Goal: Share content: Share content

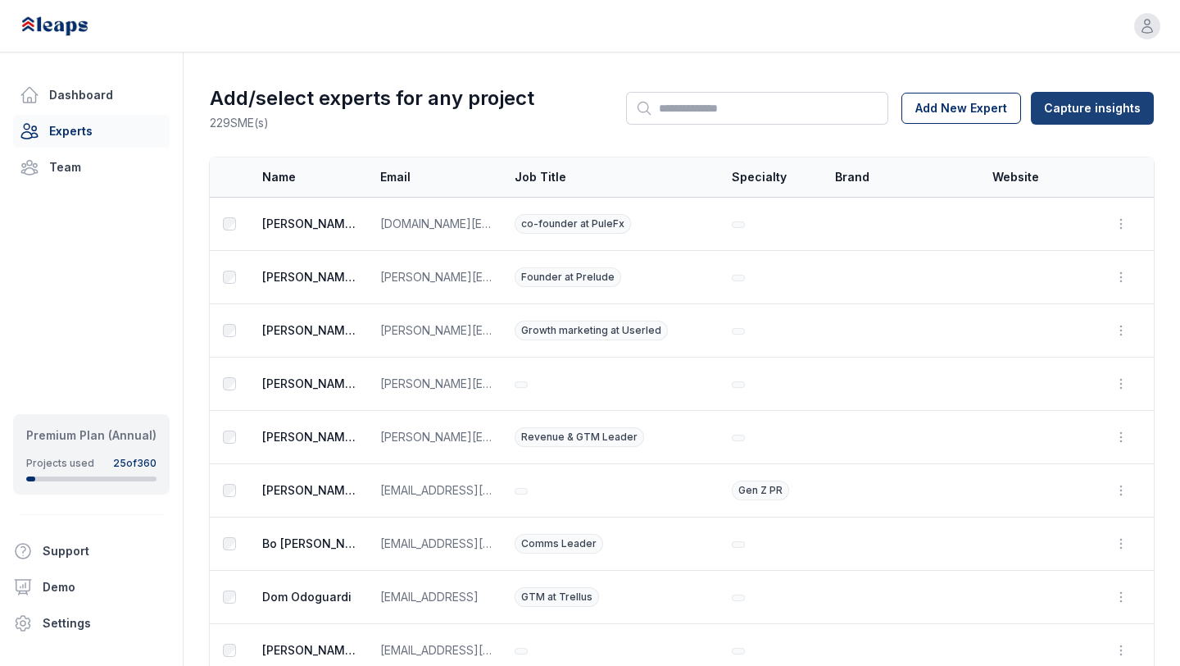
click at [1077, 119] on html "Open user menu Dashboard Experts Team Premium Plan (Annual) Projects used 25 of…" at bounding box center [590, 333] width 1180 height 666
click at [566, 87] on html "Open user menu Dashboard Experts Team Premium Plan (Annual) Projects used 25 of…" at bounding box center [590, 333] width 1180 height 666
click at [102, 87] on link "Dashboard" at bounding box center [91, 95] width 157 height 33
click at [953, 106] on button "Add New Expert" at bounding box center [962, 108] width 120 height 31
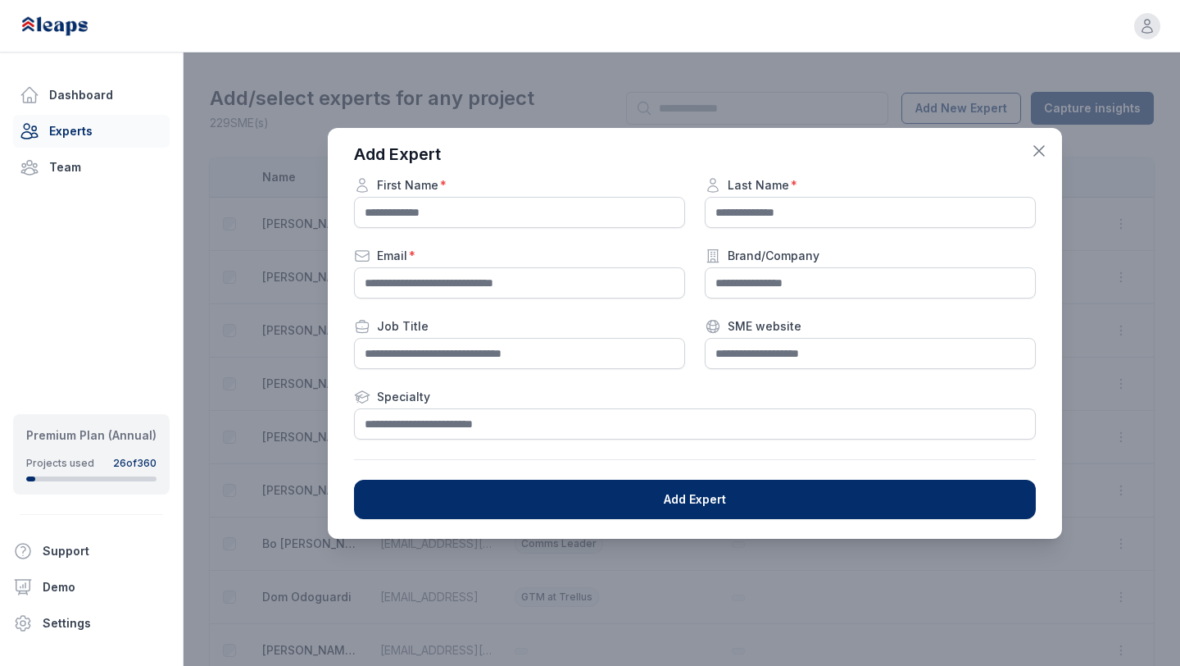
click at [1041, 149] on icon "button" at bounding box center [1040, 151] width 20 height 20
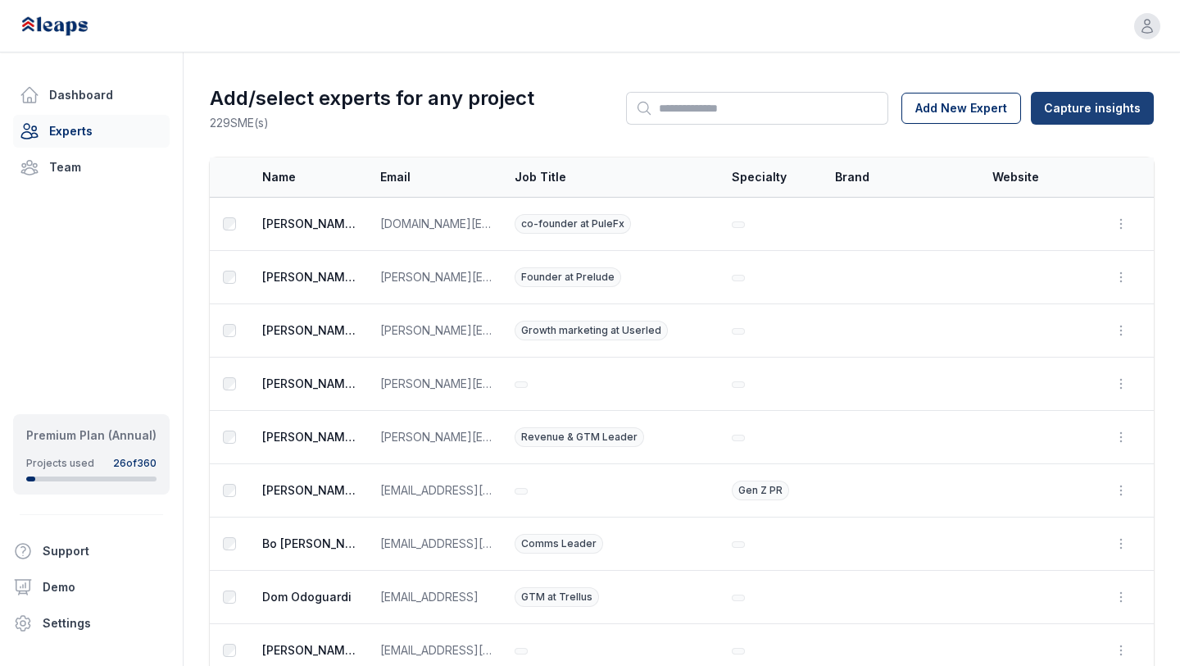
click at [1105, 98] on html "Open user menu Dashboard Experts Team Premium Plan (Annual) Projects used 26 of…" at bounding box center [590, 333] width 1180 height 666
click at [1071, 143] on div "From Leaps Interview" at bounding box center [1095, 145] width 144 height 26
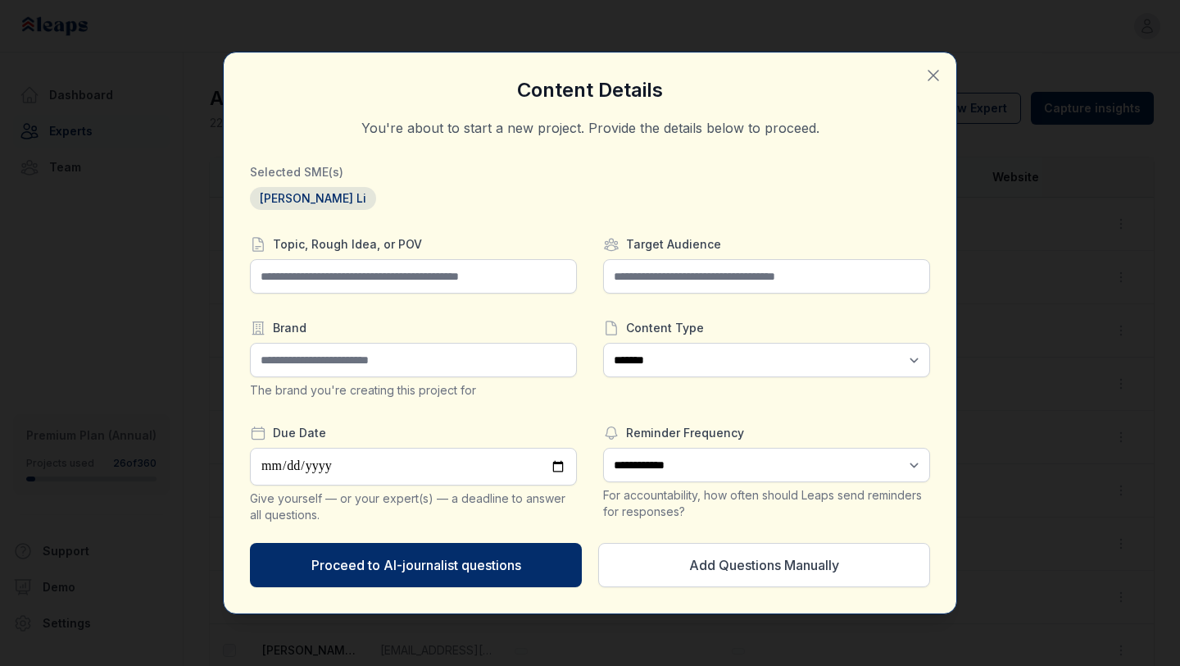
click at [932, 69] on icon "button" at bounding box center [934, 76] width 20 height 20
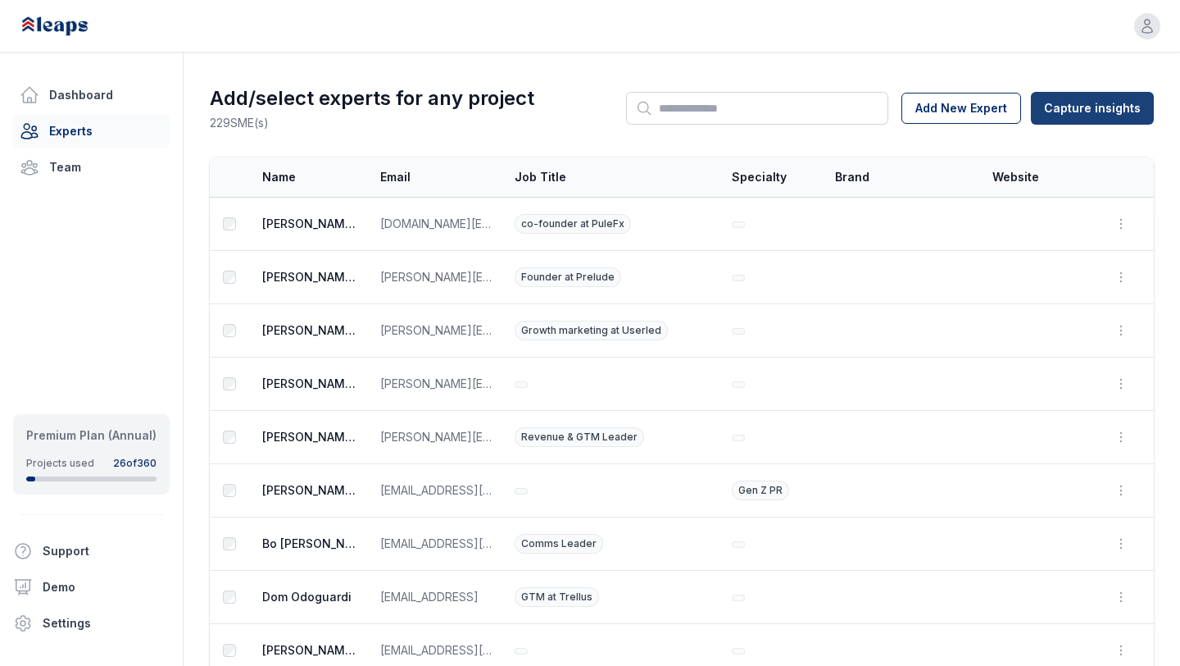
click at [1093, 98] on html "Open user menu Dashboard Experts Team Premium Plan (Annual) Projects used 26 of…" at bounding box center [590, 333] width 1180 height 666
click at [1058, 168] on div "From External Transcript" at bounding box center [1095, 171] width 144 height 26
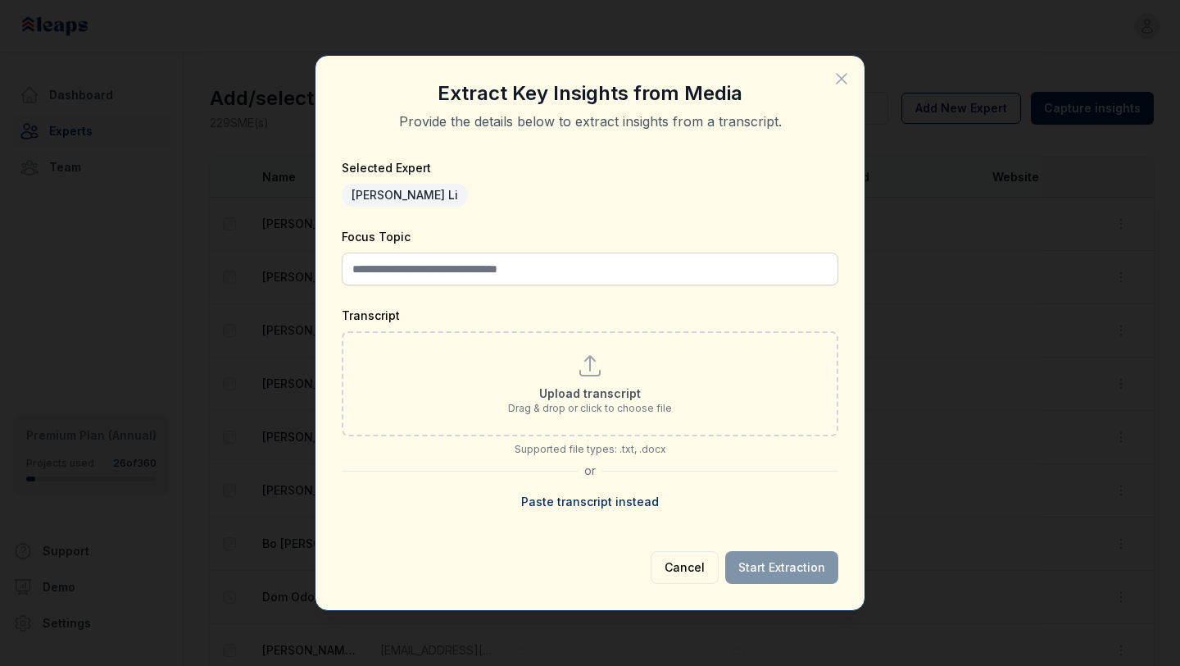
click at [689, 560] on button "Cancel" at bounding box center [685, 567] width 68 height 33
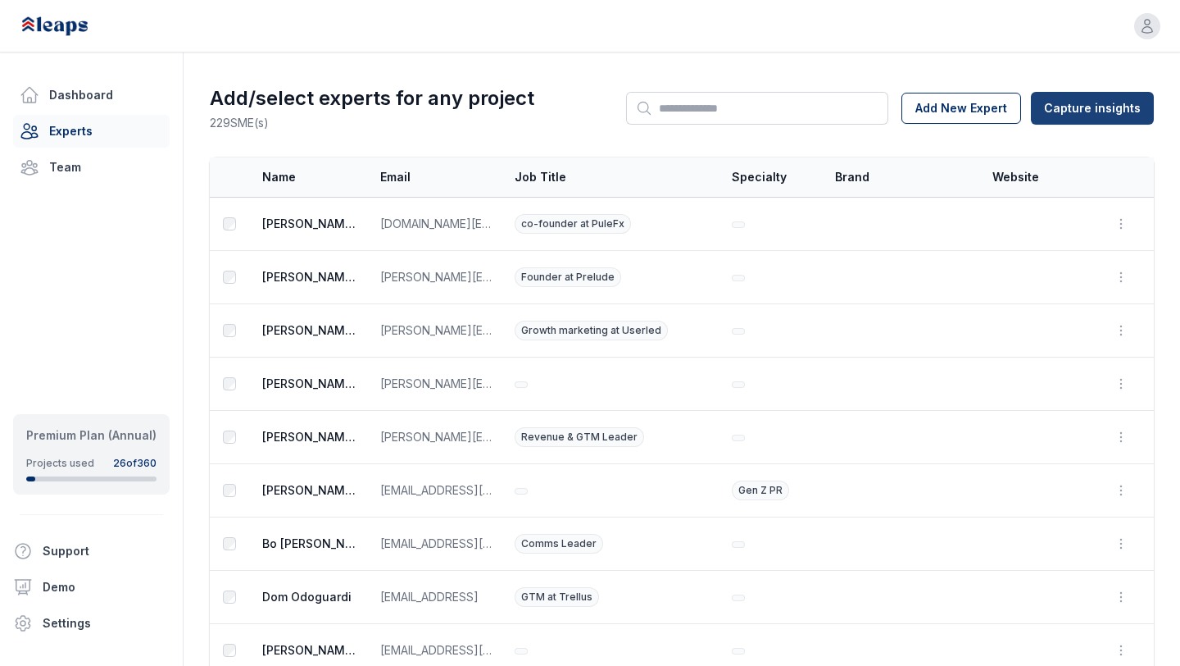
click at [1089, 99] on html "Open user menu Dashboard Experts Team Premium Plan (Annual) Projects used 26 of…" at bounding box center [590, 333] width 1180 height 666
click at [1054, 144] on div "From Leaps Interview" at bounding box center [1095, 145] width 144 height 26
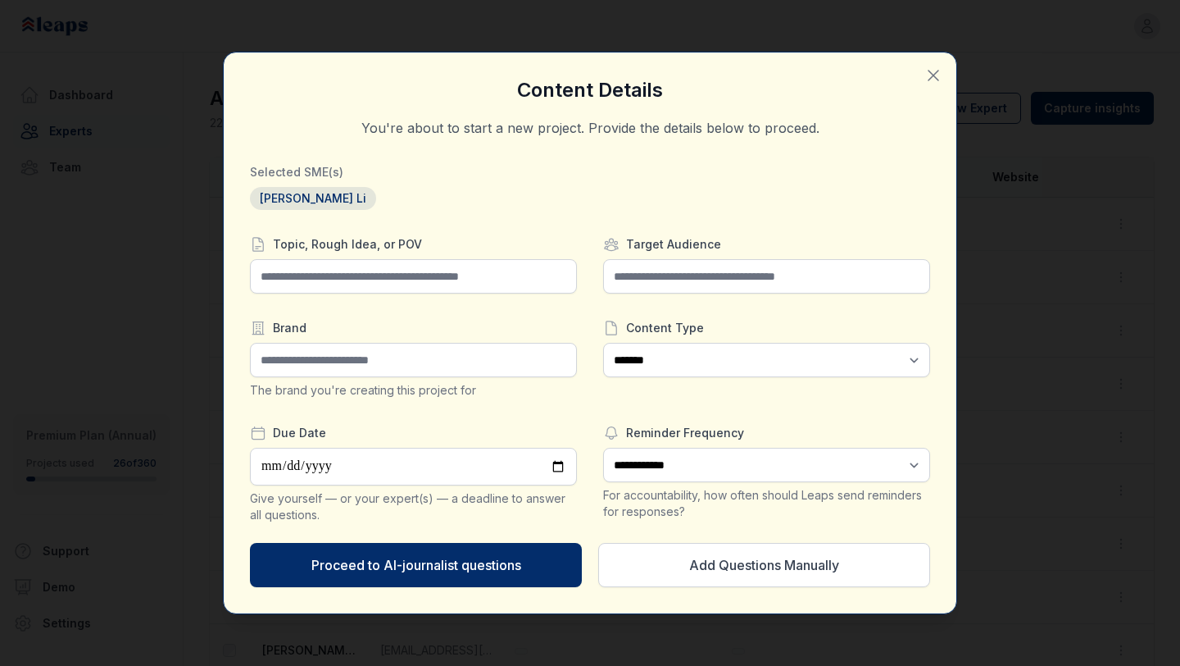
click at [930, 73] on icon "button" at bounding box center [934, 76] width 20 height 20
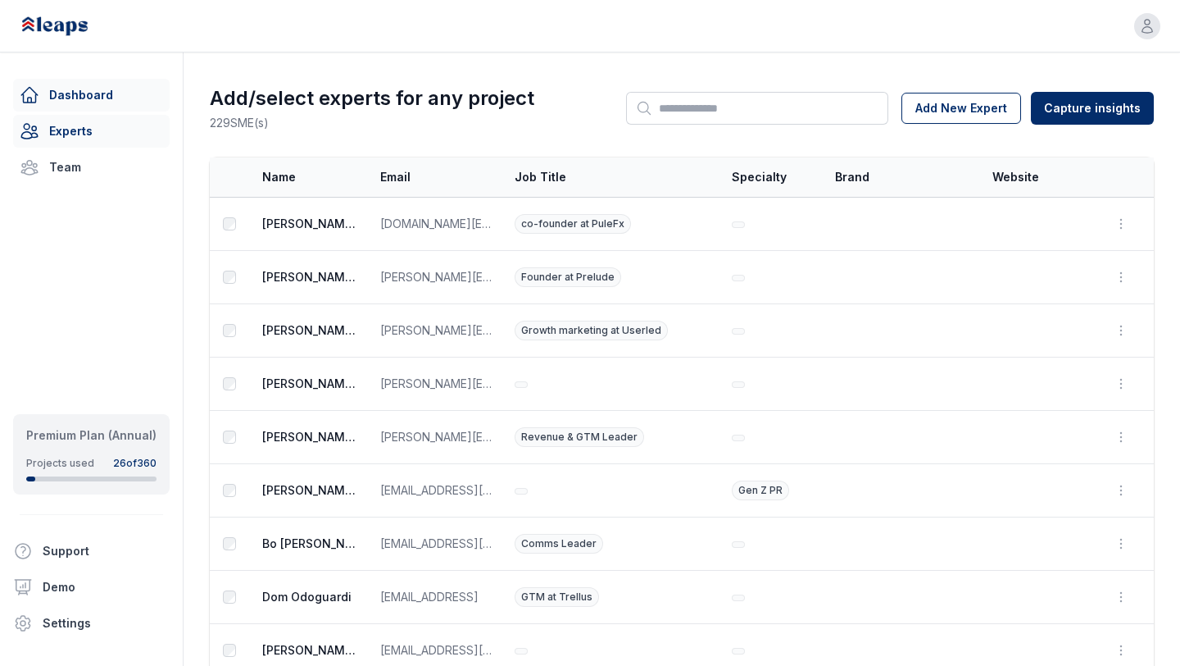
click at [87, 92] on link "Dashboard" at bounding box center [91, 95] width 157 height 33
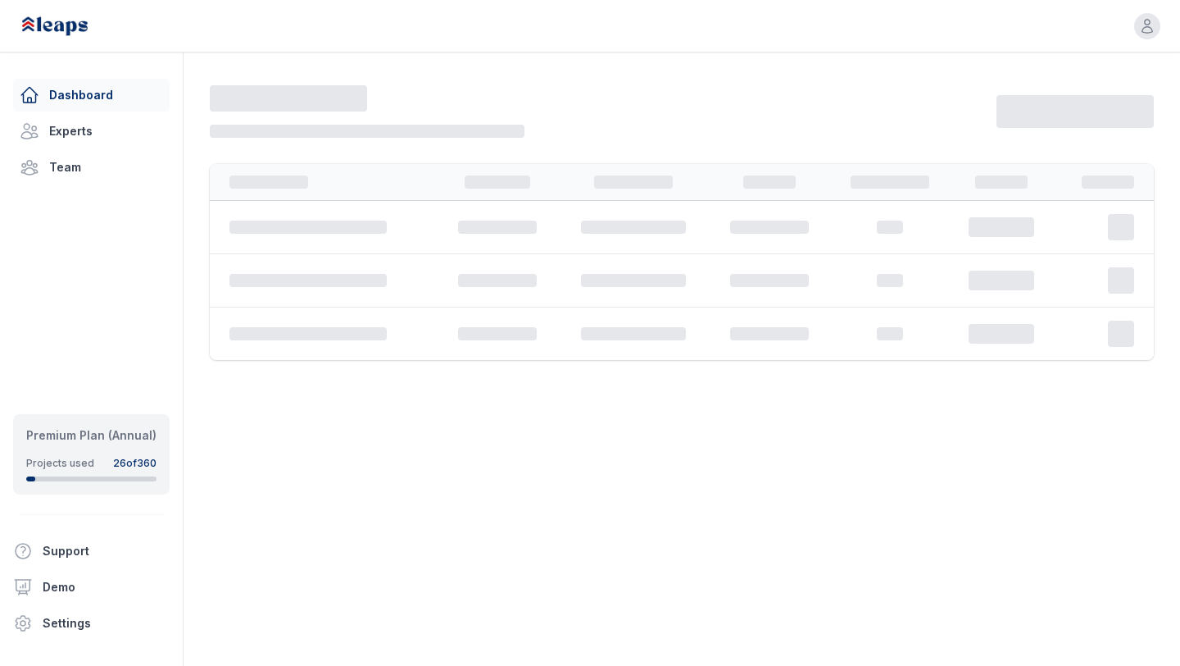
click at [87, 92] on link "Dashboard" at bounding box center [91, 95] width 157 height 33
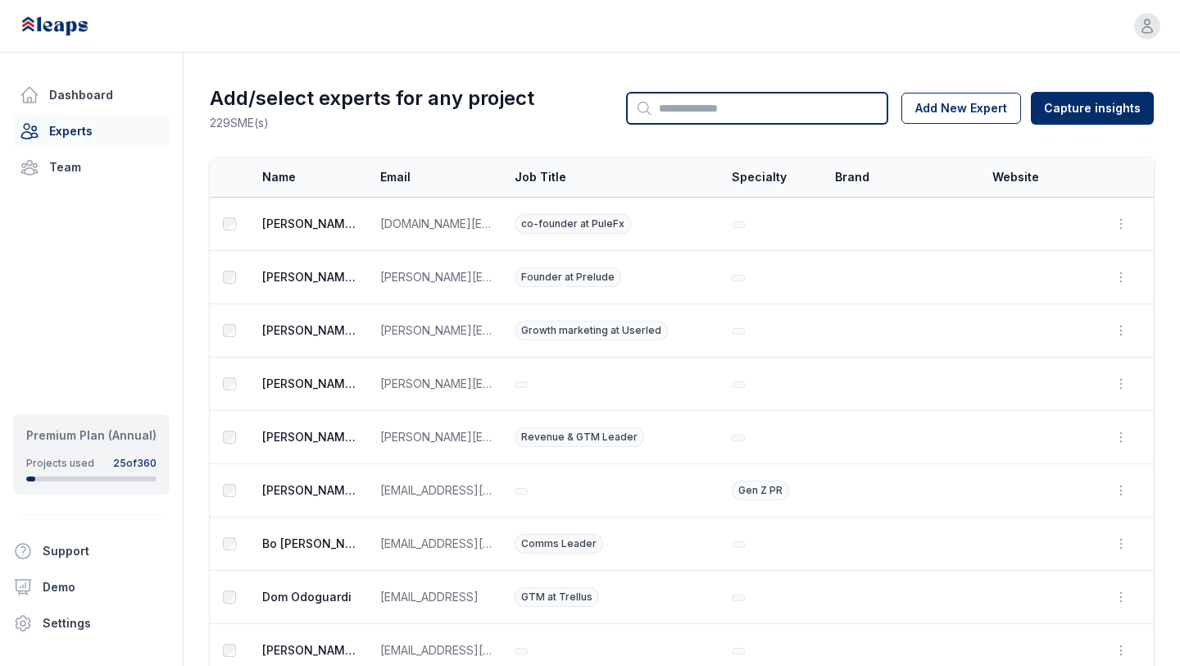
click at [742, 107] on input "Search" at bounding box center [757, 108] width 262 height 33
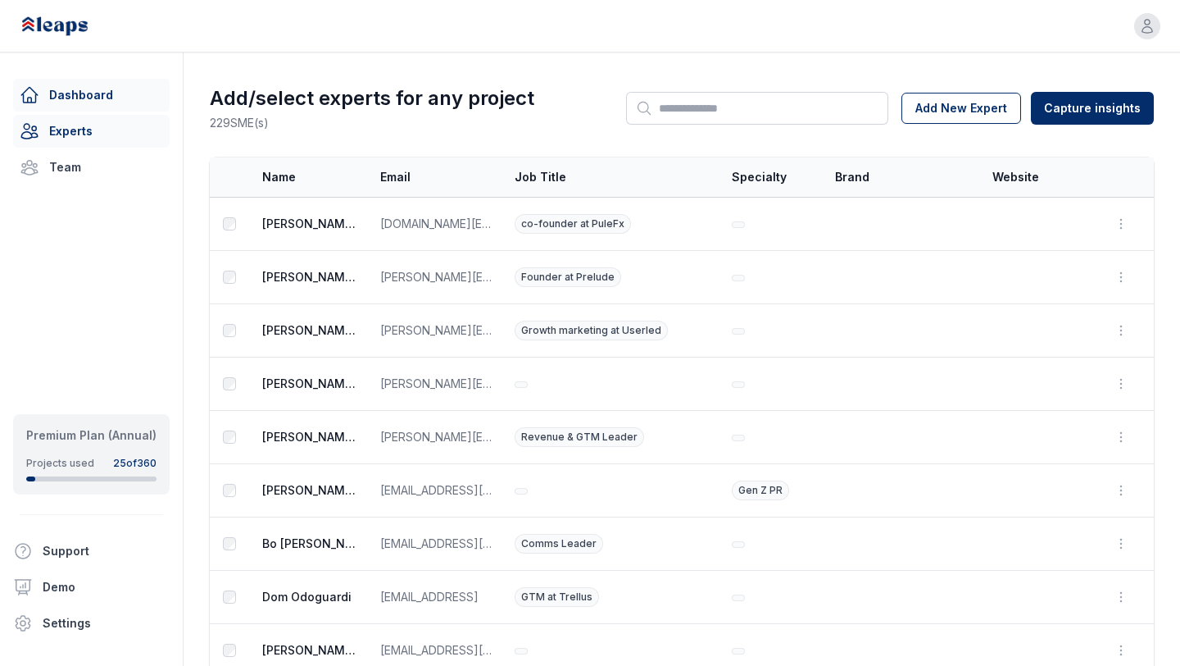
click at [151, 81] on link "Dashboard" at bounding box center [91, 95] width 157 height 33
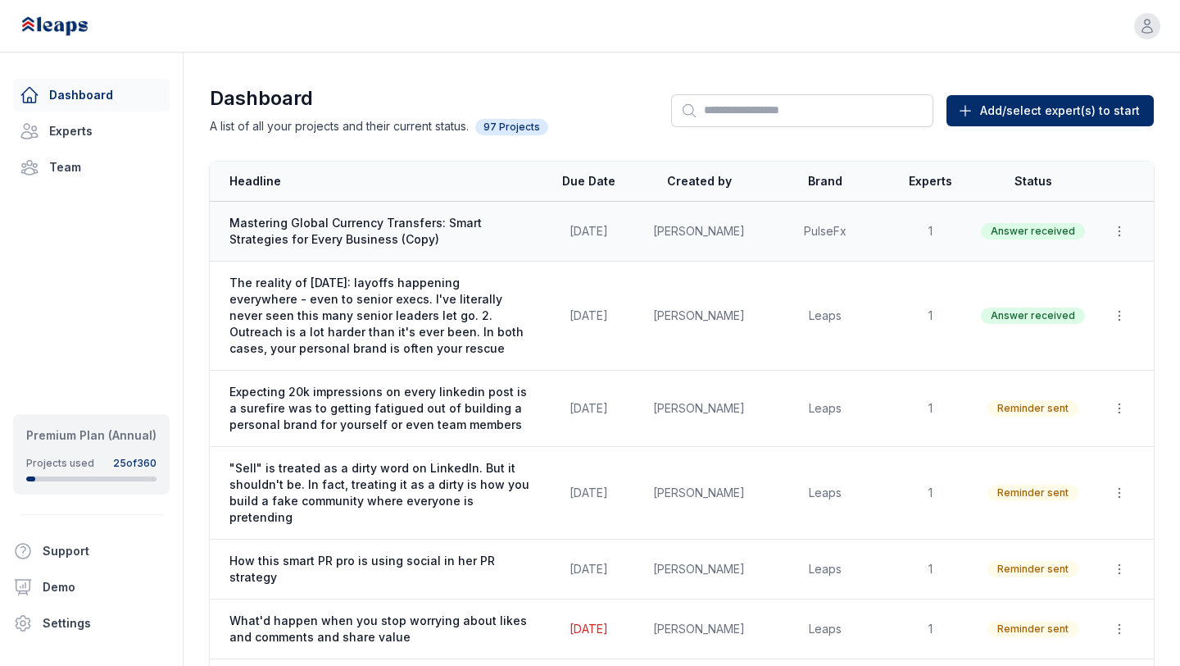
click at [539, 230] on td "Mastering Global Currency Transfers: Smart Strategies for Every Business (Copy)" at bounding box center [375, 232] width 330 height 60
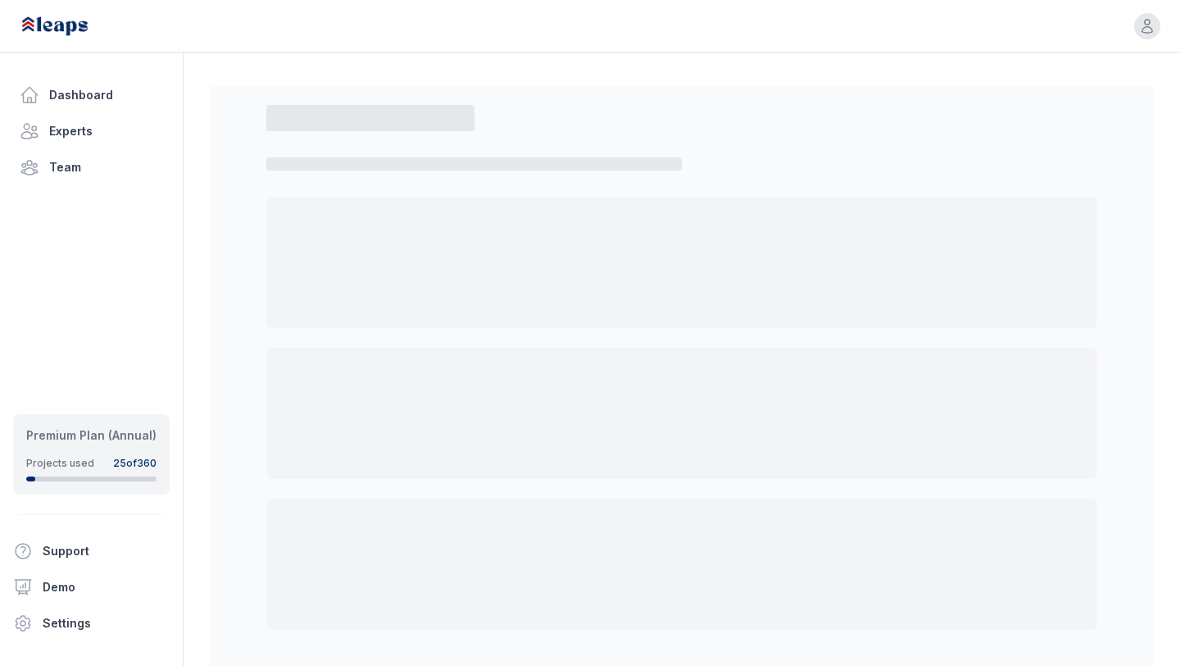
select select "**"
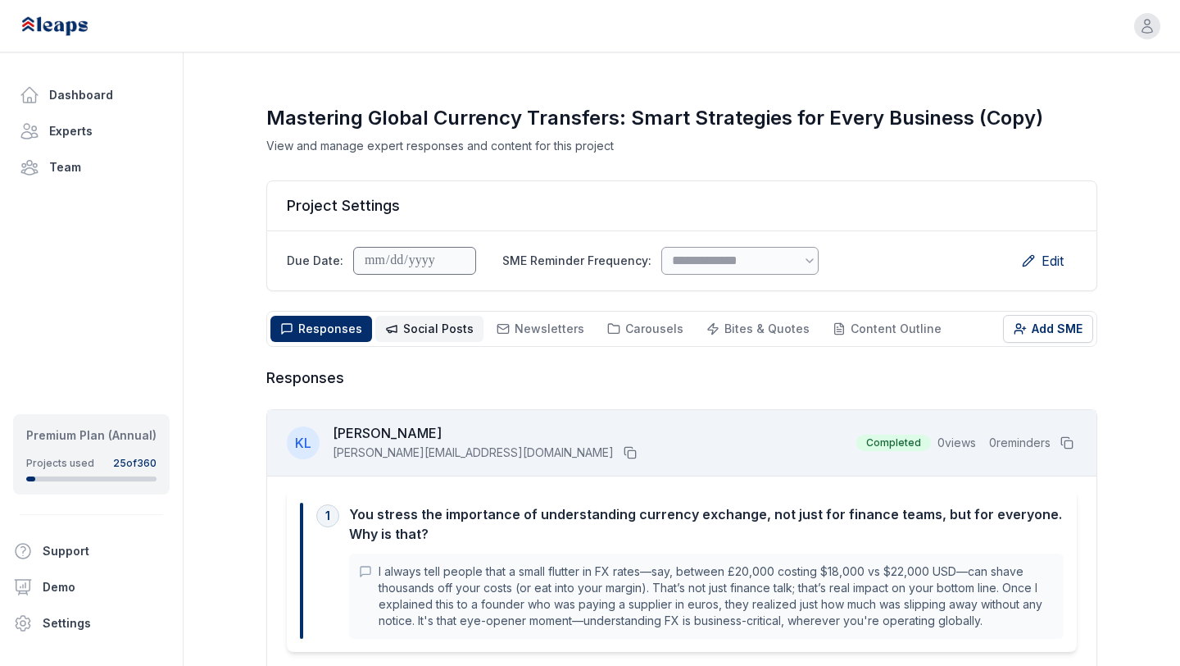
click at [416, 316] on button "Social Posts Social" at bounding box center [429, 329] width 108 height 26
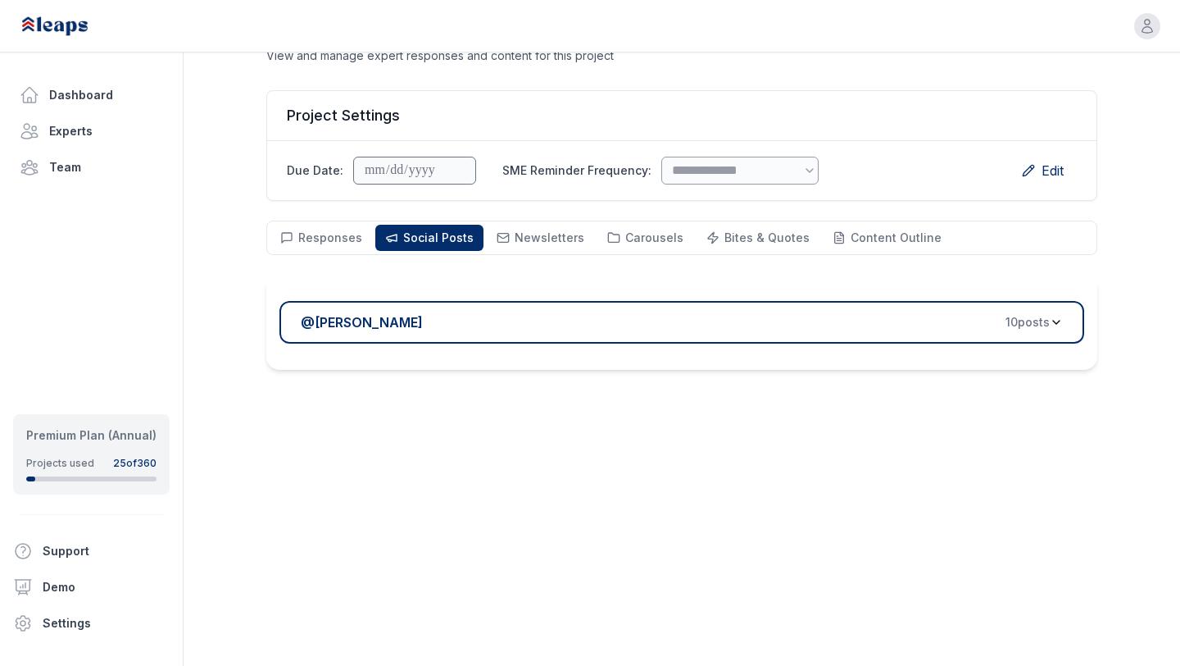
scroll to position [118, 0]
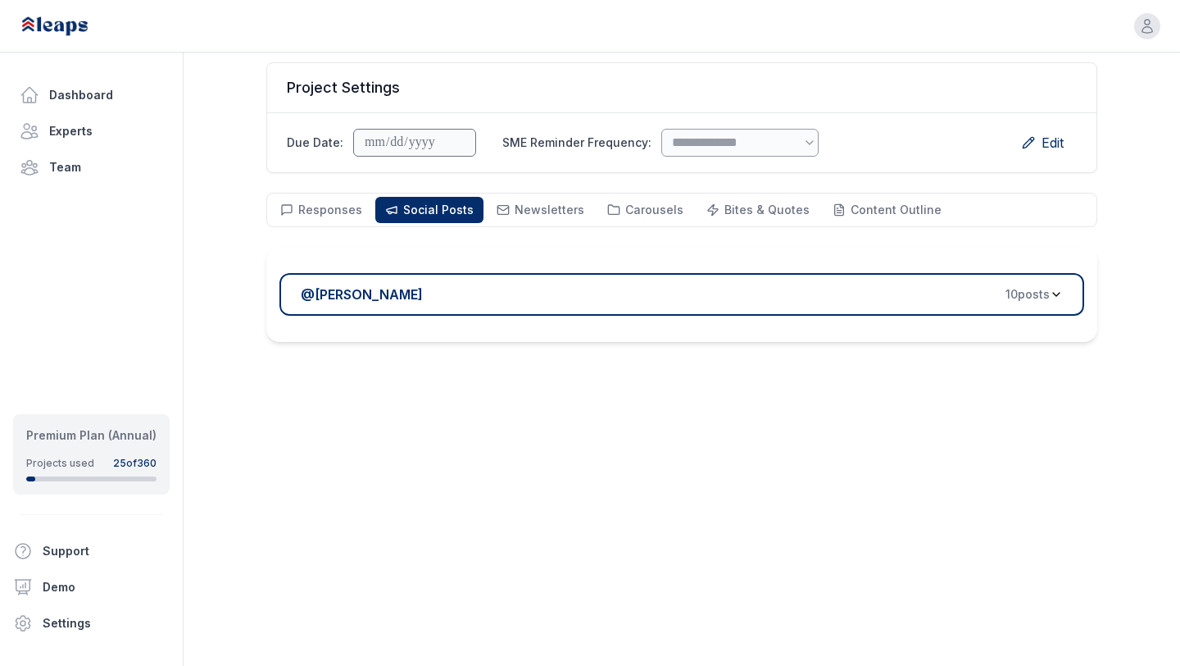
click at [530, 289] on div "@ [PERSON_NAME] 10 post s" at bounding box center [675, 294] width 749 height 20
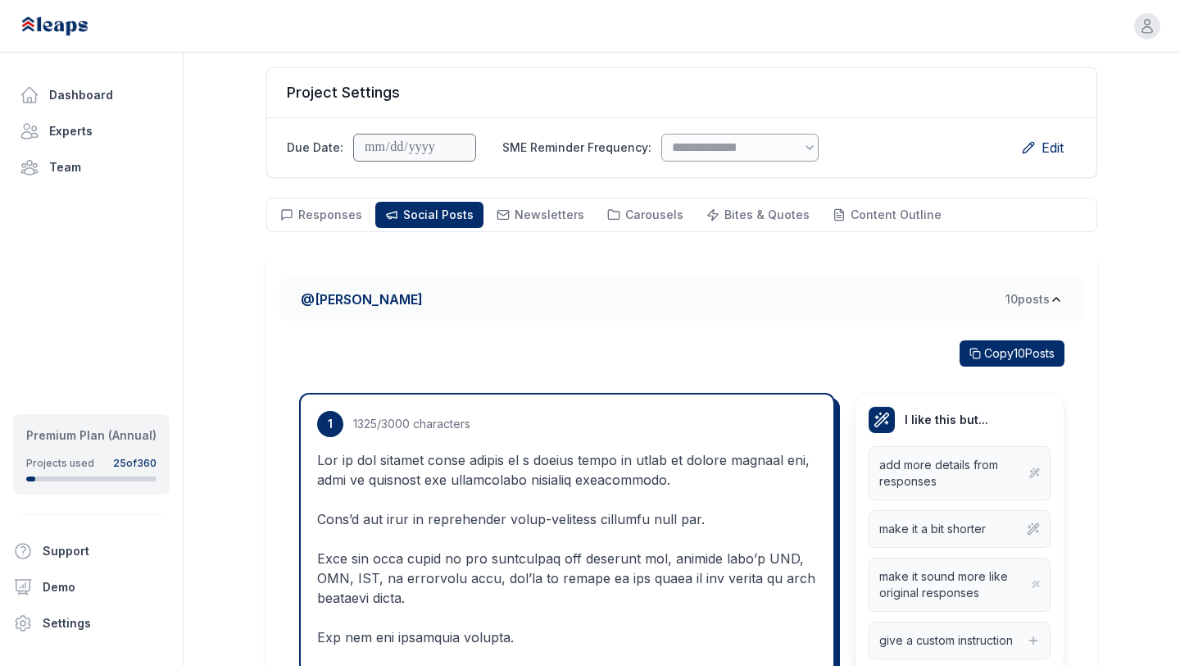
scroll to position [116, 0]
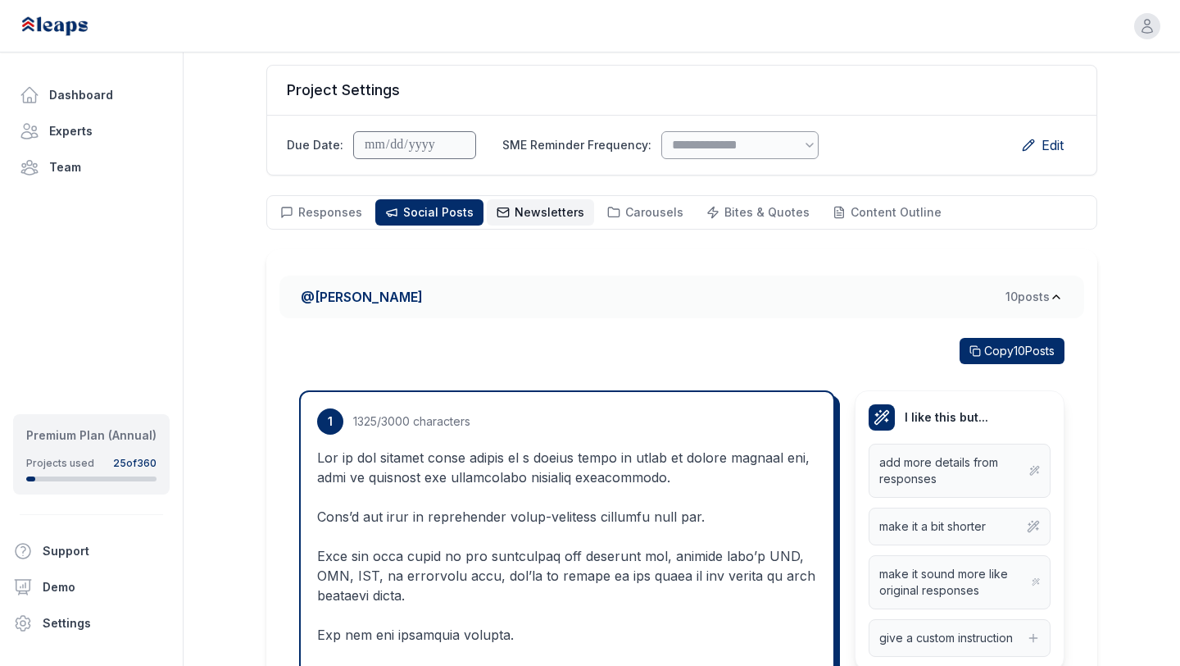
click at [526, 220] on span "Newsletters Newsletters" at bounding box center [550, 212] width 70 height 16
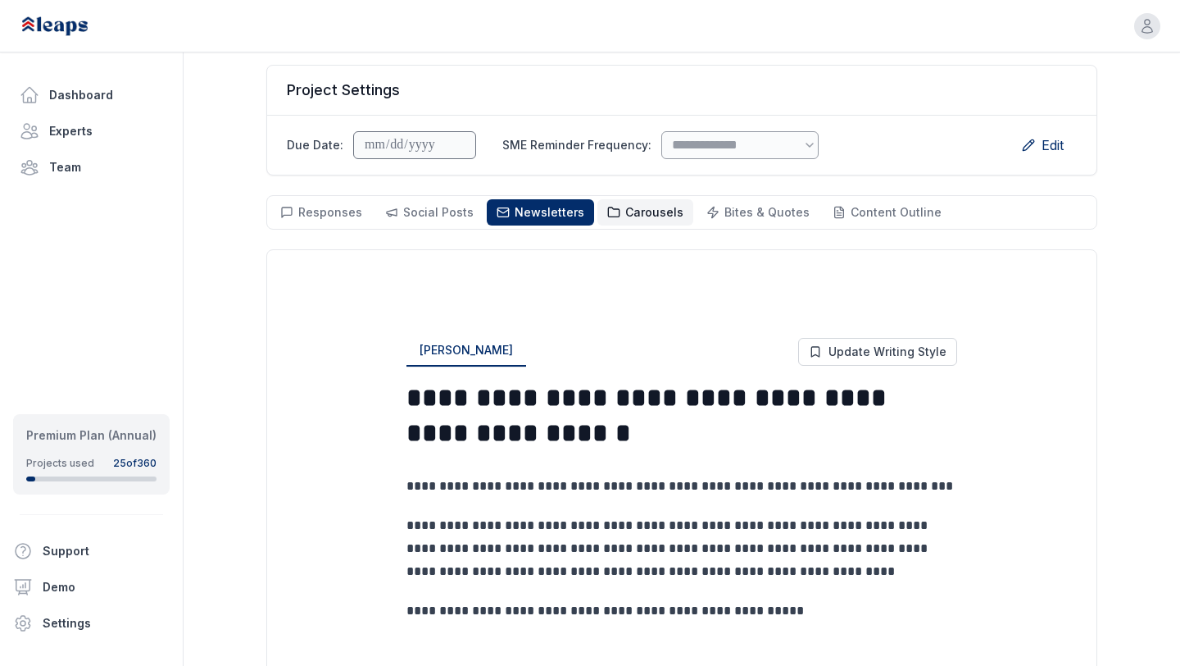
click at [663, 211] on span "Carousels" at bounding box center [654, 212] width 58 height 14
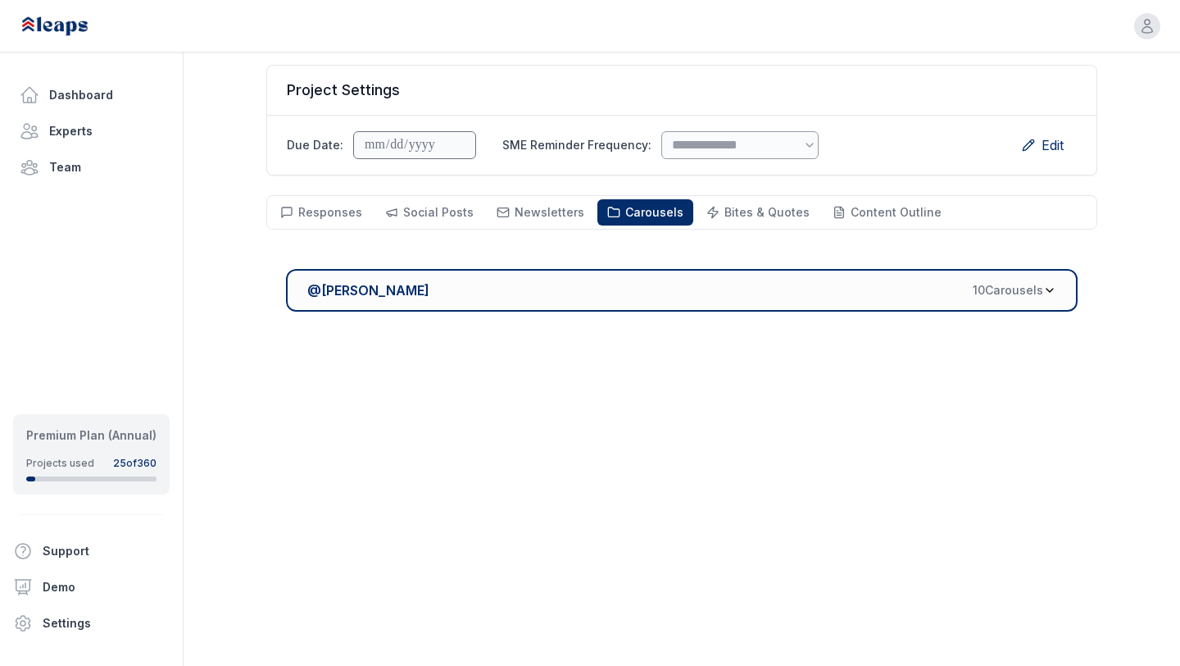
click at [655, 292] on div "@ [PERSON_NAME] 10 Carousel s" at bounding box center [675, 290] width 736 height 20
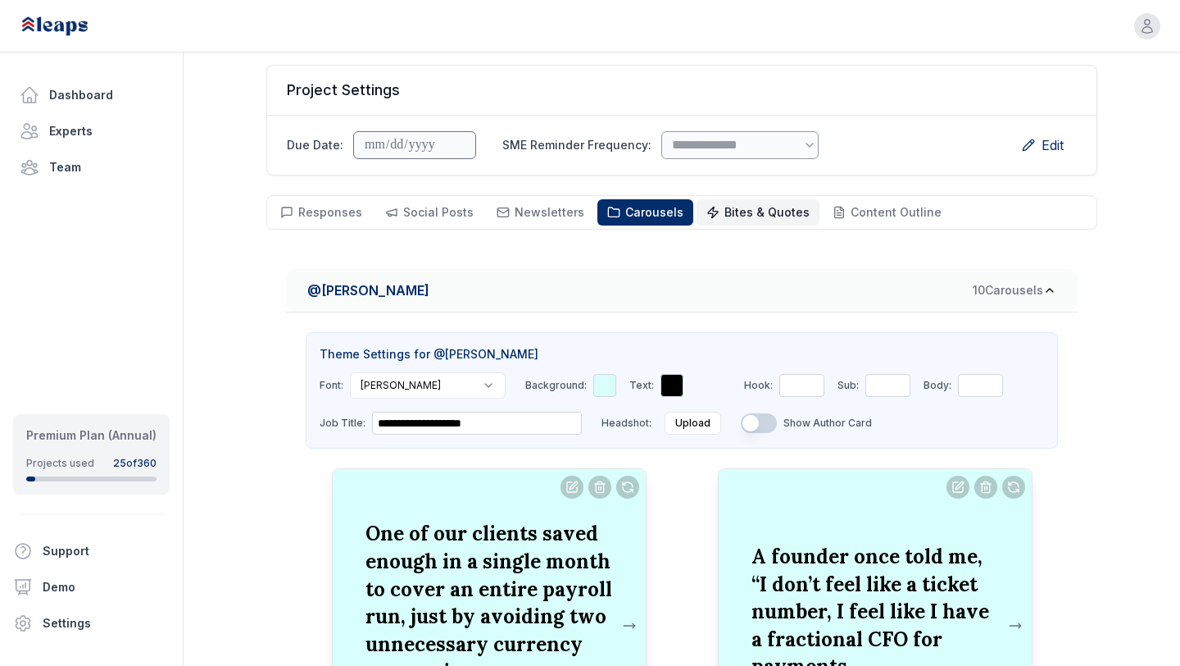
click at [744, 214] on span "Bites & Quotes" at bounding box center [767, 212] width 85 height 14
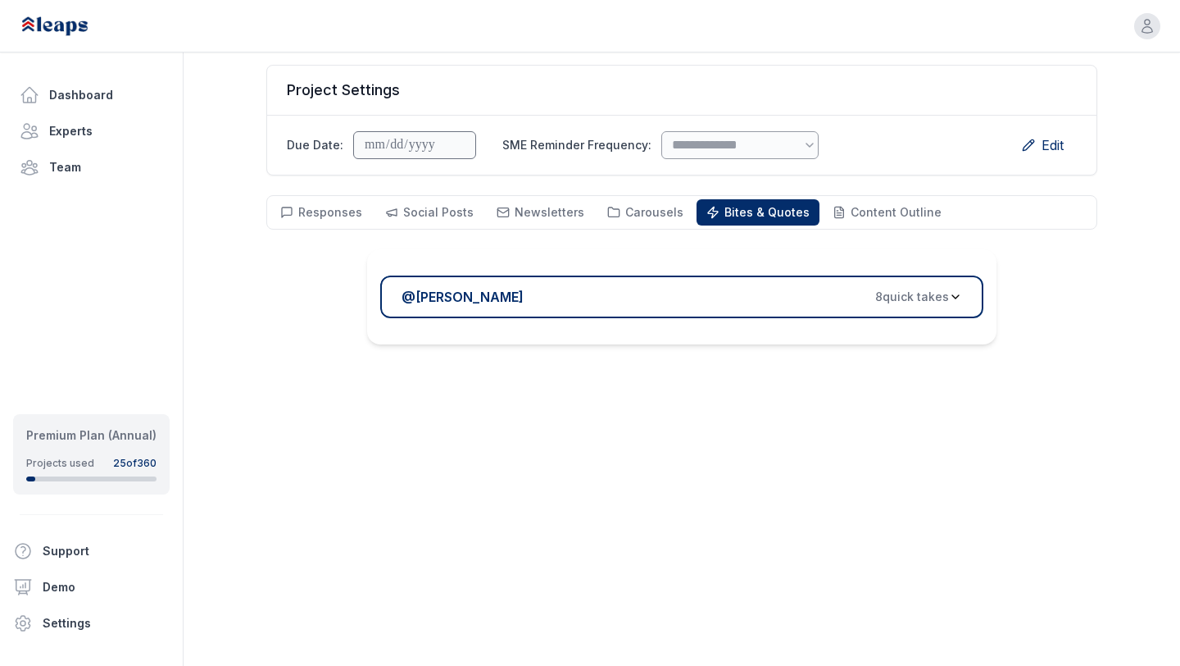
click at [694, 299] on div "@ [PERSON_NAME] 8 quick take s" at bounding box center [676, 297] width 548 height 20
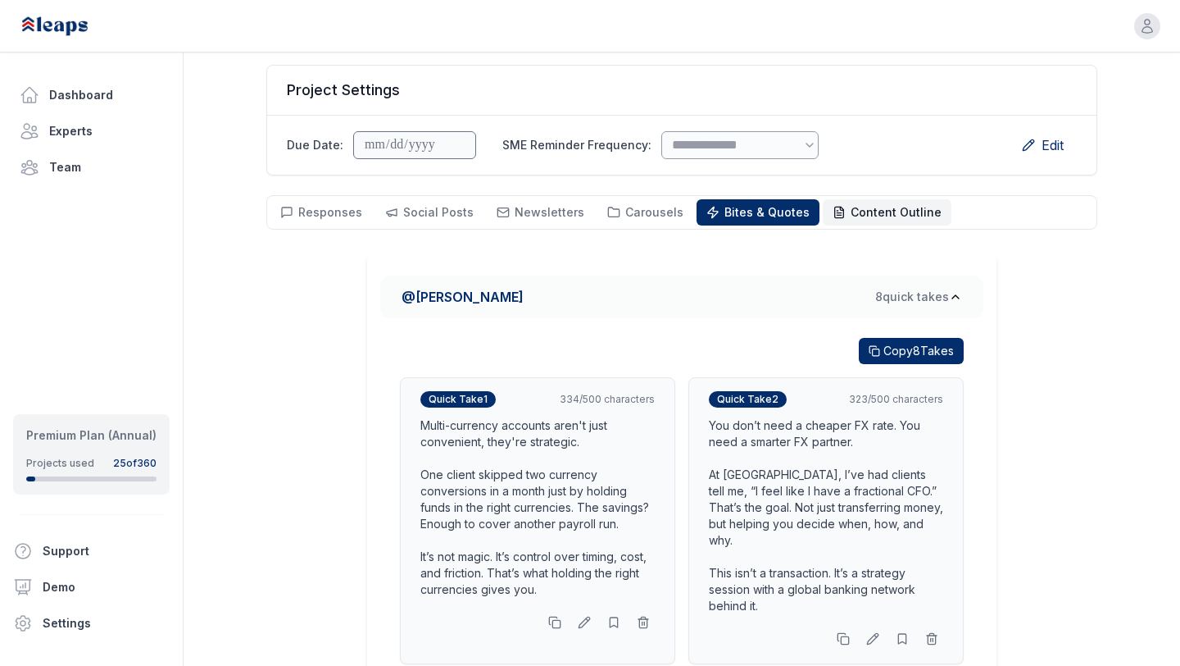
click at [851, 216] on span "Content Outline" at bounding box center [896, 212] width 91 height 14
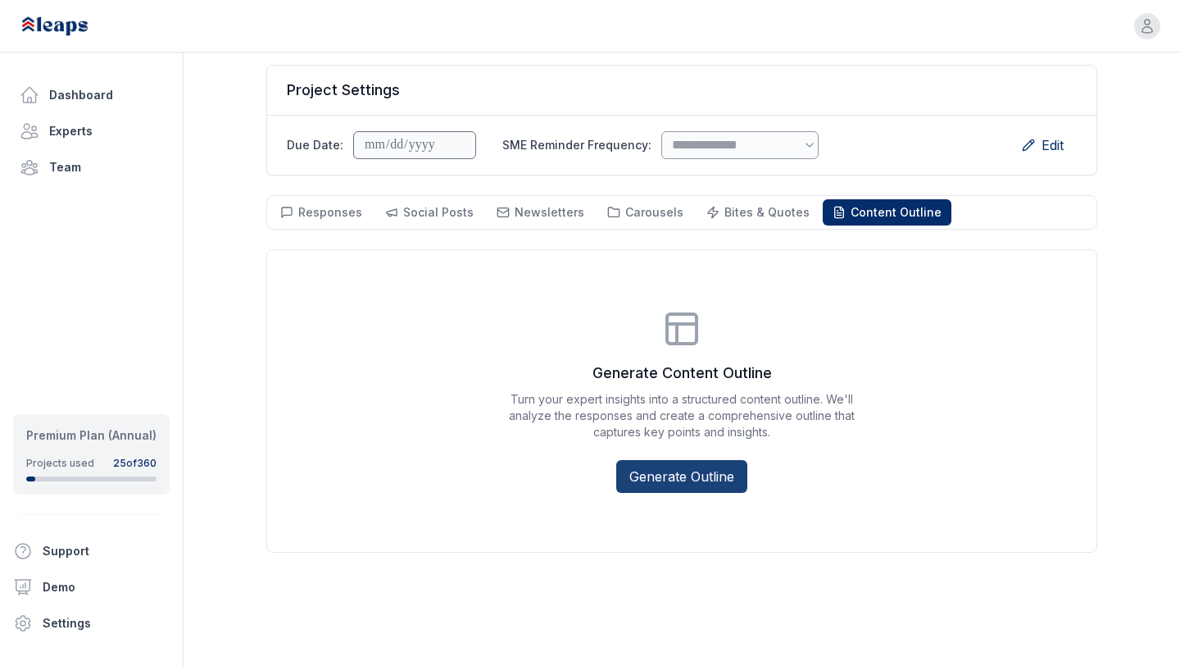
click at [680, 481] on button "Generate Outline" at bounding box center [681, 476] width 131 height 33
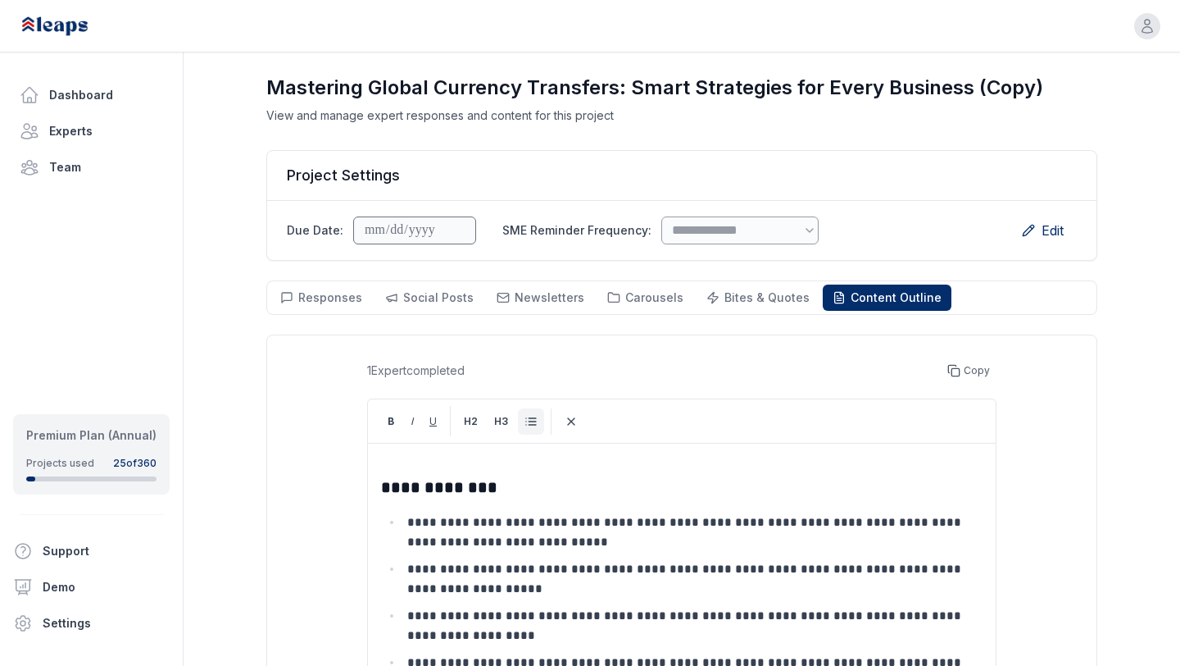
scroll to position [0, 0]
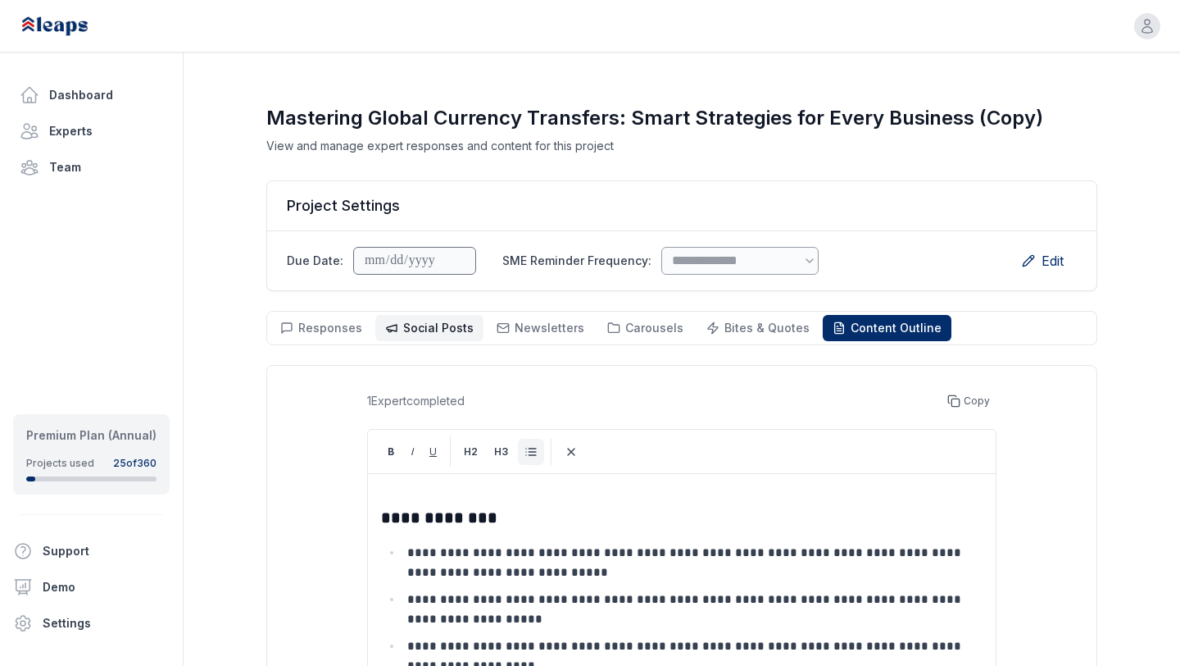
click at [420, 321] on span "Social Posts" at bounding box center [438, 328] width 71 height 14
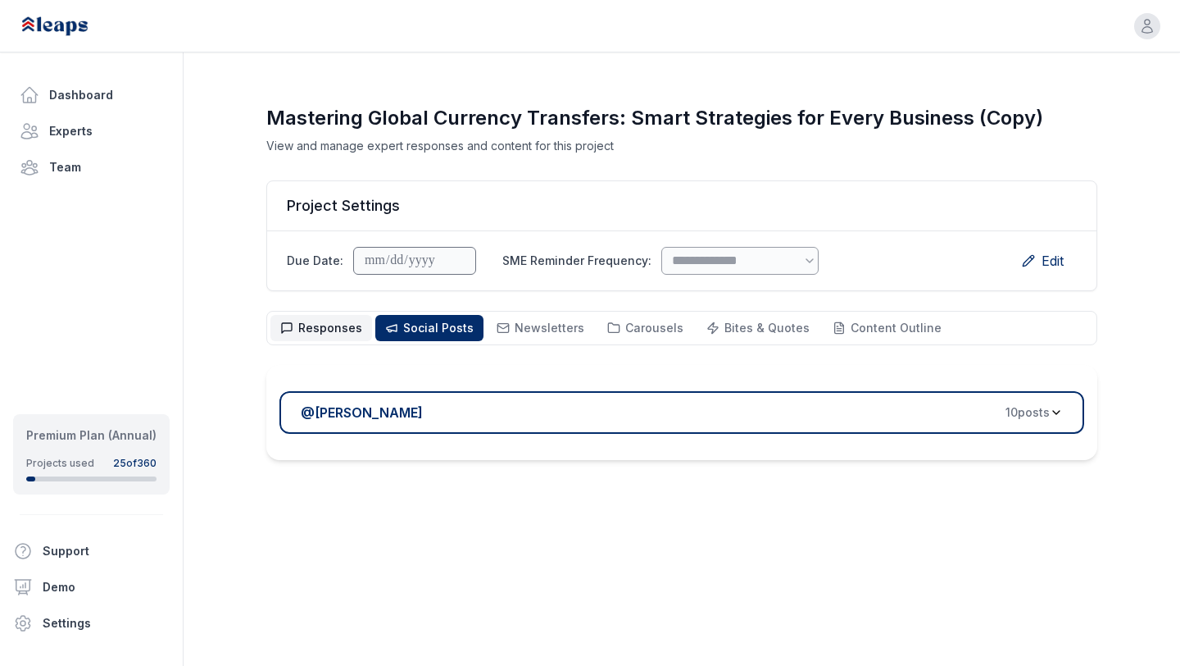
click at [348, 334] on span "Responses" at bounding box center [330, 328] width 64 height 14
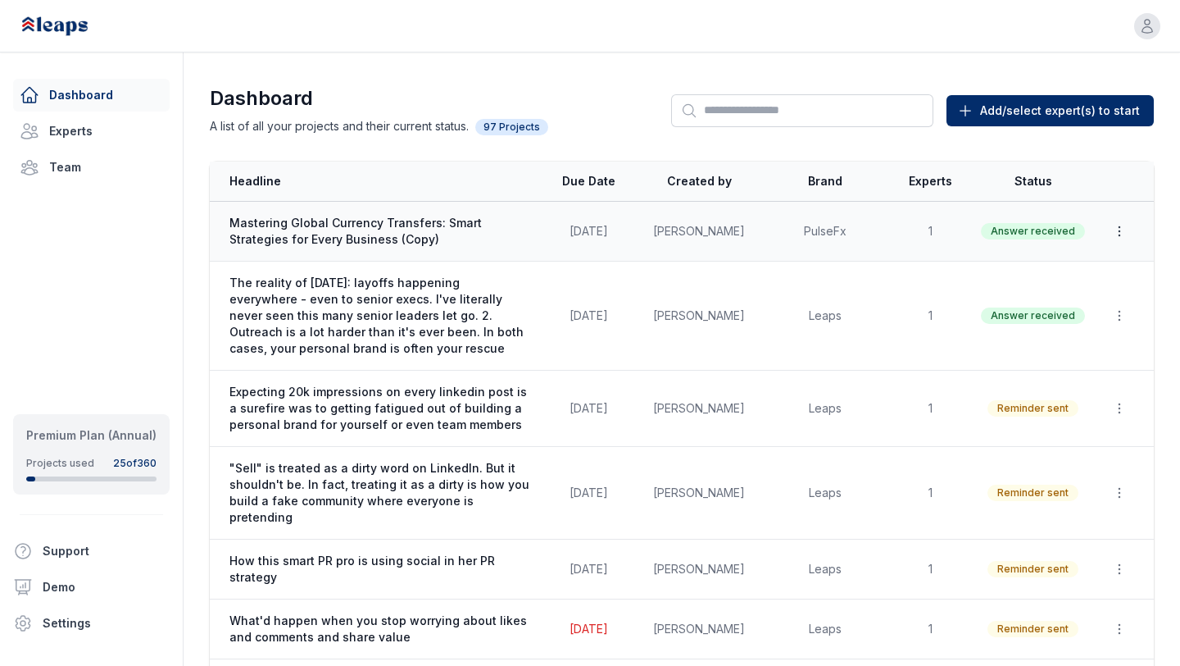
click at [1121, 224] on icon "button" at bounding box center [1120, 231] width 16 height 16
click at [1070, 267] on button "Duplicate" at bounding box center [1082, 271] width 105 height 30
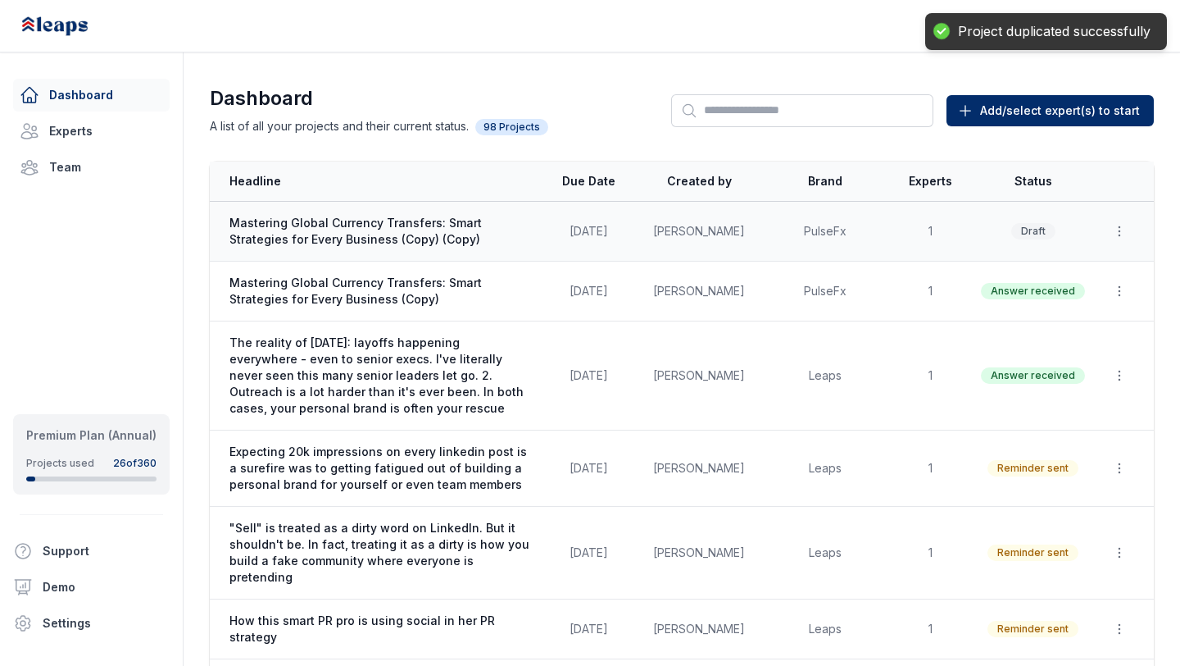
click at [451, 237] on span "Mastering Global Currency Transfers: Smart Strategies for Every Business (Copy)…" at bounding box center [380, 231] width 300 height 33
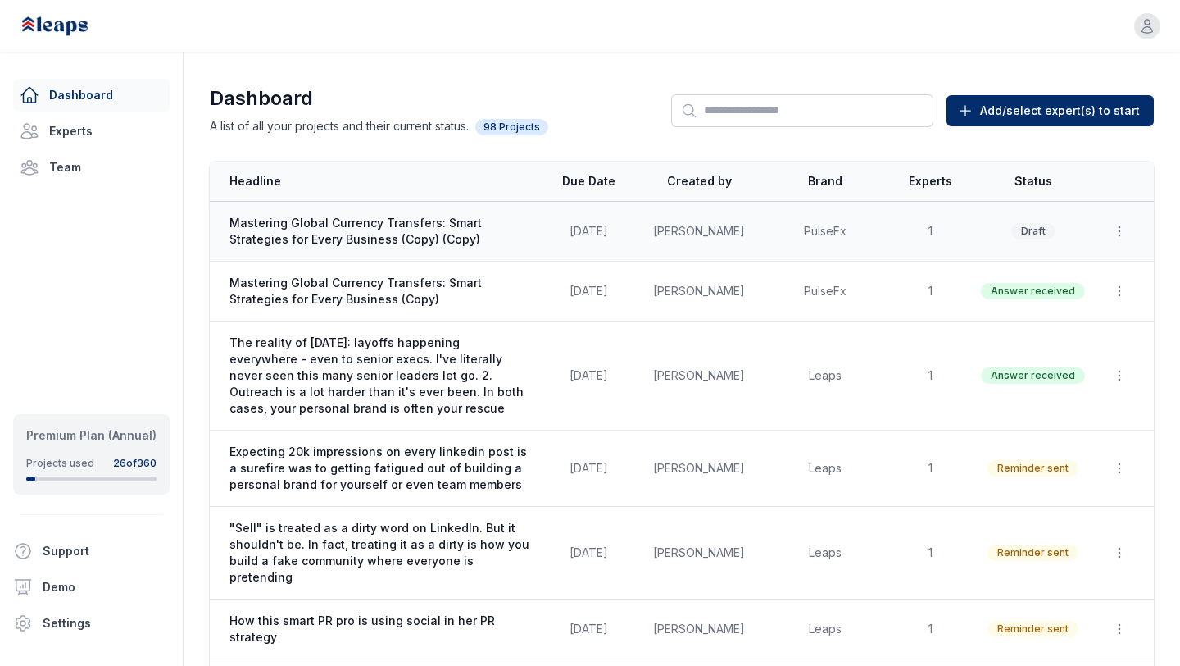
click at [451, 237] on span "Mastering Global Currency Transfers: Smart Strategies for Every Business (Copy)…" at bounding box center [380, 231] width 300 height 33
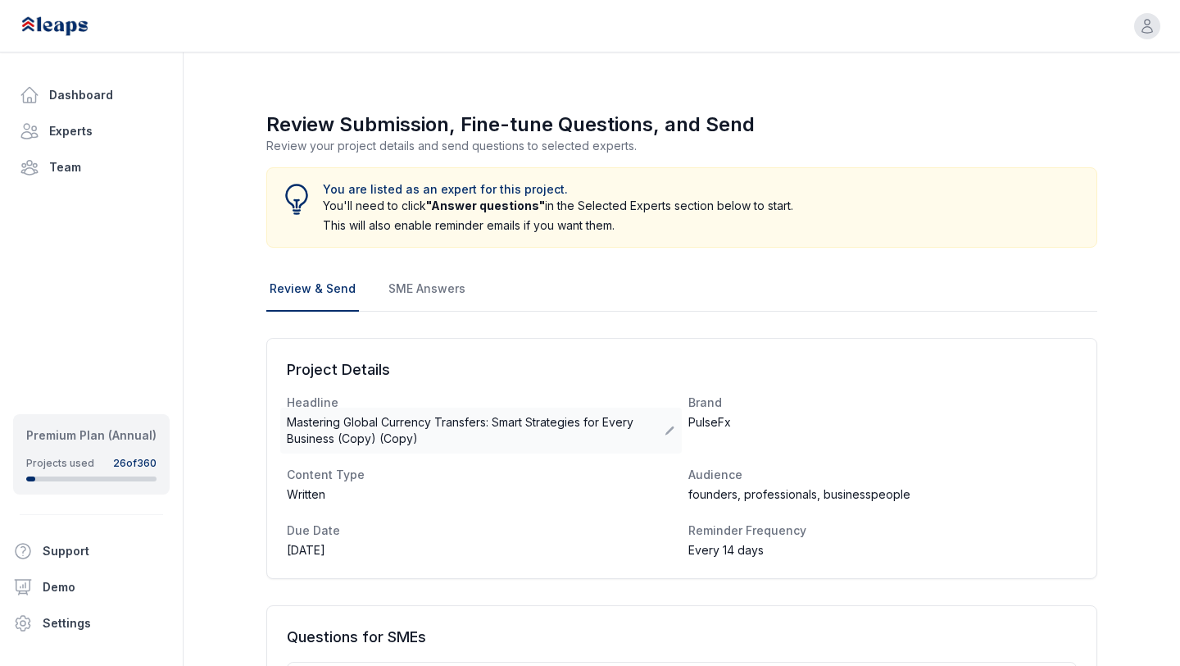
click at [413, 437] on span "Mastering Global Currency Transfers: Smart Strategies for Every Business (Copy)…" at bounding box center [476, 430] width 378 height 33
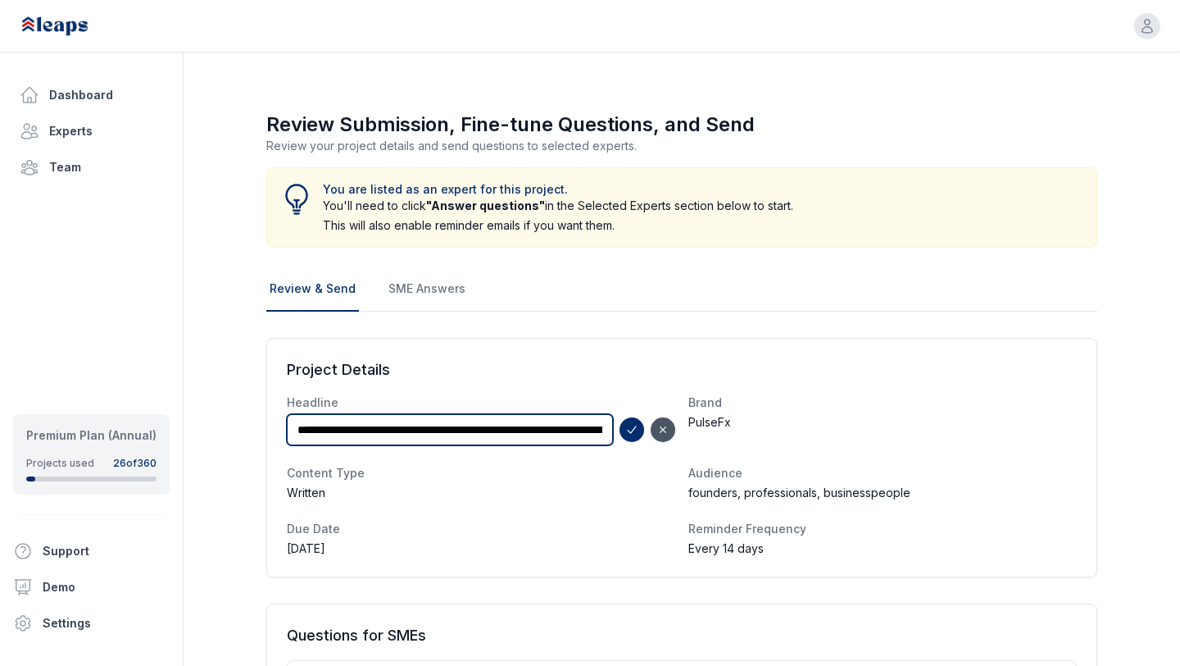
click at [545, 429] on input "**********" at bounding box center [450, 429] width 326 height 31
drag, startPoint x: 522, startPoint y: 430, endPoint x: 632, endPoint y: 446, distance: 110.9
click at [634, 449] on dl "**********" at bounding box center [682, 475] width 790 height 162
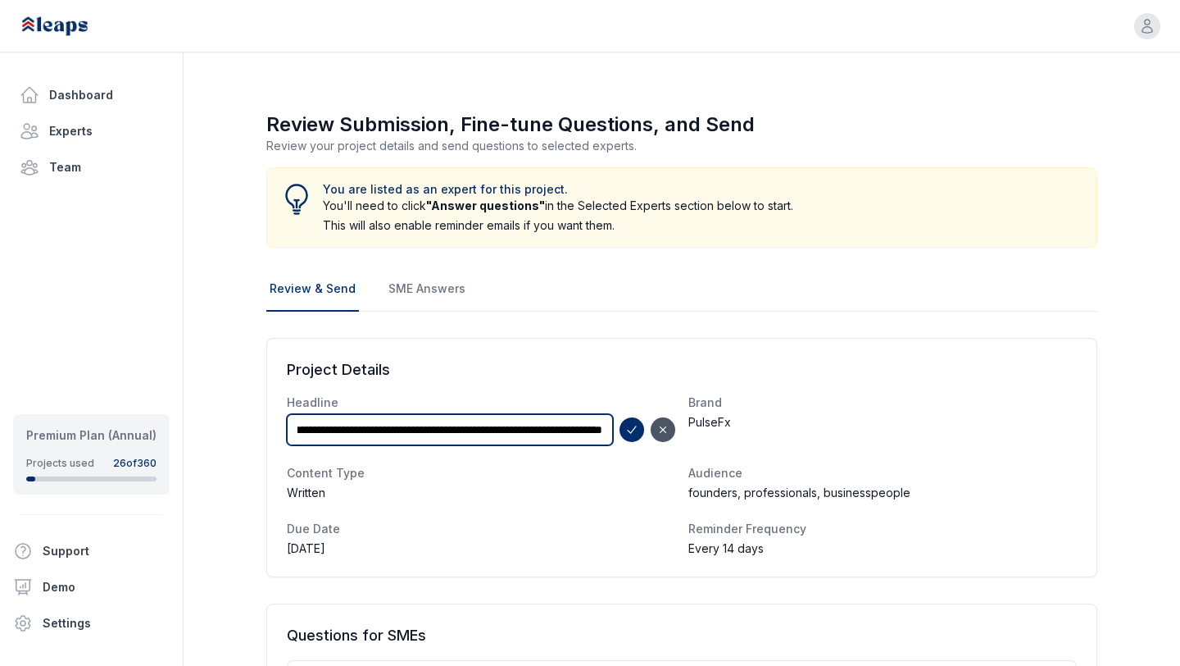
type input "**********"
click at [620, 417] on button "submit" at bounding box center [632, 429] width 25 height 25
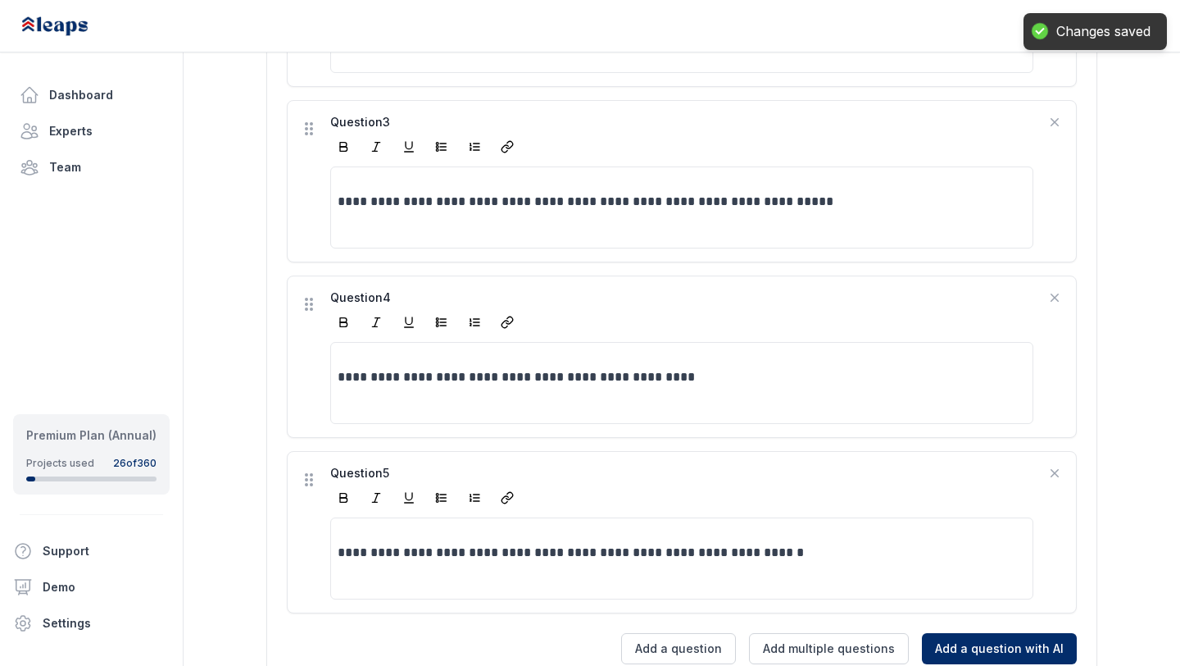
scroll to position [1319, 0]
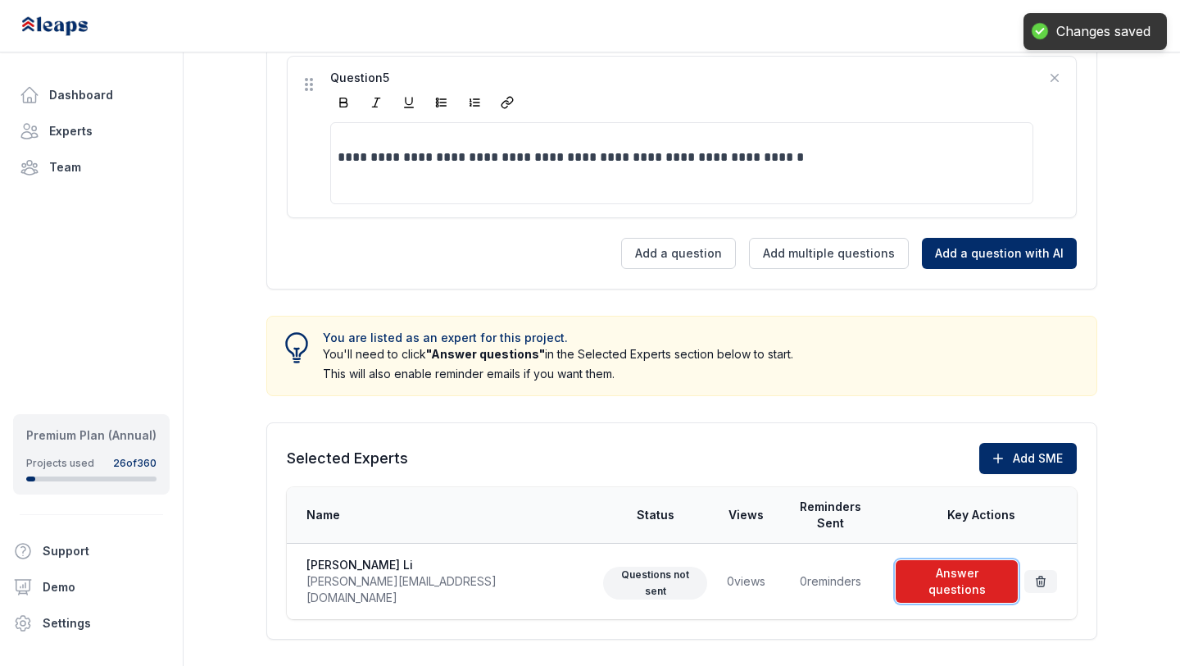
click at [949, 557] on span at bounding box center [957, 581] width 129 height 49
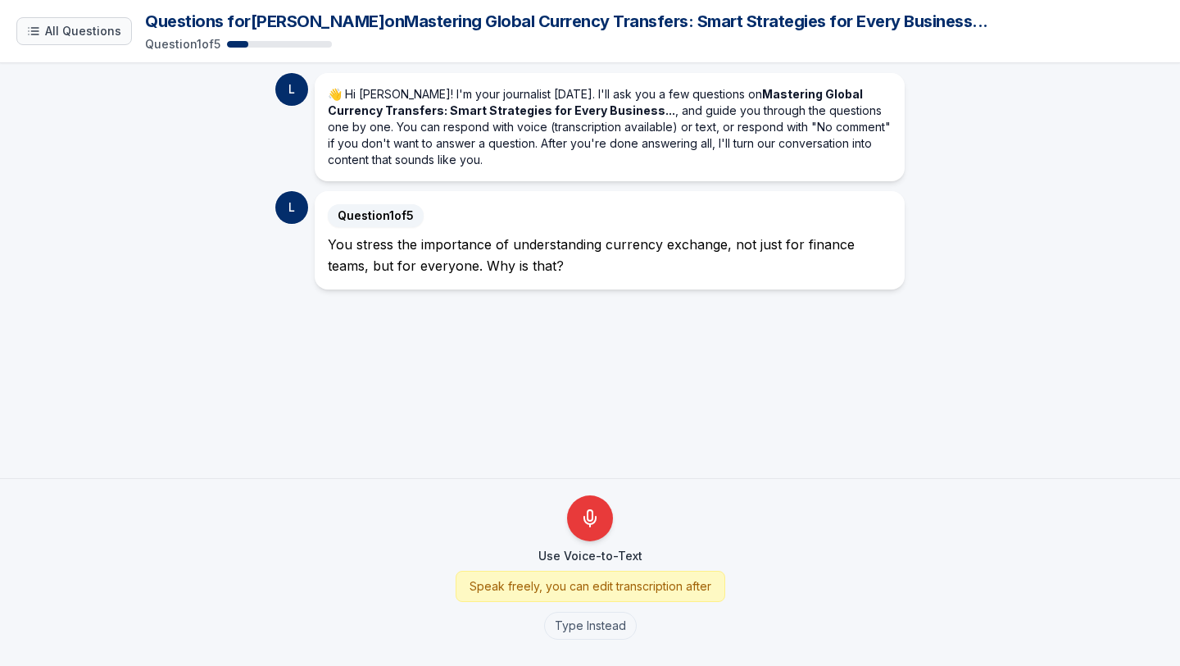
click at [76, 22] on button "All Questions" at bounding box center [74, 31] width 116 height 28
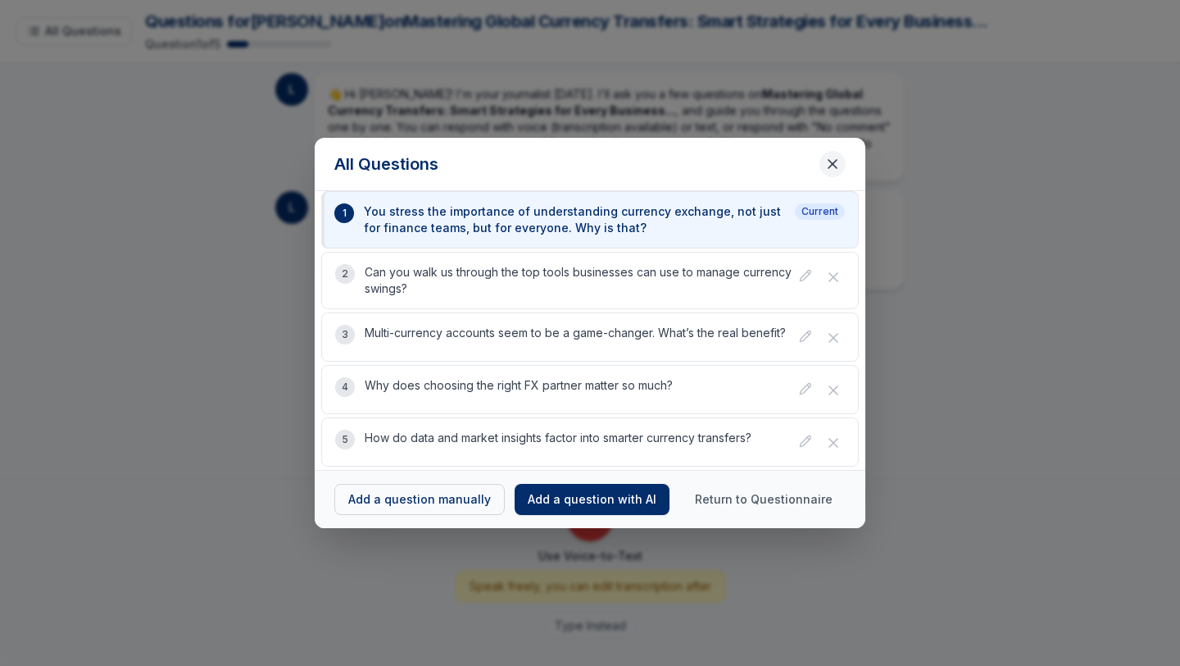
click at [835, 153] on button "Close questions modal" at bounding box center [833, 164] width 26 height 26
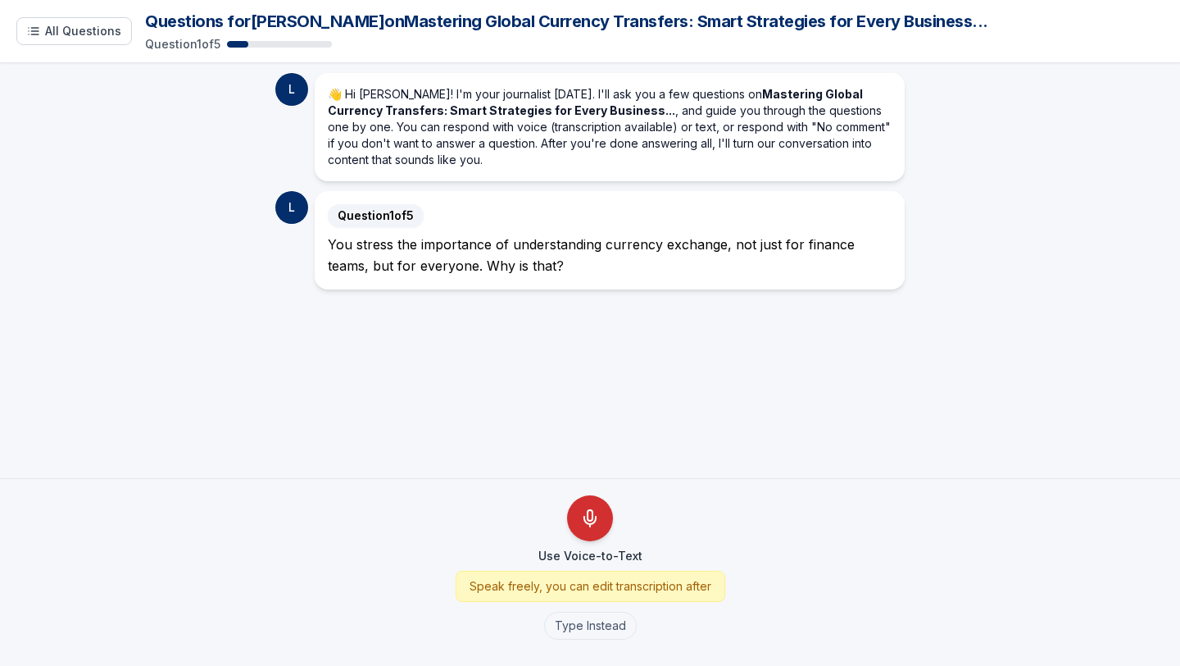
click at [601, 513] on button "Use Voice-to-Text" at bounding box center [590, 518] width 46 height 46
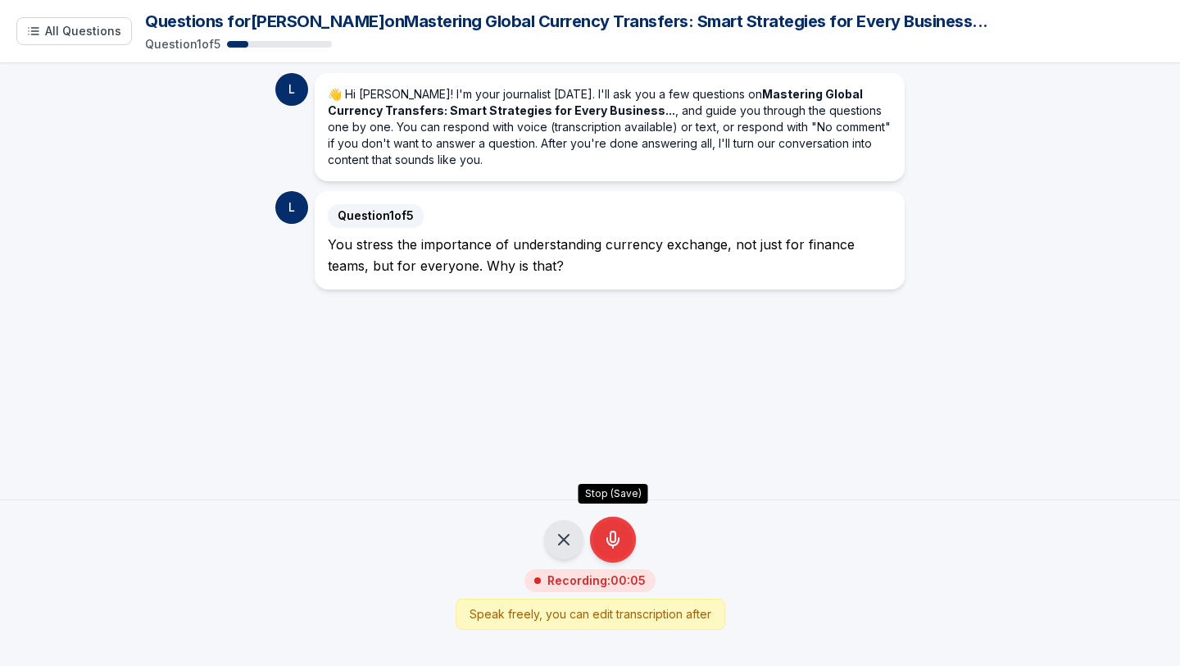
click at [621, 535] on icon "Stop Recording - Save Audio" at bounding box center [613, 540] width 20 height 20
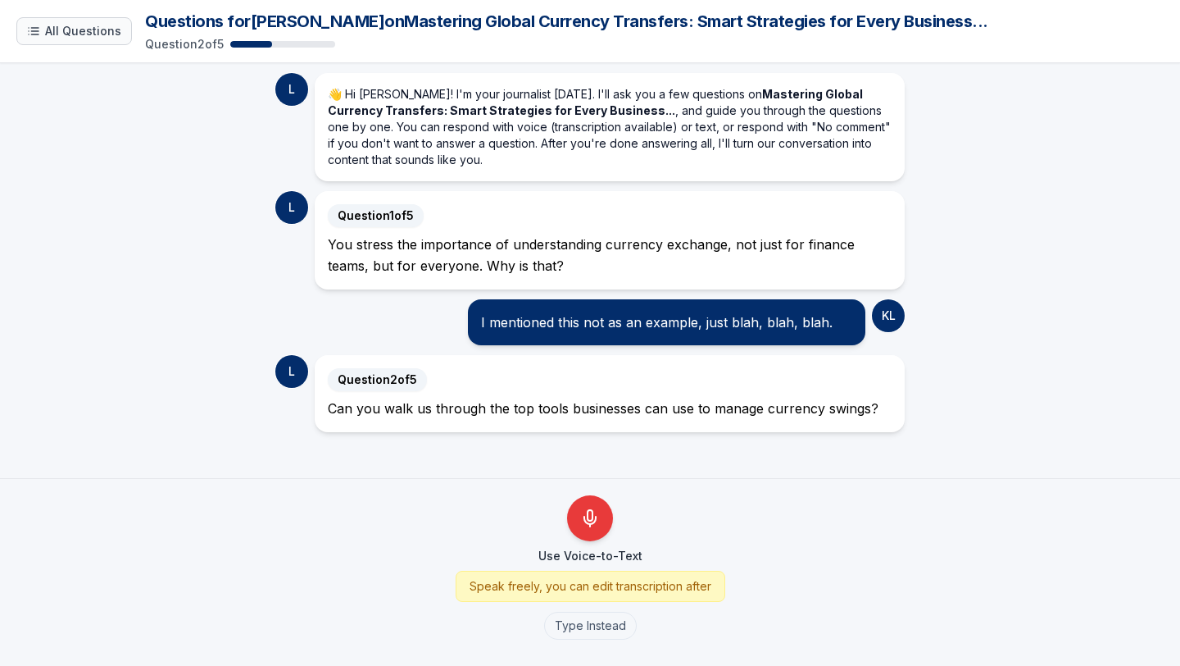
click at [97, 30] on span "All Questions" at bounding box center [83, 31] width 76 height 16
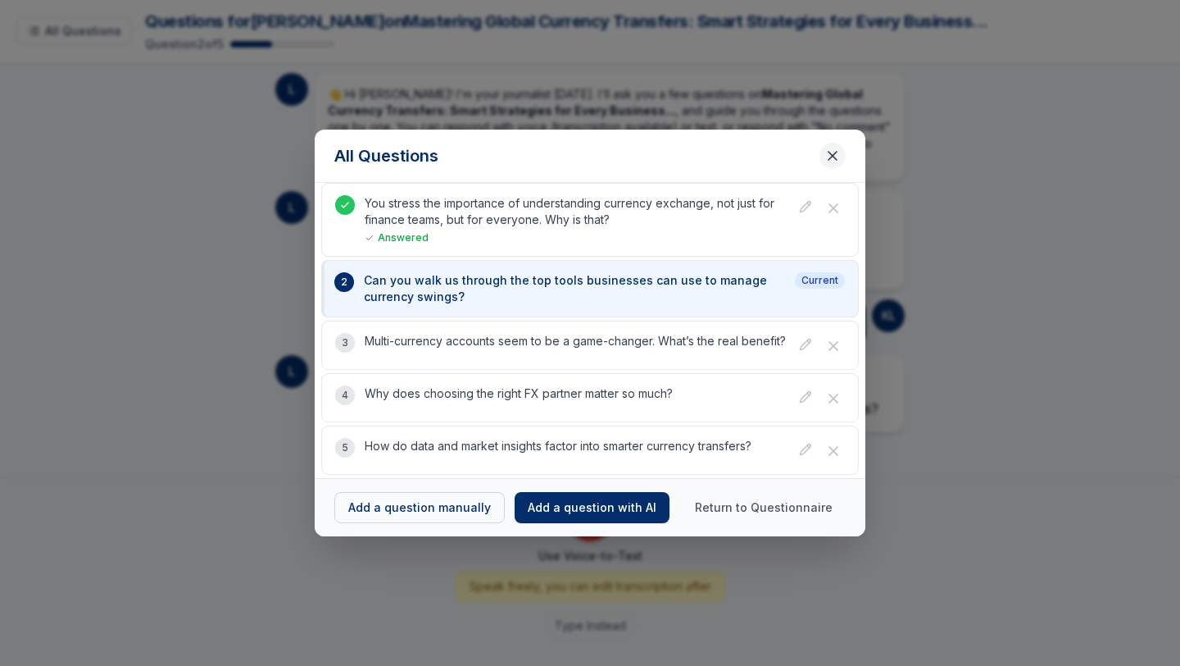
click at [832, 154] on icon "Close questions modal" at bounding box center [833, 156] width 16 height 16
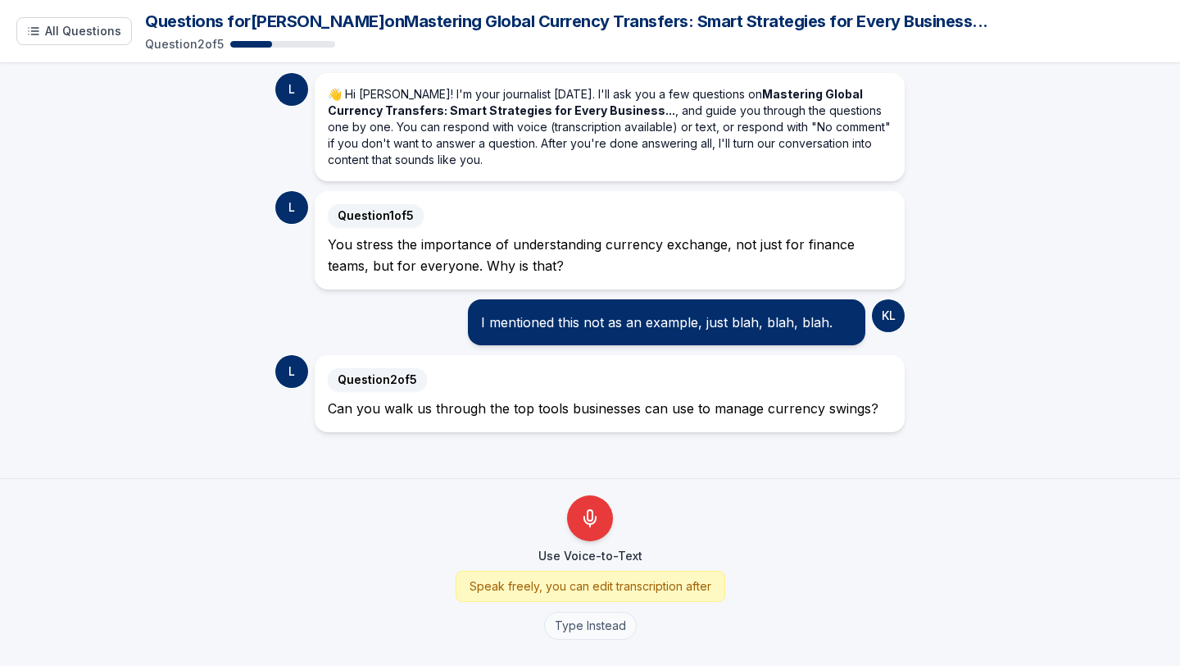
click at [585, 620] on button "Type Instead" at bounding box center [590, 626] width 93 height 28
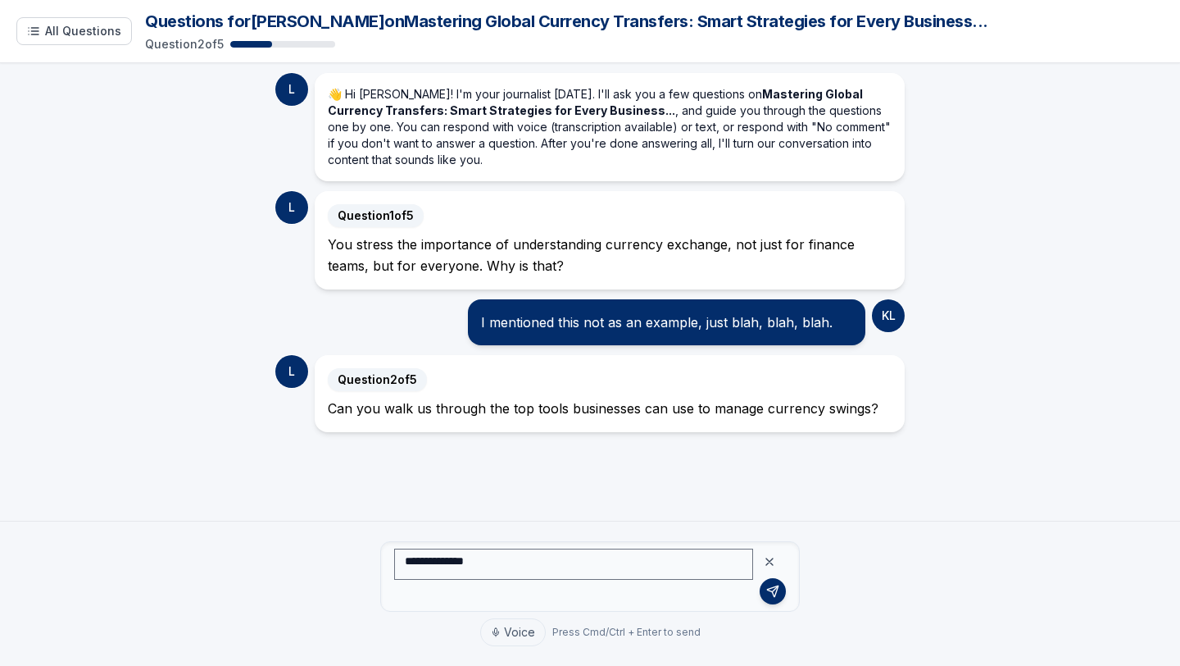
type textarea "**********"
click at [771, 561] on icon at bounding box center [769, 561] width 7 height 7
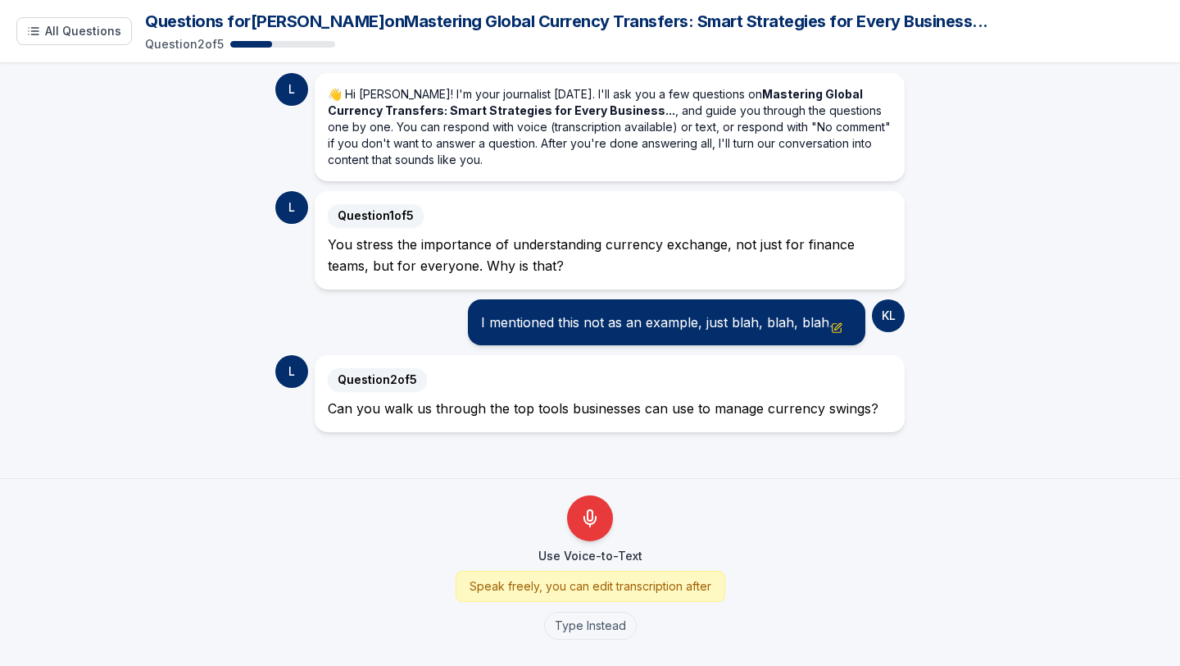
click at [670, 316] on div "I mentioned this not as an example, just blah, blah, blah." at bounding box center [666, 322] width 371 height 20
click at [840, 326] on icon "Edit message" at bounding box center [836, 327] width 11 height 11
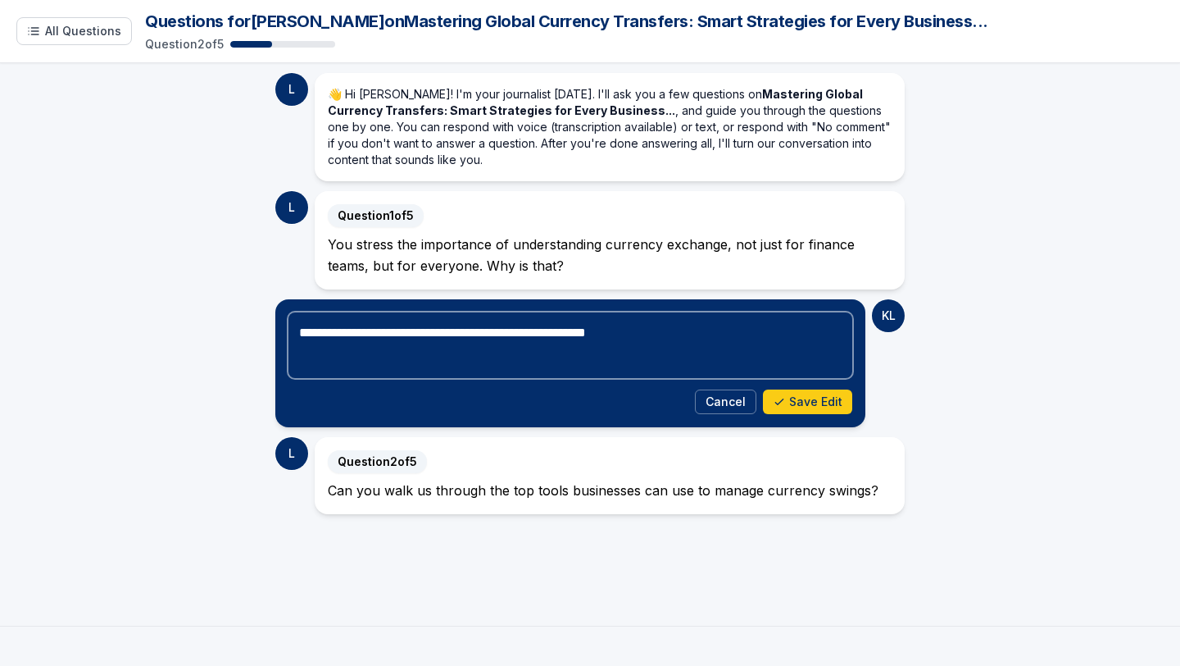
click at [680, 341] on textarea "**********" at bounding box center [571, 345] width 564 height 66
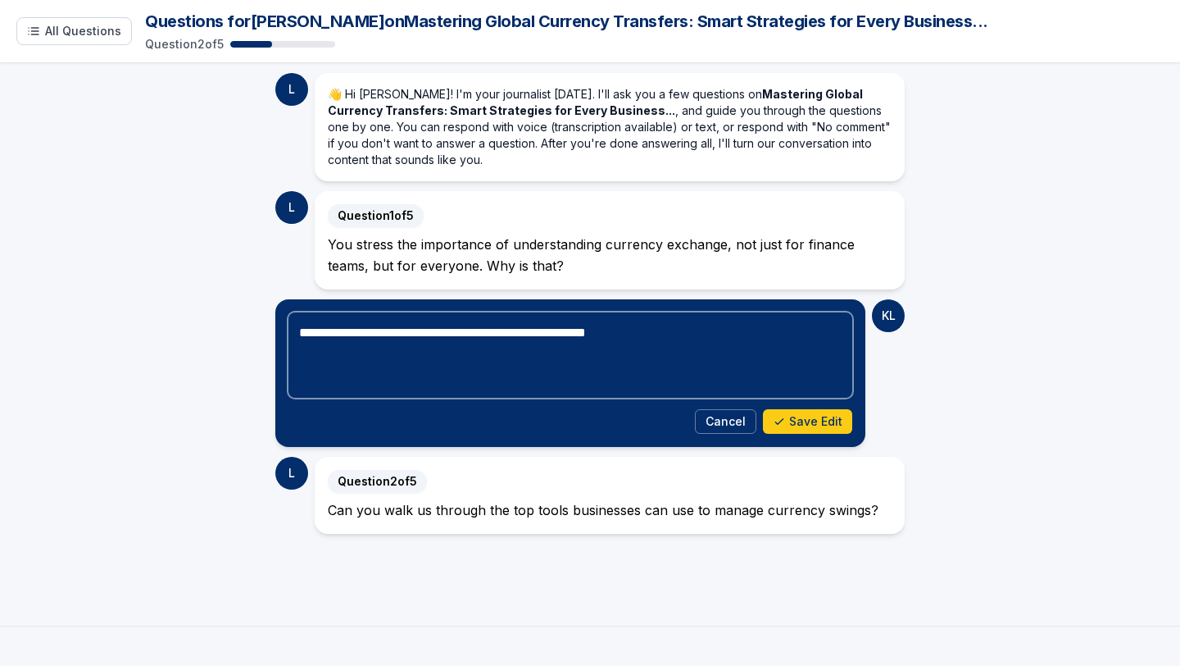
type textarea "**********"
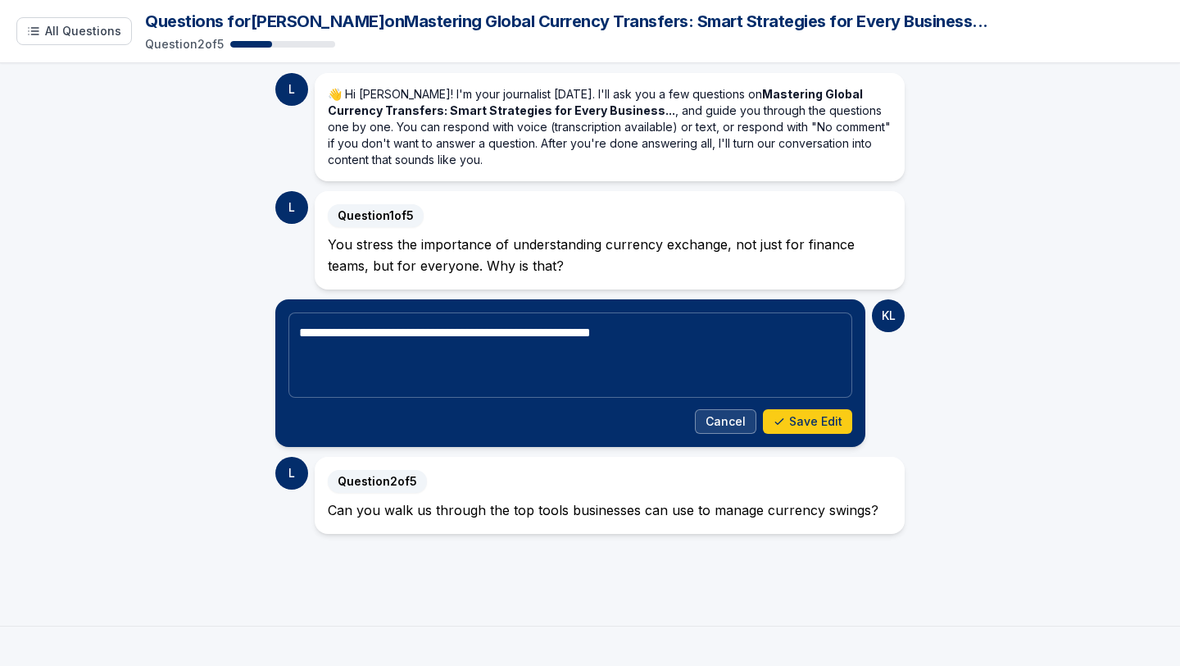
click at [723, 420] on button "Cancel" at bounding box center [725, 421] width 61 height 25
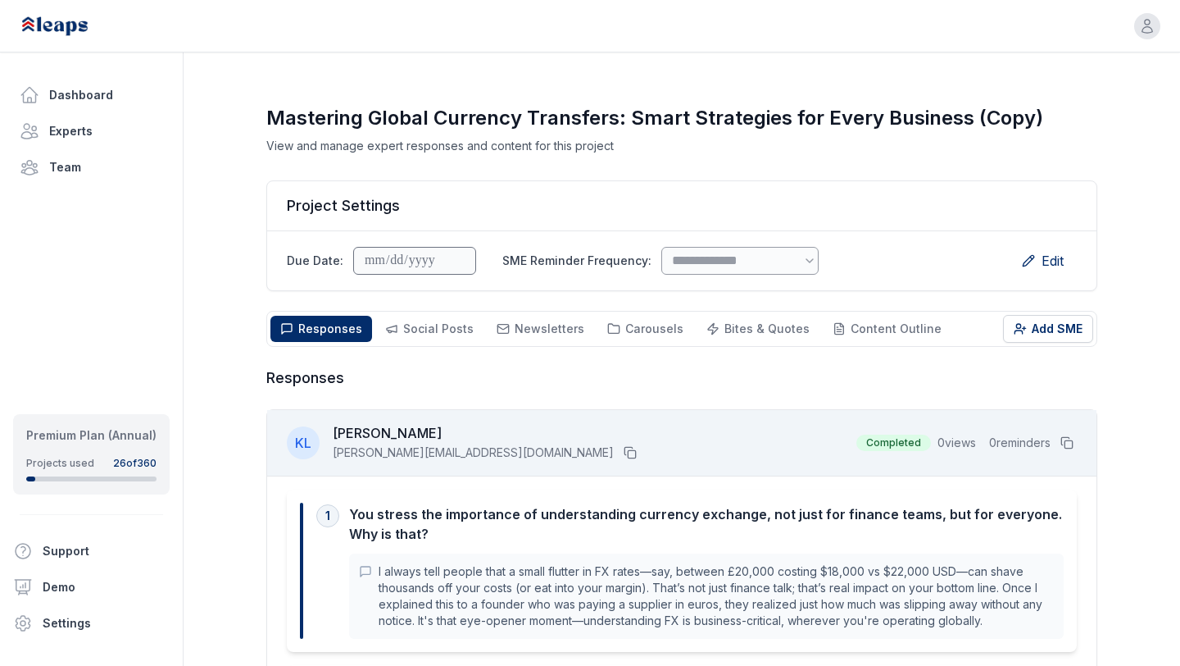
select select "**"
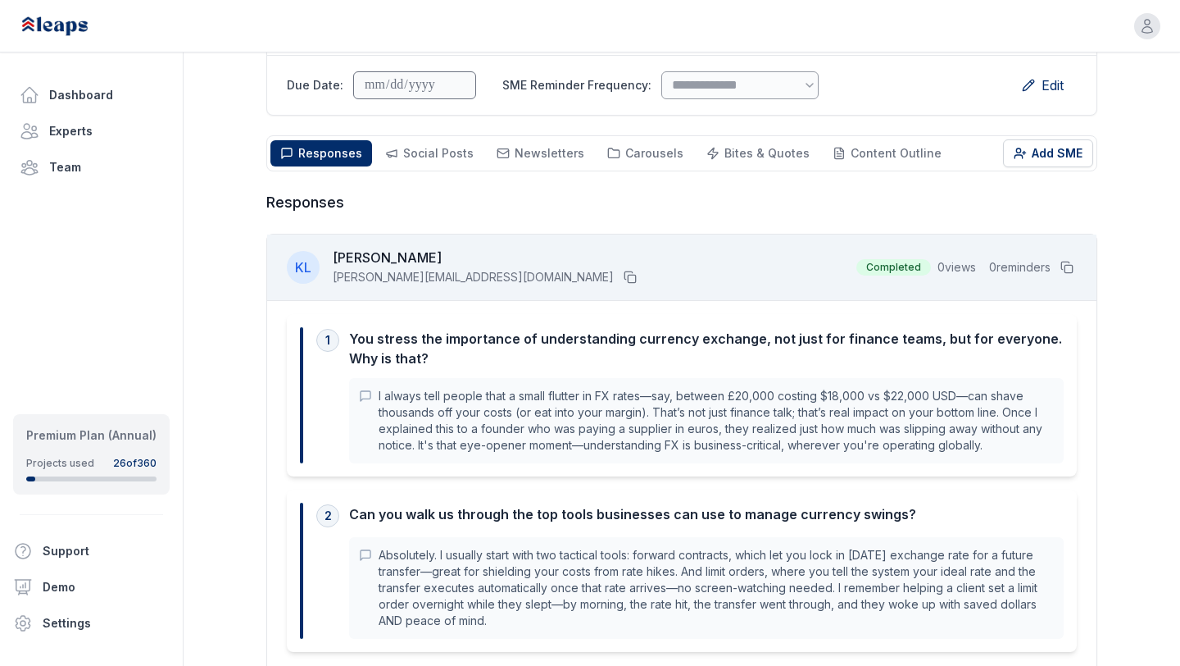
scroll to position [287, 0]
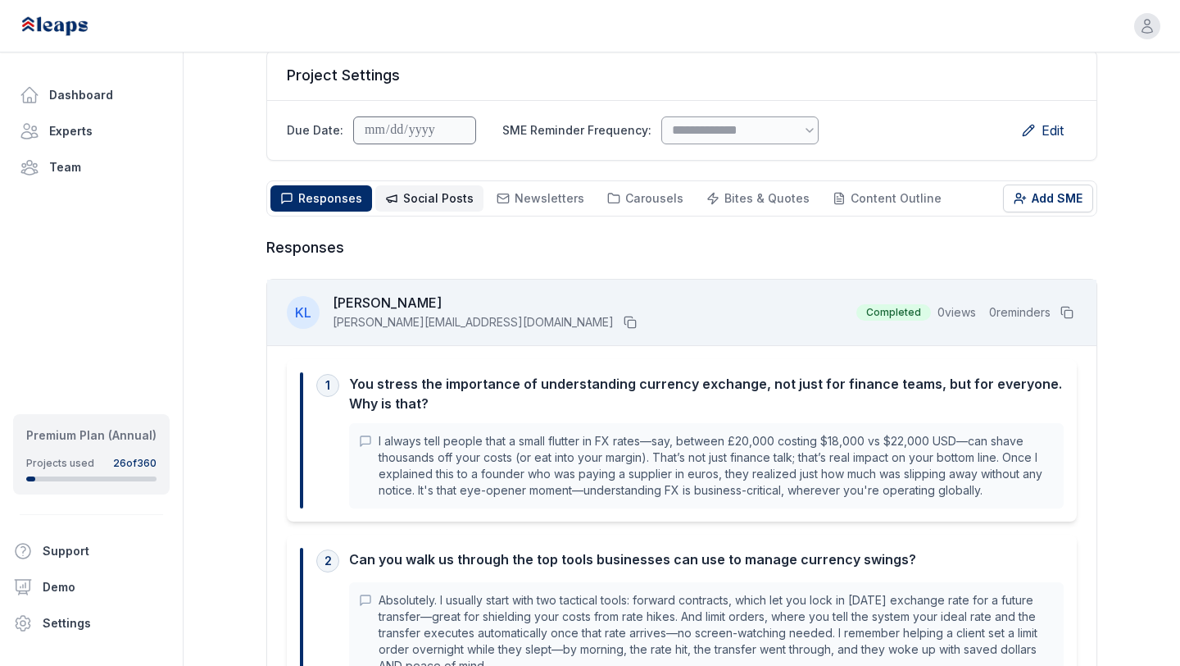
click at [436, 201] on span "Social Posts" at bounding box center [438, 198] width 71 height 14
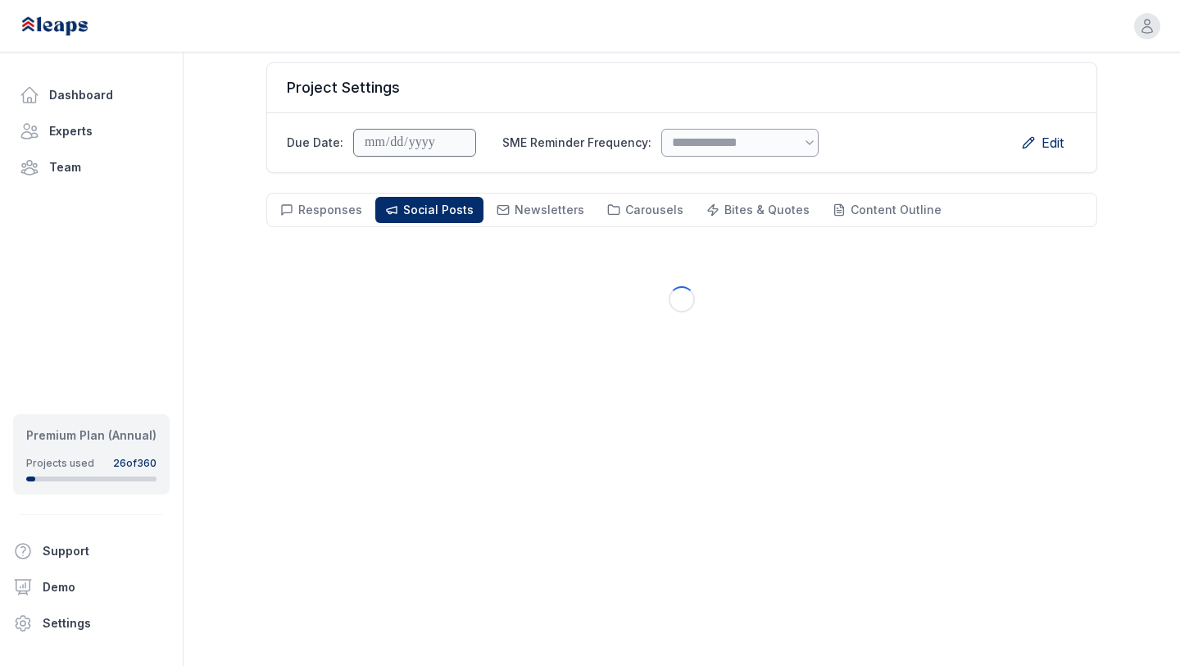
scroll to position [118, 0]
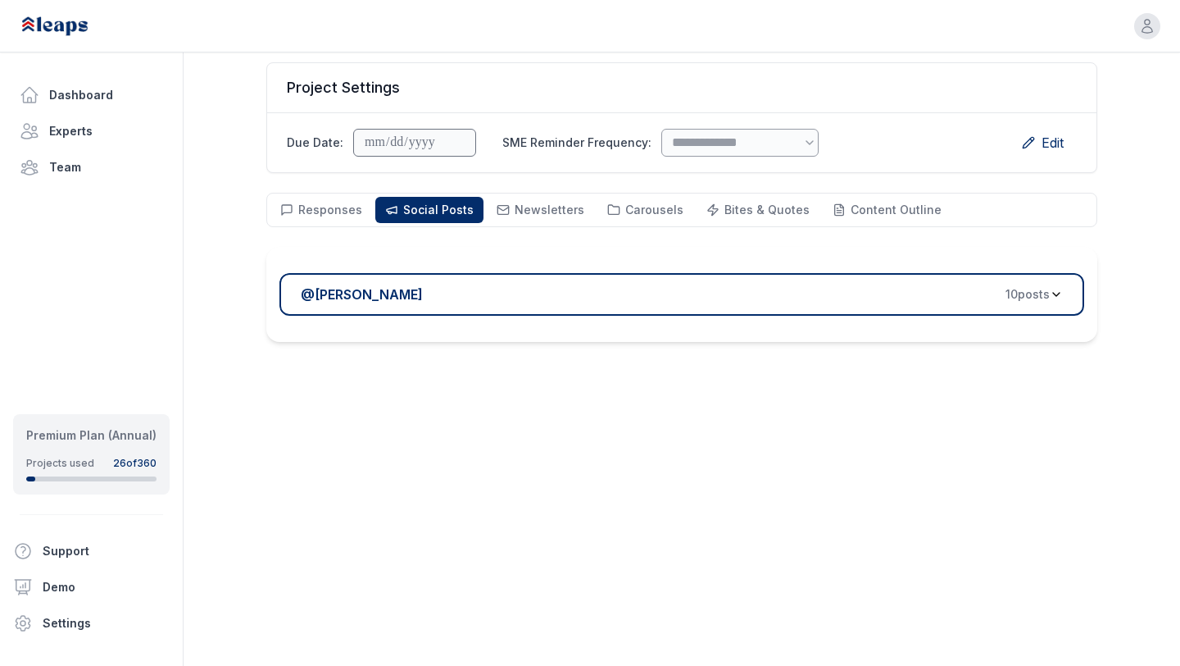
click at [466, 296] on div "@ [PERSON_NAME] 10 post s" at bounding box center [675, 294] width 749 height 20
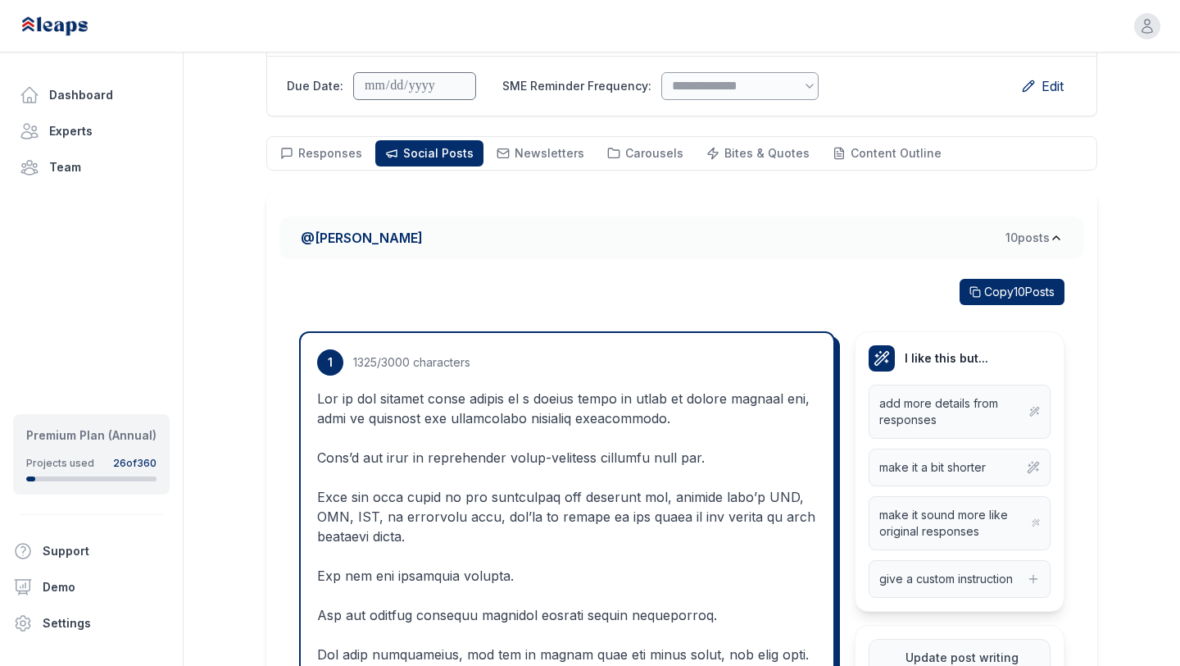
scroll to position [161, 0]
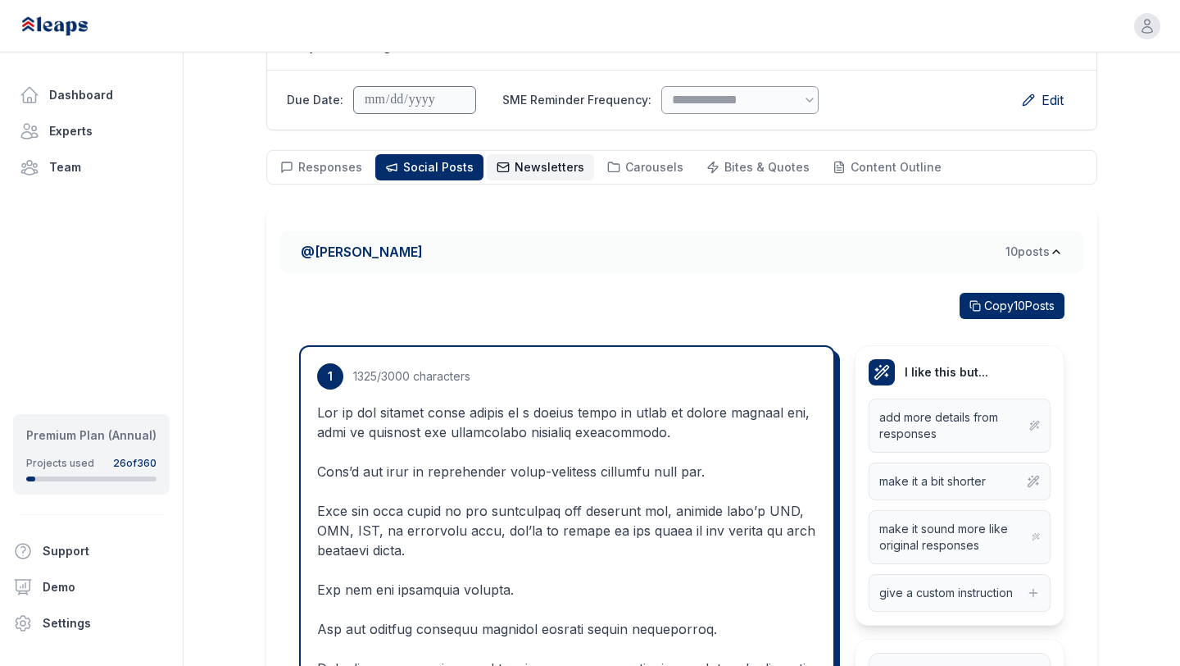
click at [539, 165] on span "Newsletters" at bounding box center [550, 167] width 70 height 14
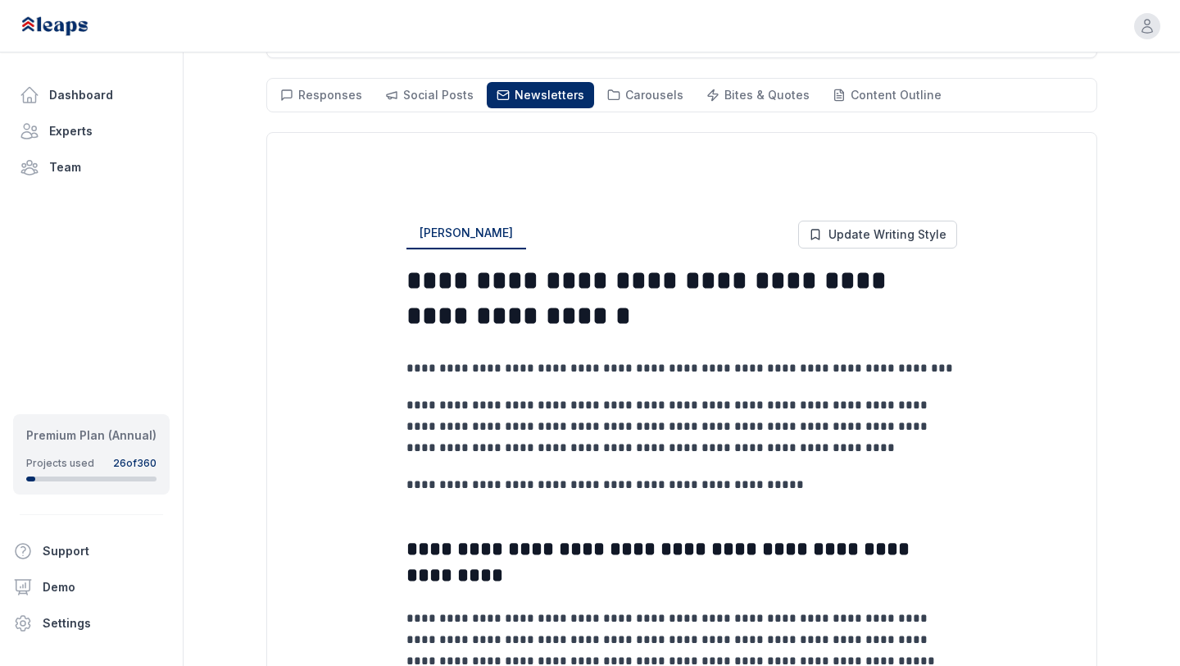
scroll to position [239, 0]
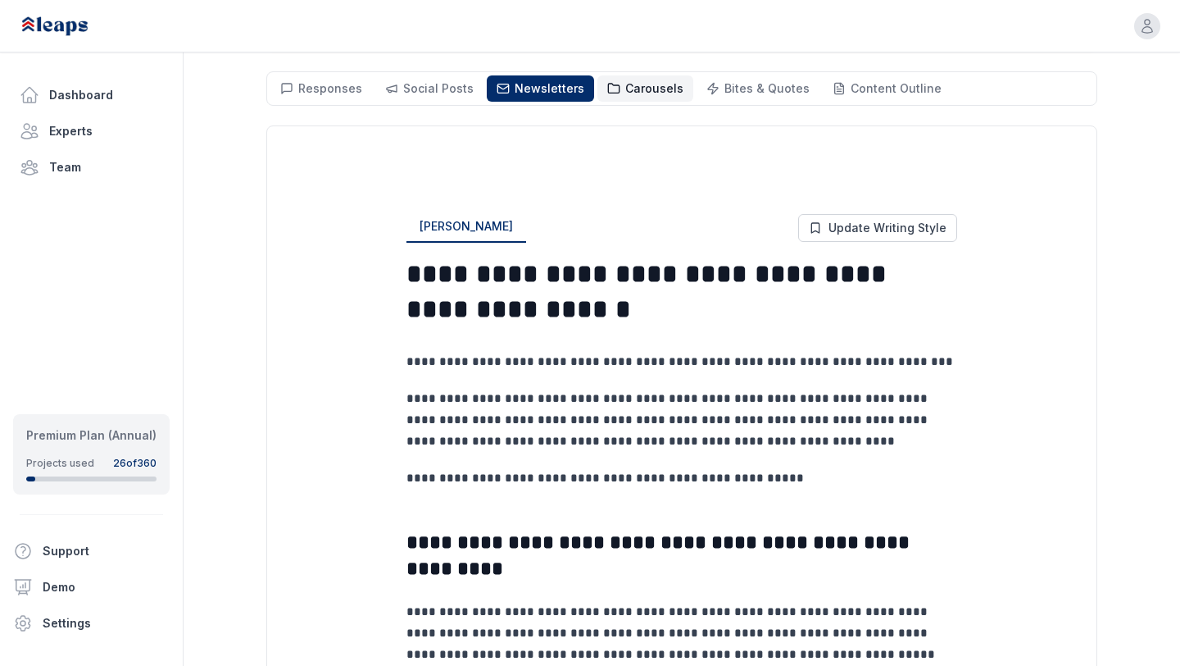
click at [634, 84] on span "Carousels" at bounding box center [654, 88] width 58 height 14
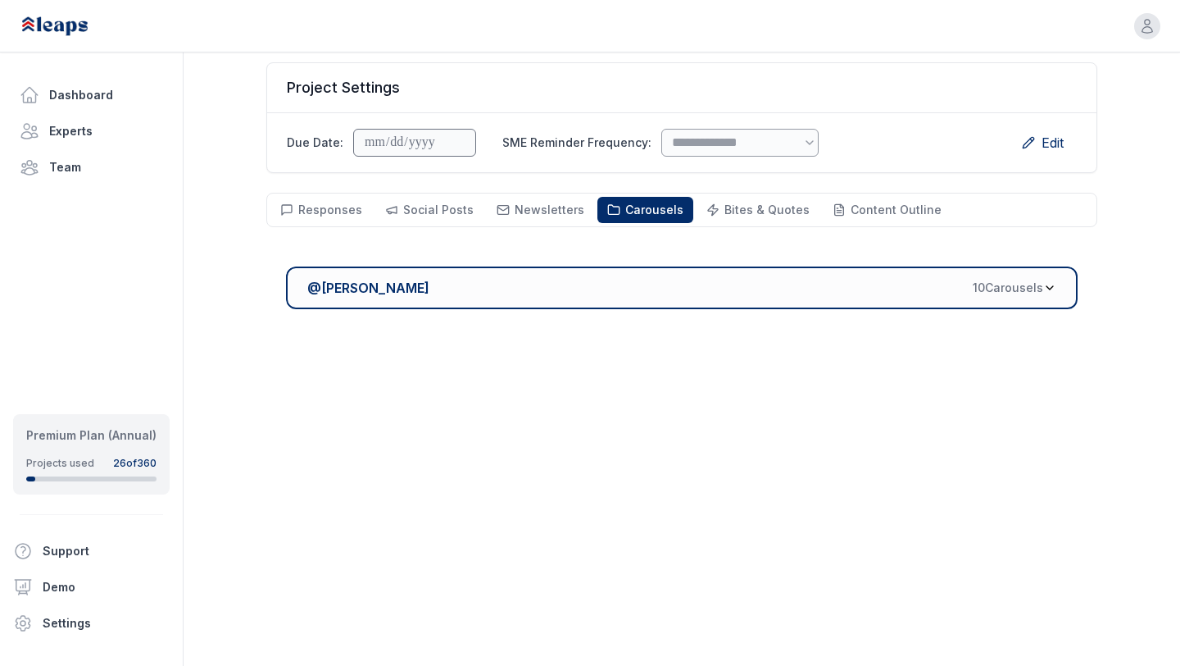
click at [626, 294] on div "@ [PERSON_NAME] 10 Carousel s" at bounding box center [675, 288] width 736 height 20
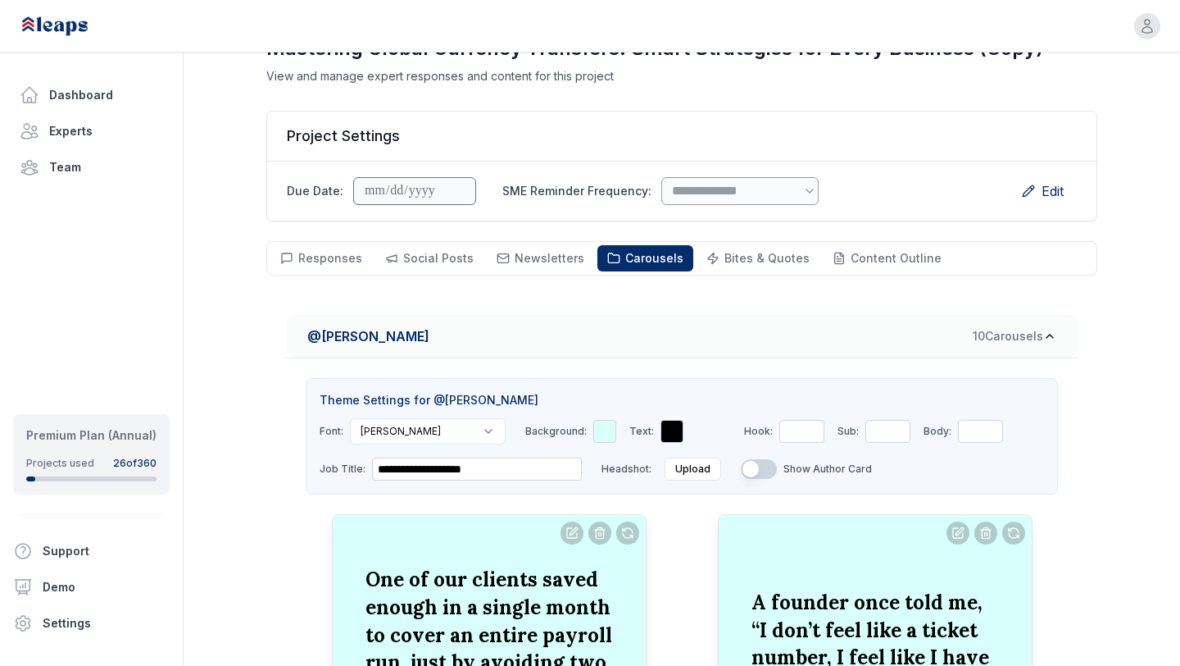
scroll to position [60, 0]
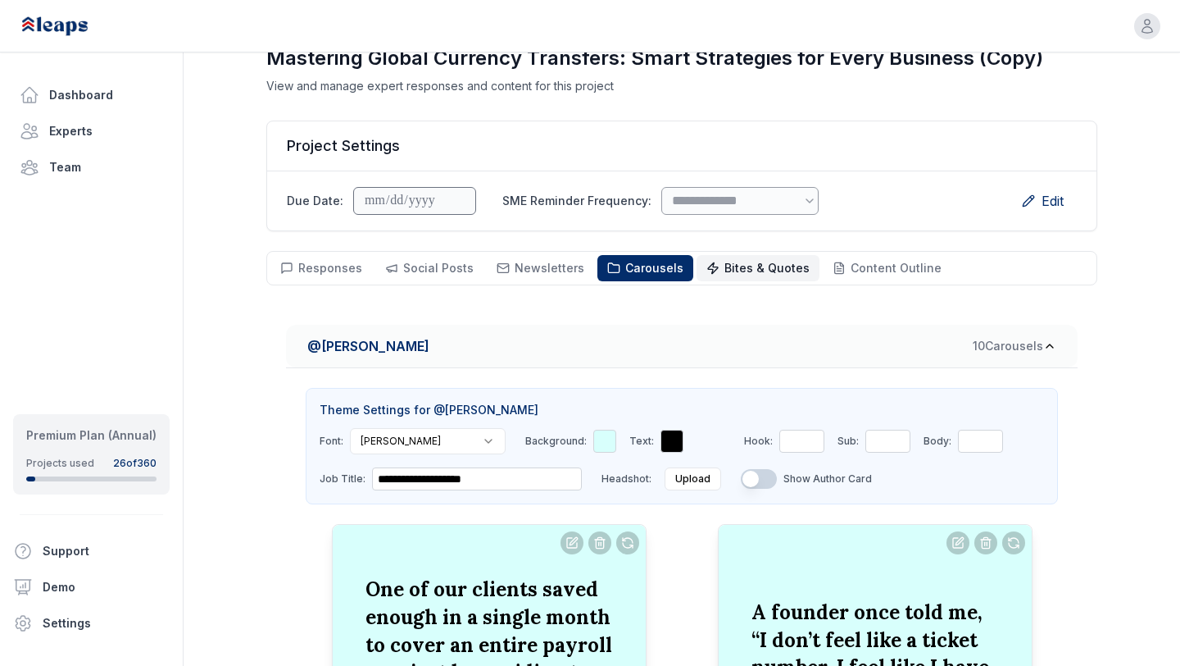
click at [748, 273] on span "Bites & Quotes" at bounding box center [767, 268] width 85 height 14
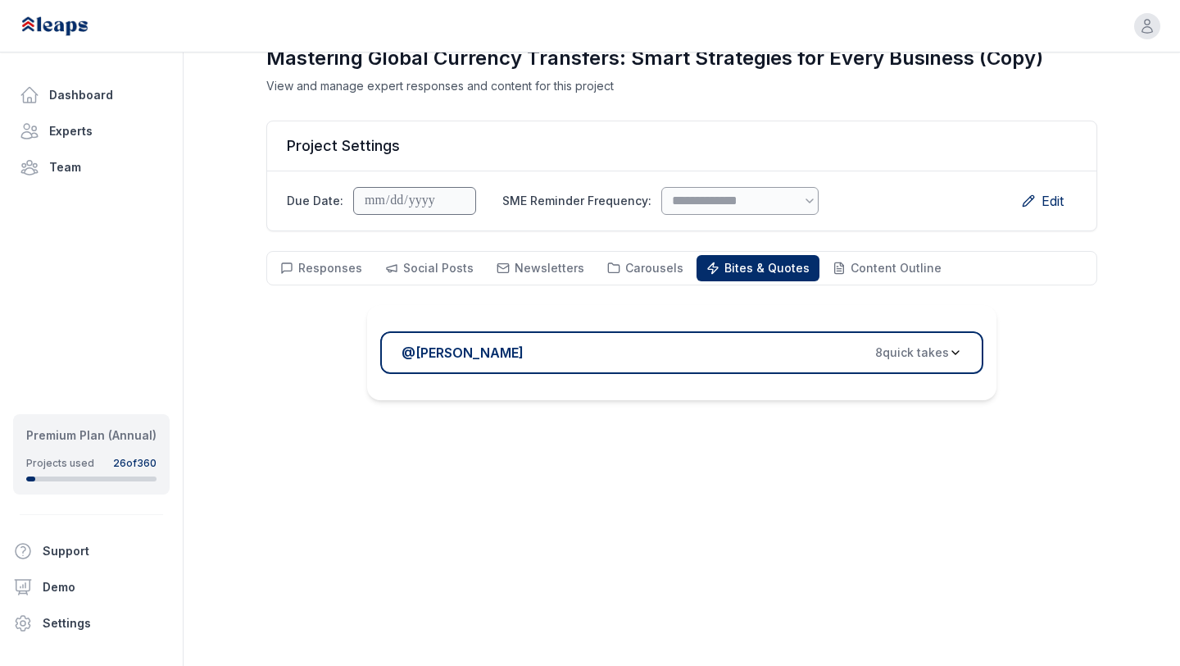
click at [666, 353] on div "@ [PERSON_NAME] 8 quick take s" at bounding box center [676, 353] width 548 height 20
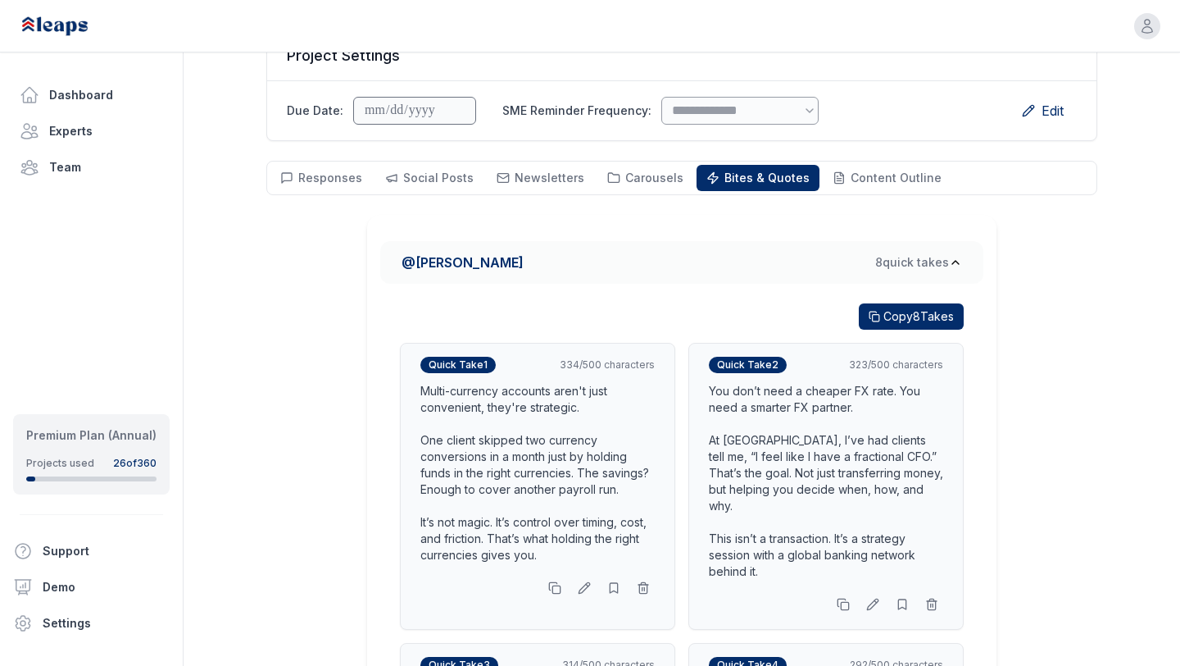
scroll to position [148, 0]
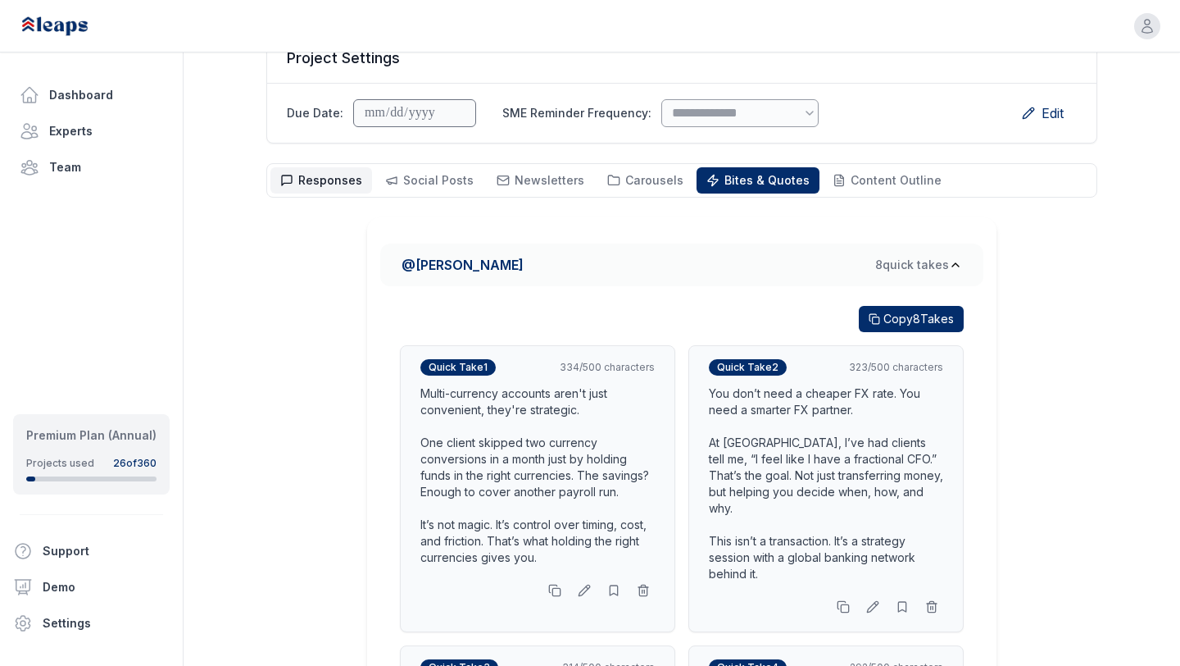
click at [316, 185] on span "Responses" at bounding box center [330, 180] width 64 height 14
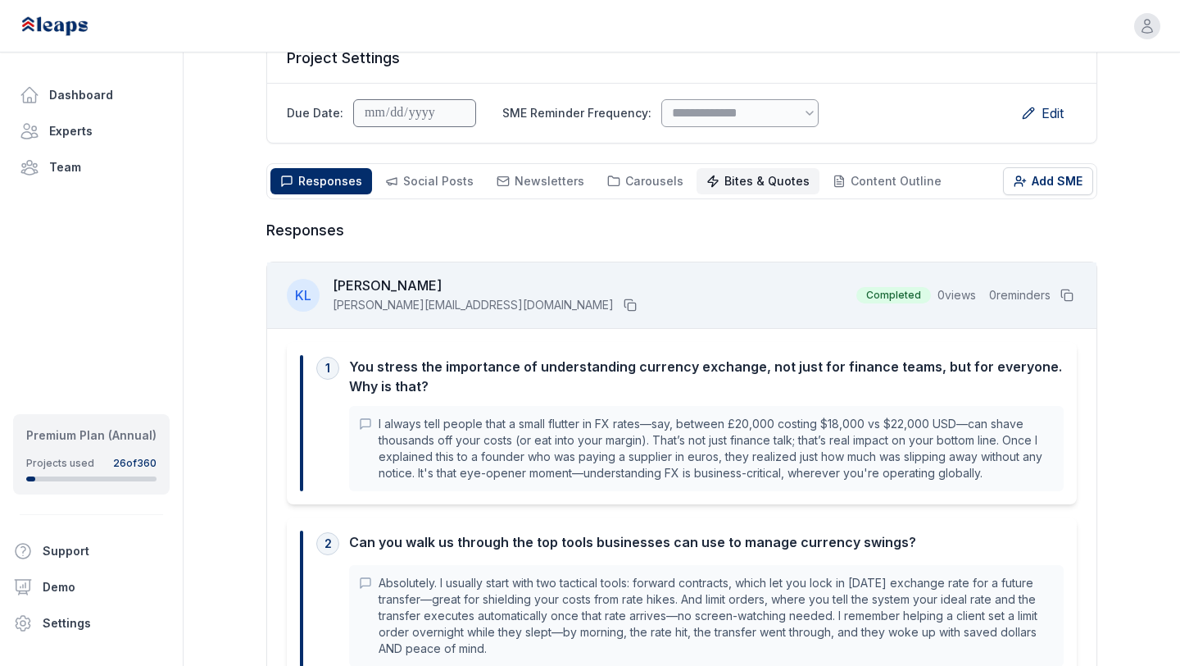
click at [752, 183] on span "Bites & Quotes" at bounding box center [767, 181] width 85 height 14
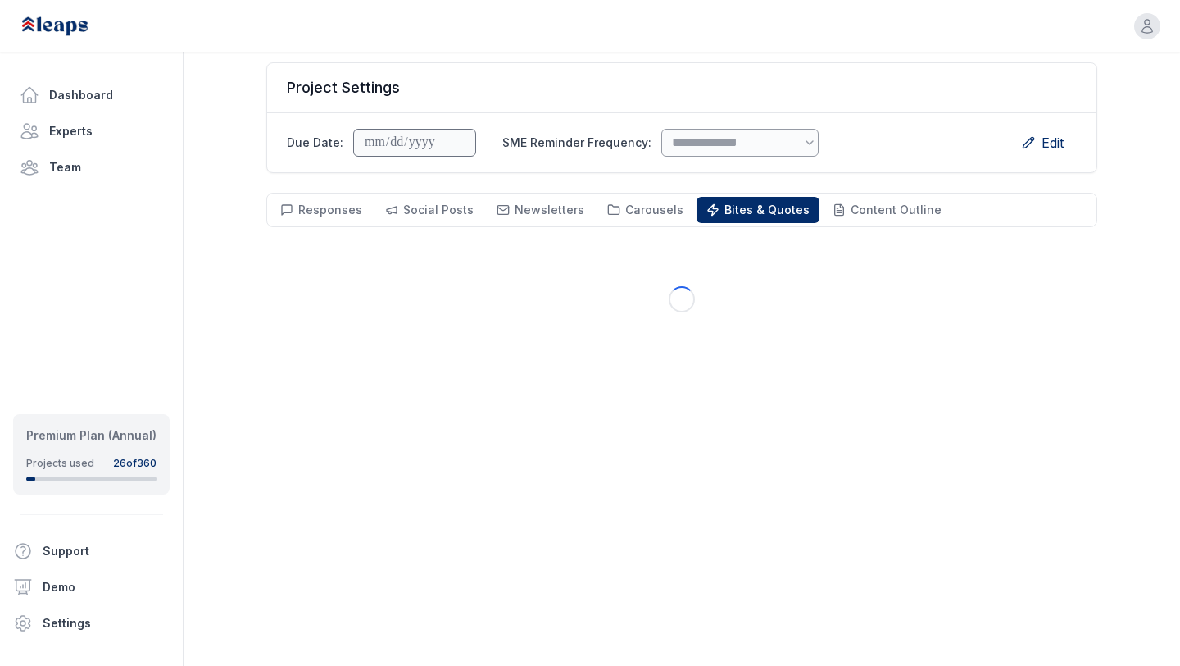
scroll to position [118, 0]
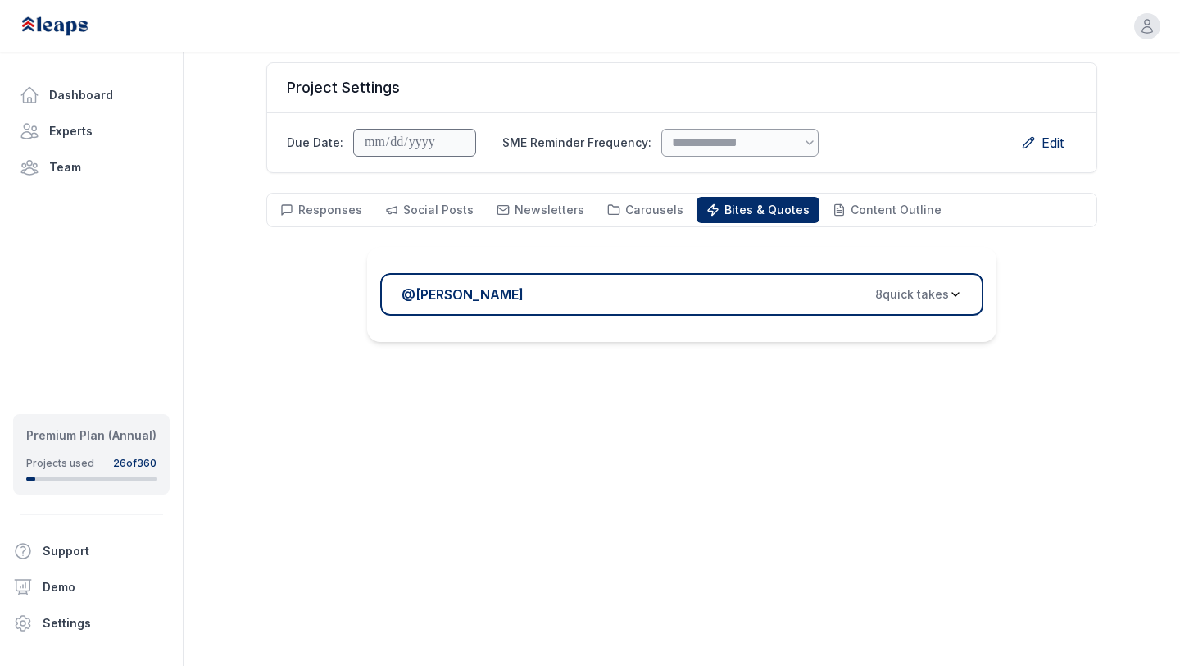
click at [725, 285] on div "@ [PERSON_NAME] 8 quick take s" at bounding box center [676, 294] width 548 height 20
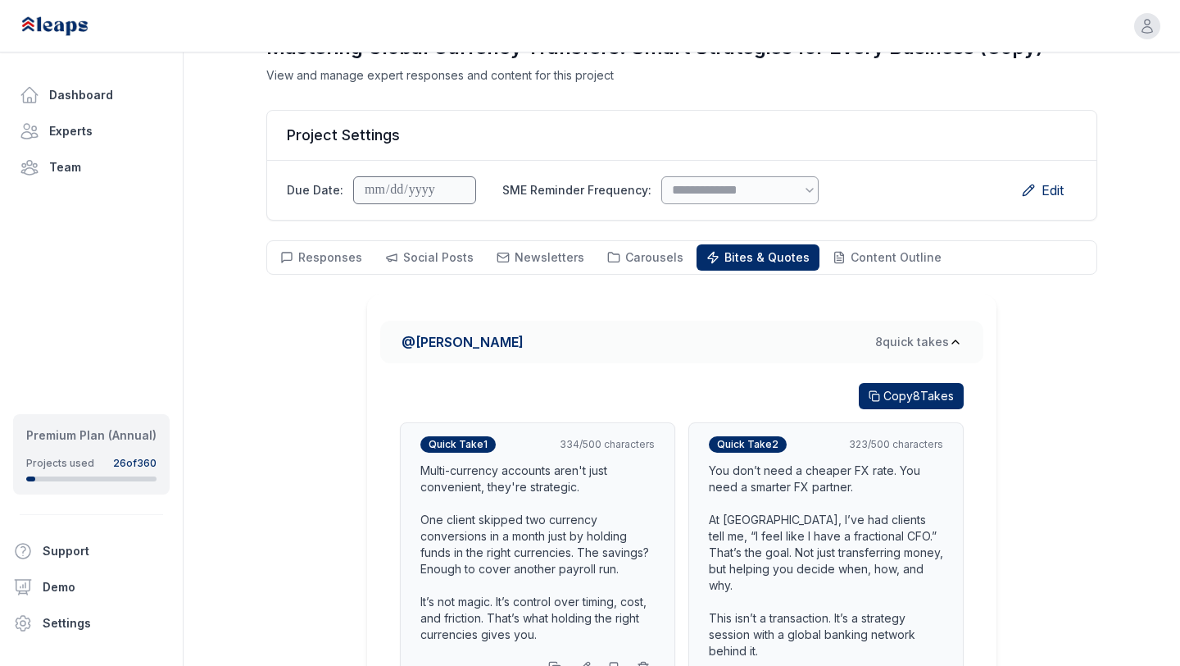
scroll to position [62, 0]
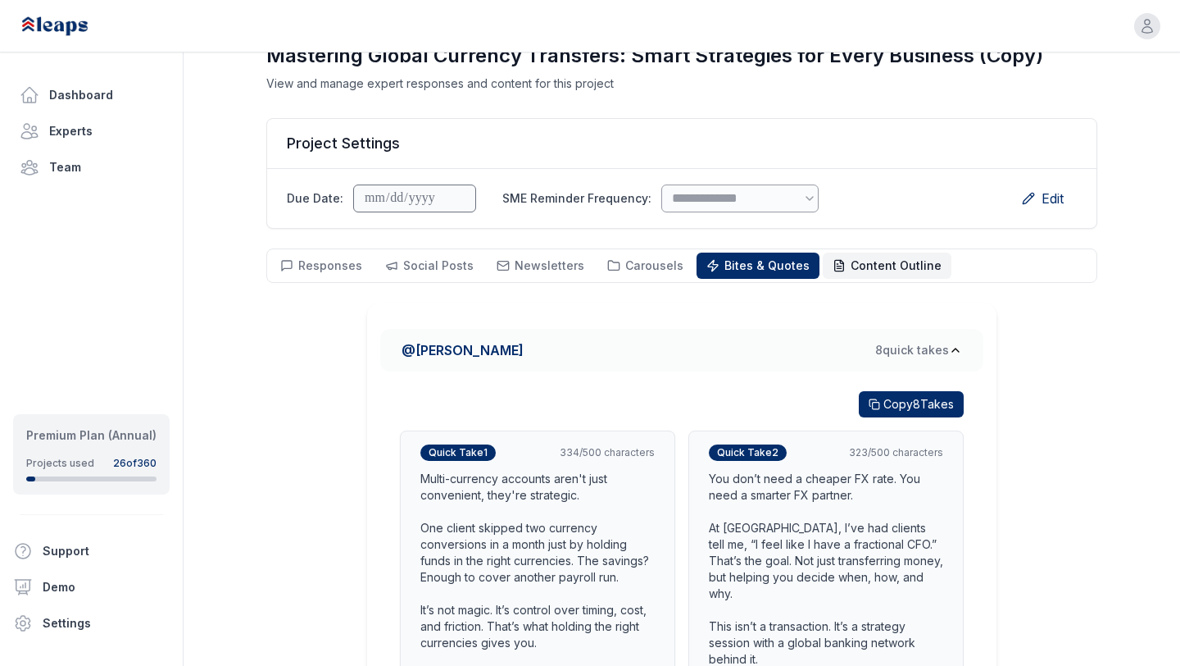
click at [856, 264] on span "Content Outline" at bounding box center [896, 265] width 91 height 14
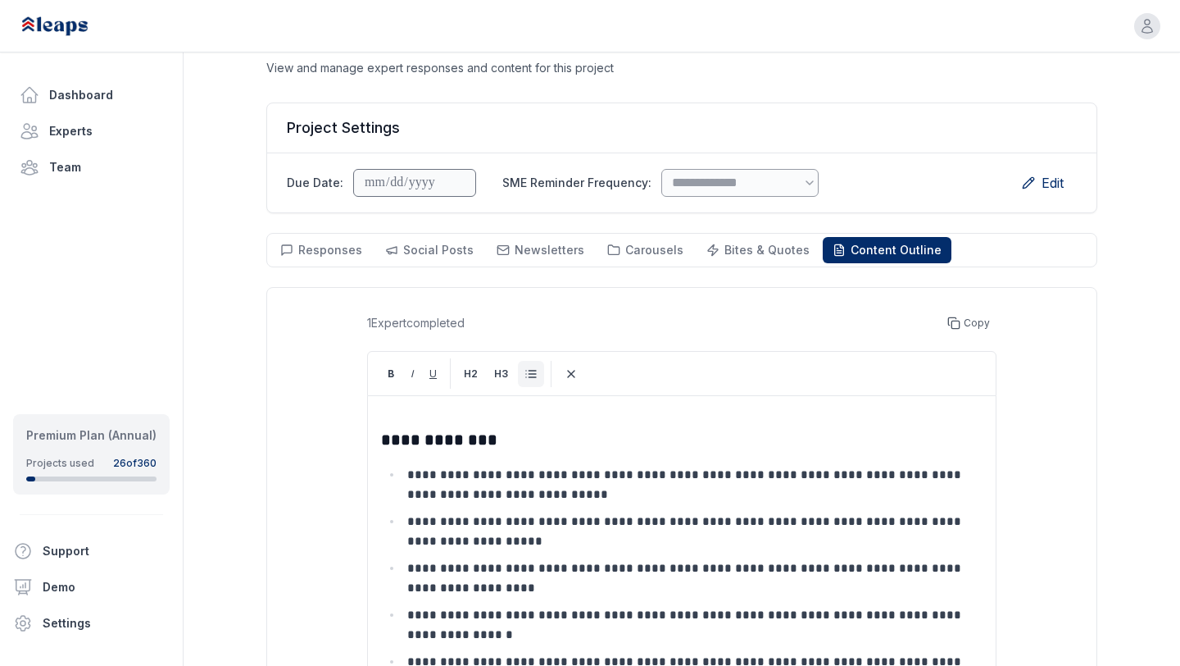
scroll to position [56, 0]
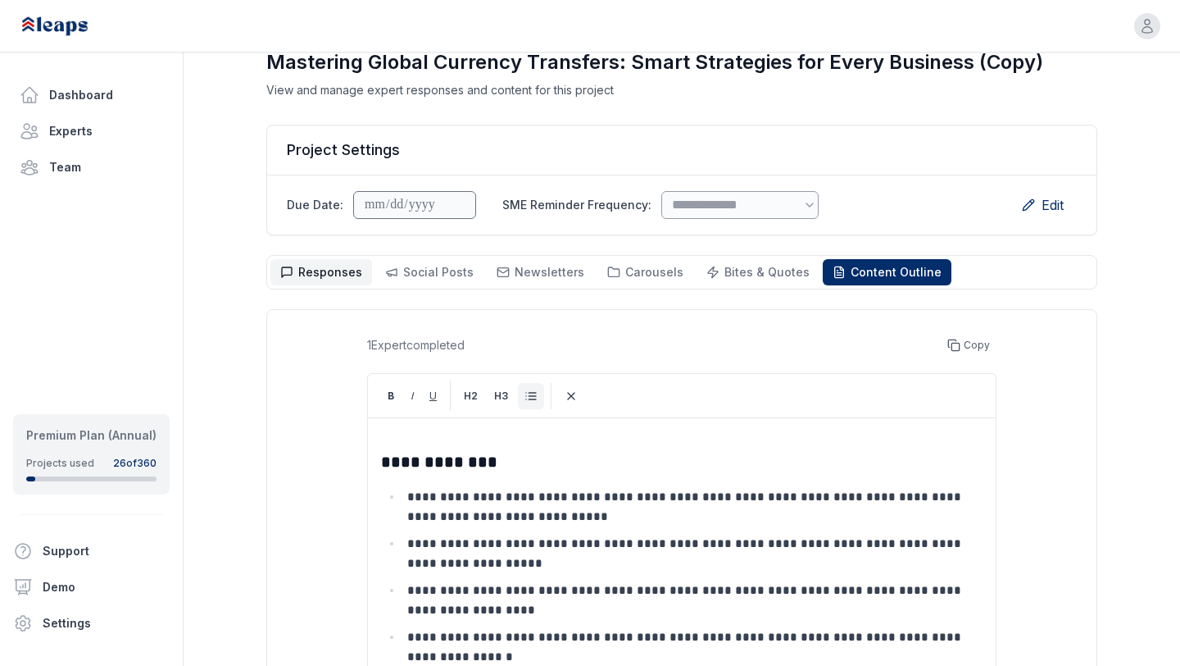
click at [330, 276] on span "Responses" at bounding box center [330, 272] width 64 height 14
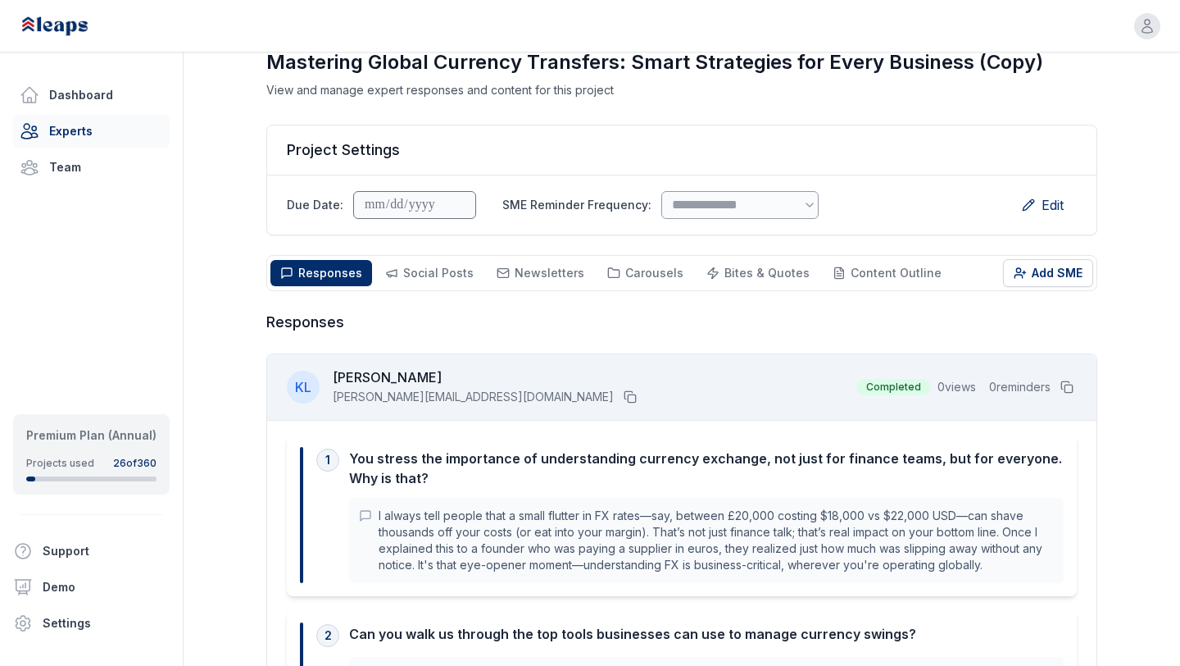
click at [89, 125] on link "Experts" at bounding box center [91, 131] width 157 height 33
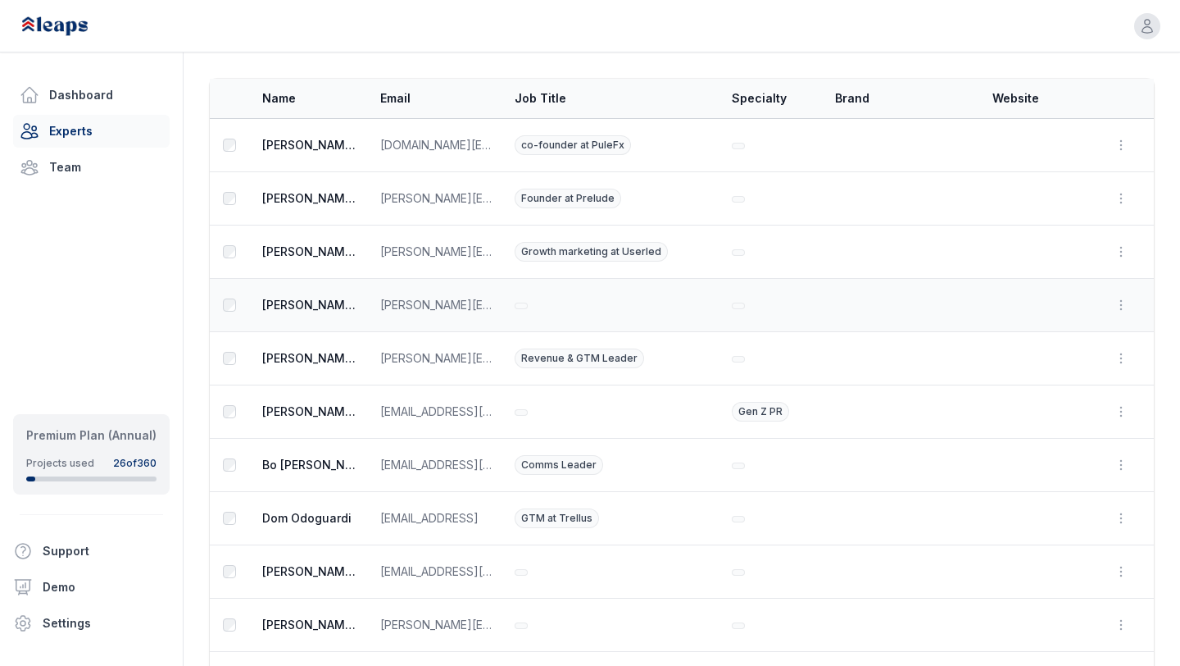
scroll to position [79, 0]
click at [69, 167] on link "Team" at bounding box center [91, 167] width 157 height 33
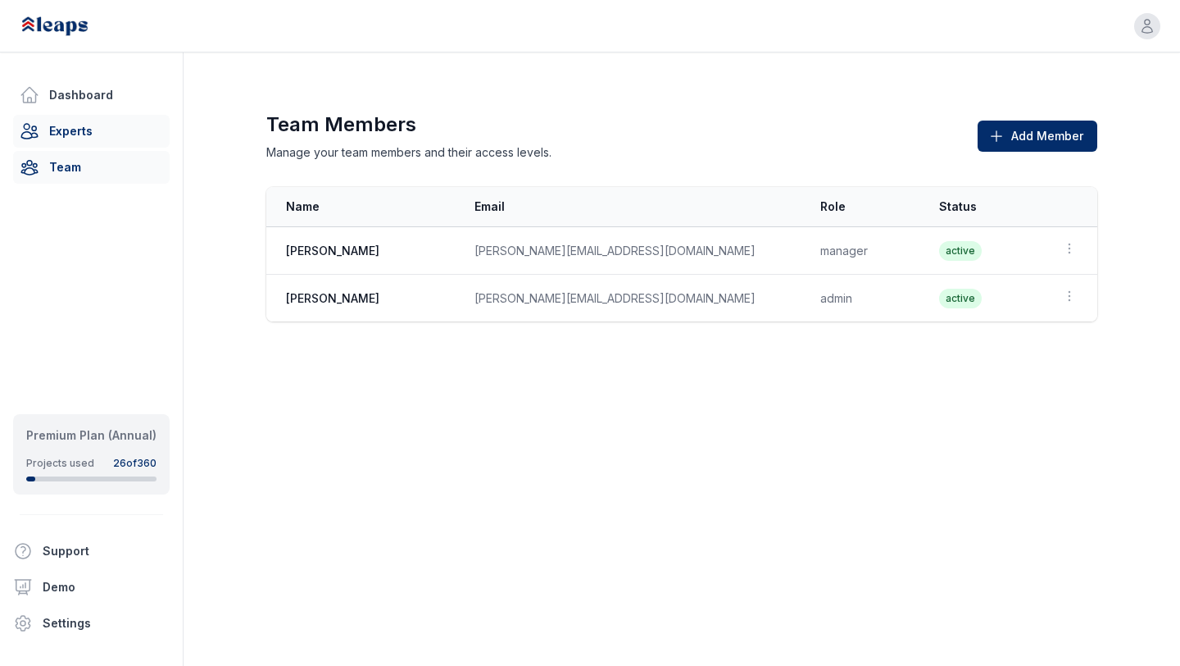
click at [75, 133] on link "Experts" at bounding box center [91, 131] width 157 height 33
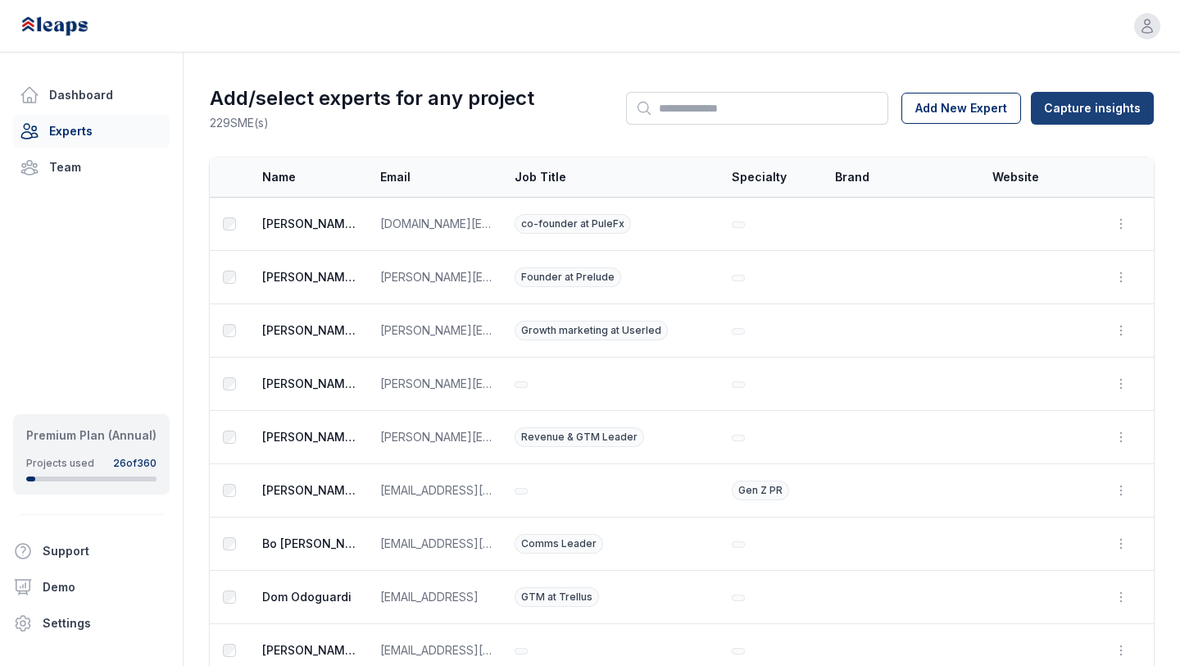
click at [1077, 114] on html "Open user menu Dashboard Experts Team Premium Plan (Annual) Projects used 26 of…" at bounding box center [590, 333] width 1180 height 666
click at [101, 93] on html "Open user menu Dashboard Experts Team Premium Plan (Annual) Projects used 26 of…" at bounding box center [590, 333] width 1180 height 666
click at [101, 93] on link "Dashboard" at bounding box center [91, 95] width 157 height 33
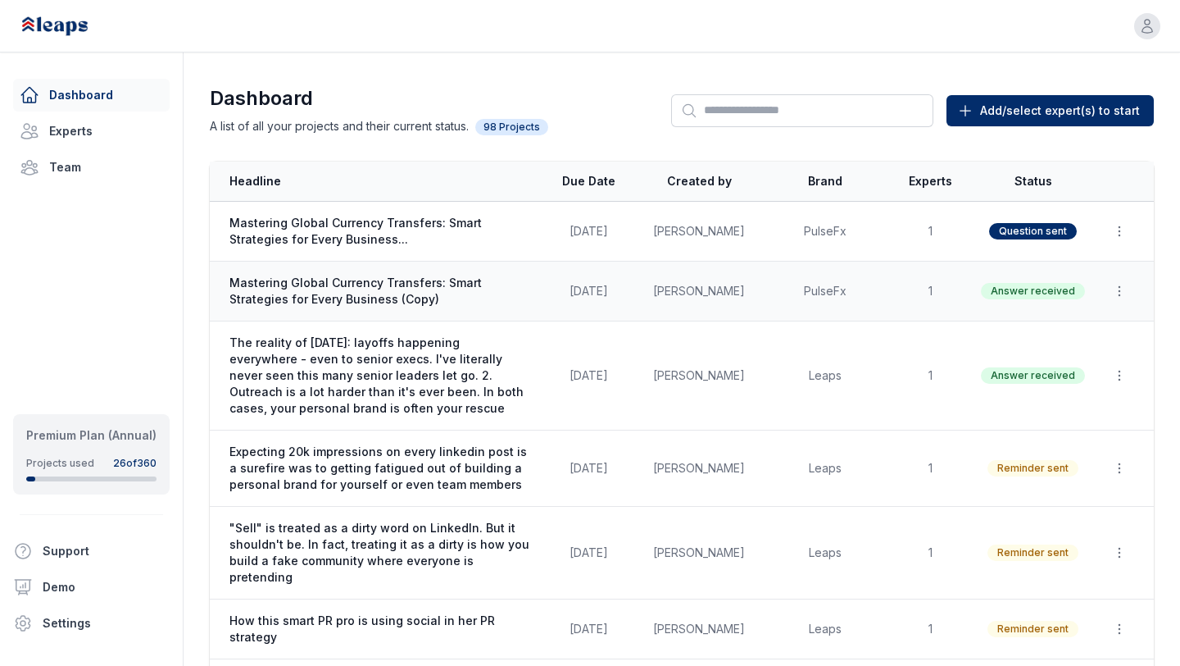
click at [783, 274] on td "PulseFx" at bounding box center [825, 292] width 129 height 60
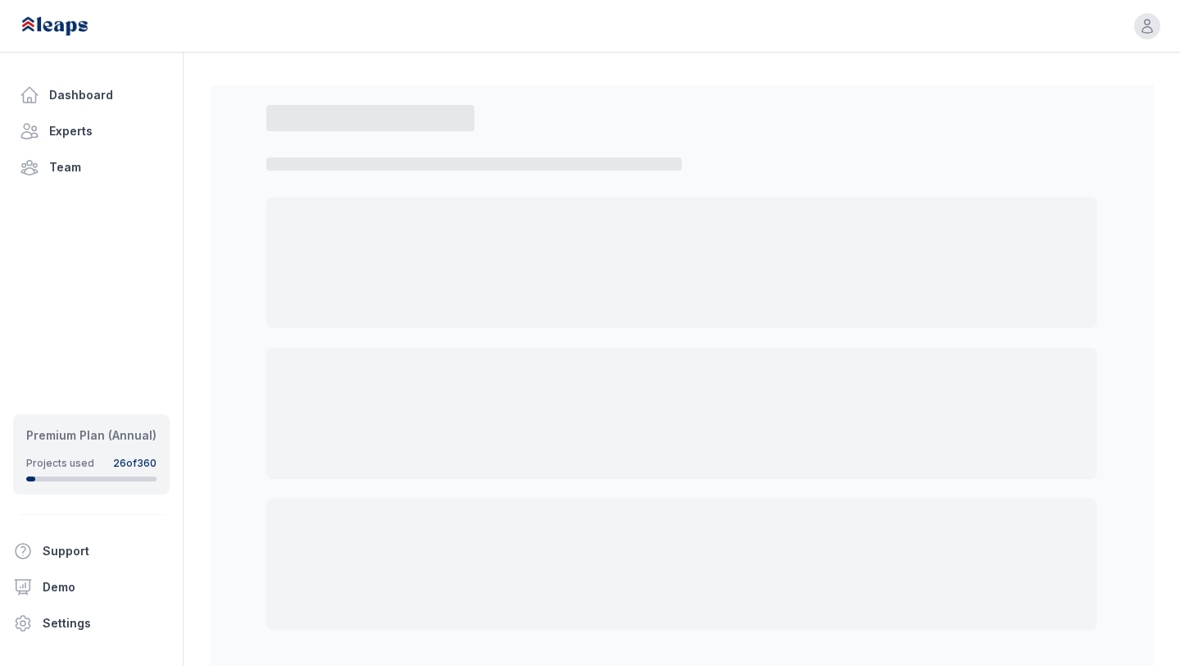
select select "**"
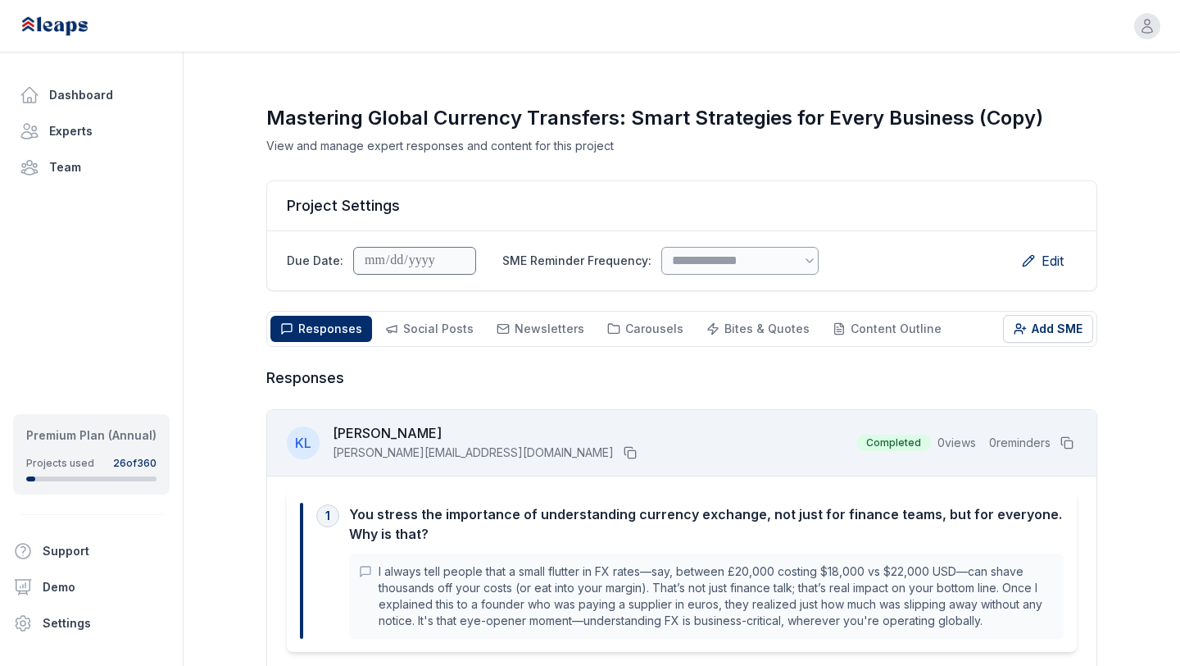
click at [431, 311] on div "Responses Responses Social Posts Social Newsletters Newsletters Carousels Carou…" at bounding box center [681, 329] width 831 height 36
click at [431, 331] on span "Social Posts" at bounding box center [438, 328] width 71 height 14
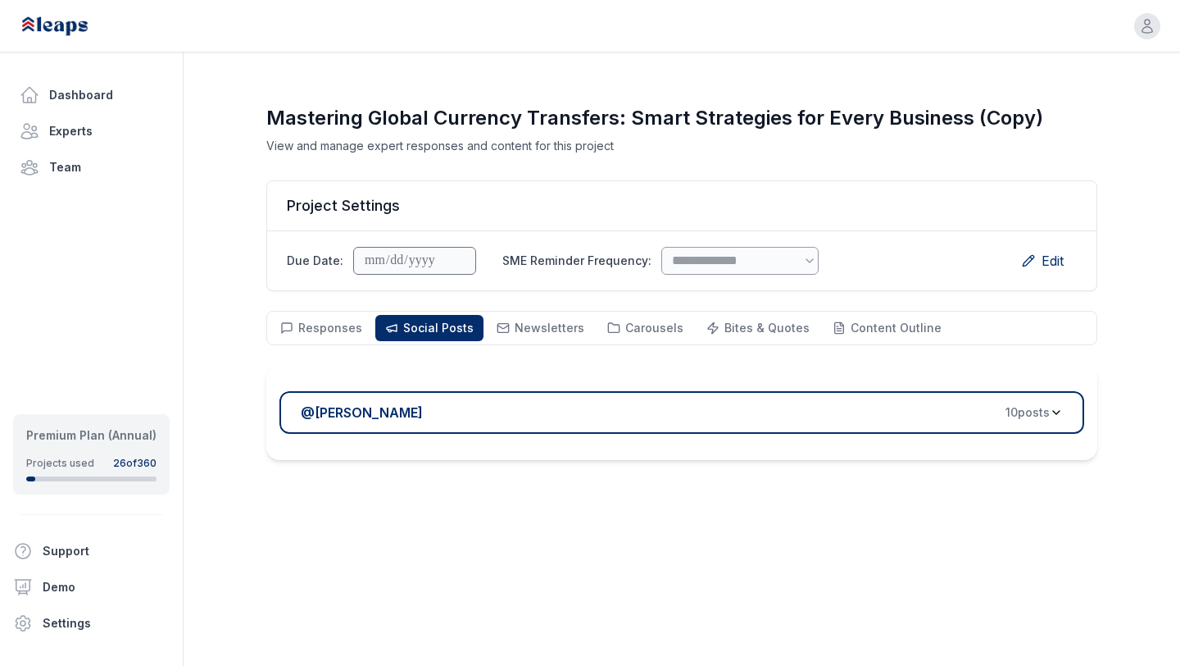
scroll to position [118, 0]
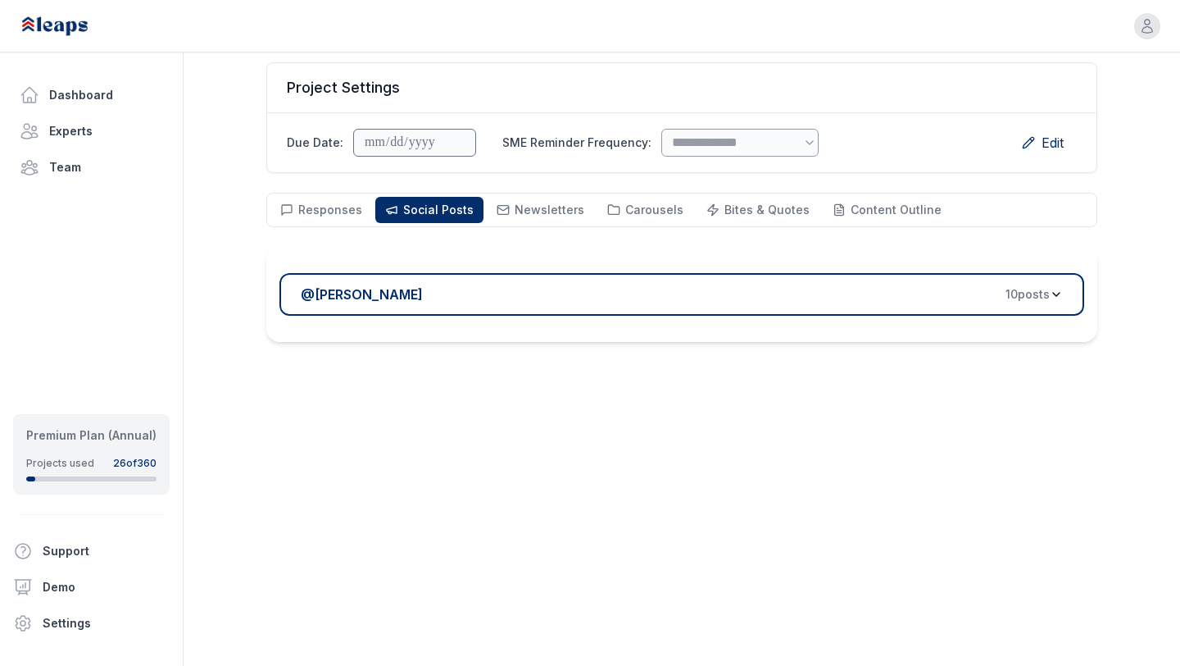
click at [515, 302] on div "@ [PERSON_NAME] 10 post s" at bounding box center [675, 294] width 749 height 20
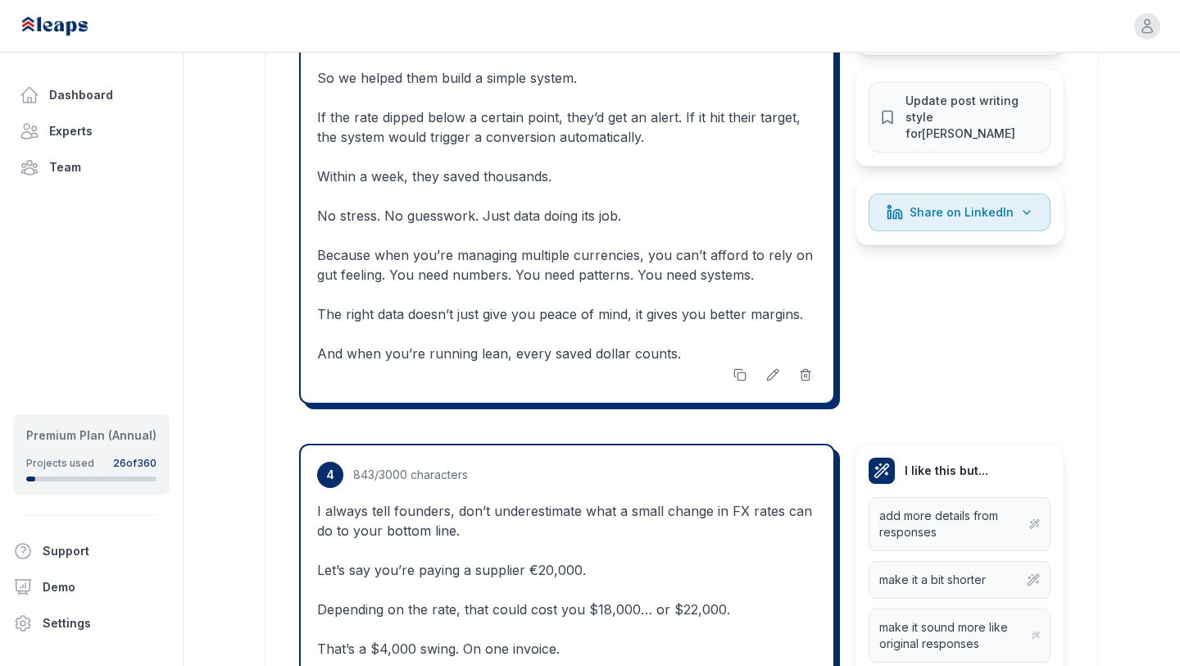
scroll to position [2374, 0]
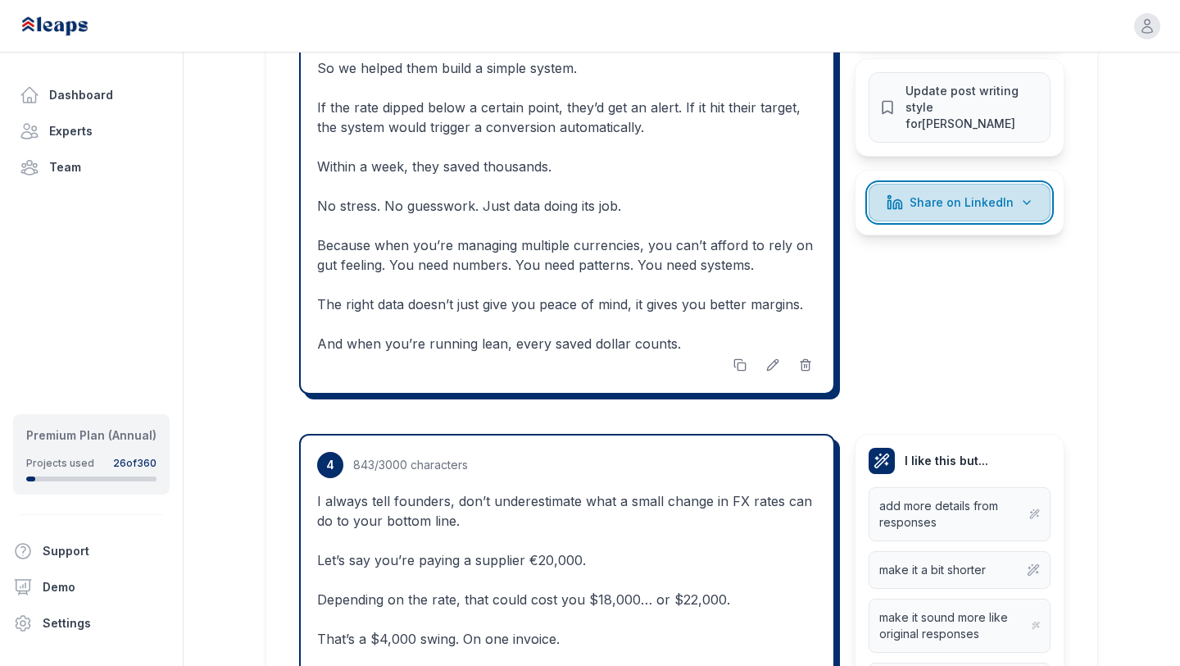
click at [977, 194] on span "Share on LinkedIn" at bounding box center [962, 202] width 104 height 16
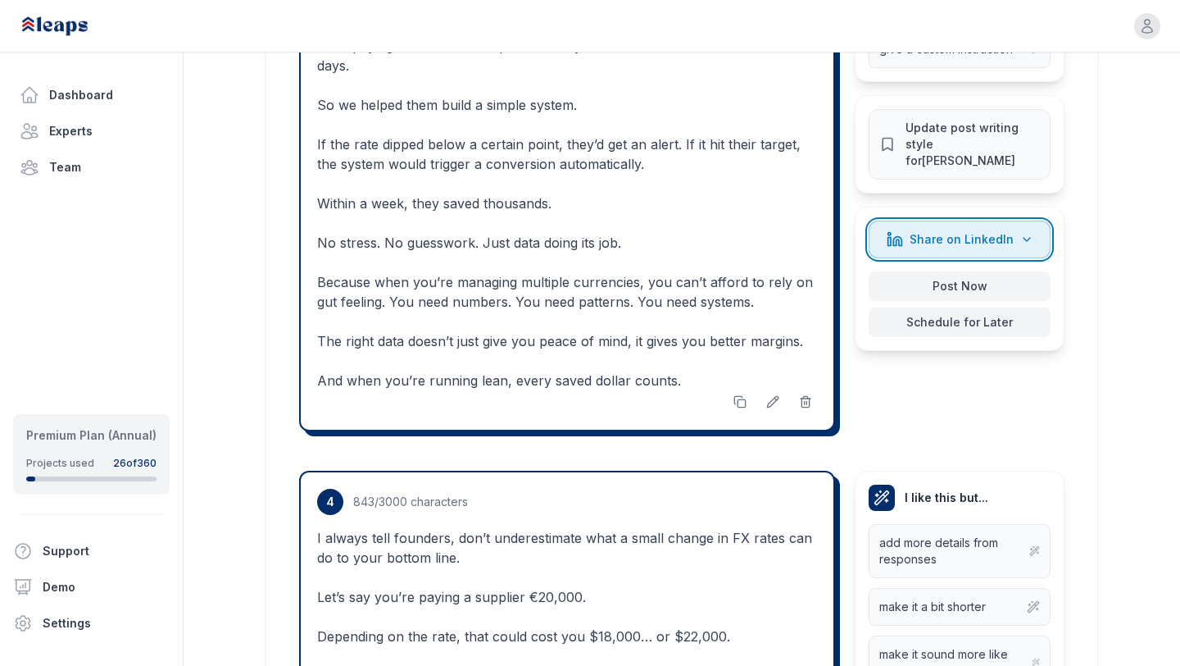
scroll to position [2326, 0]
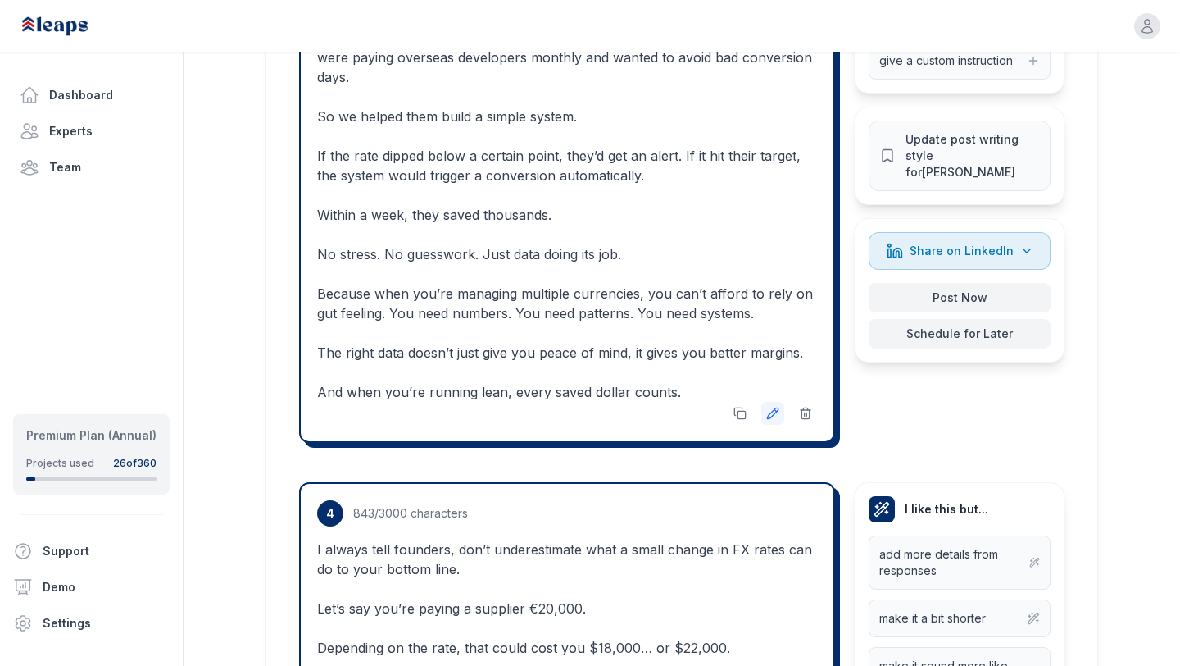
click at [771, 407] on icon at bounding box center [772, 413] width 13 height 13
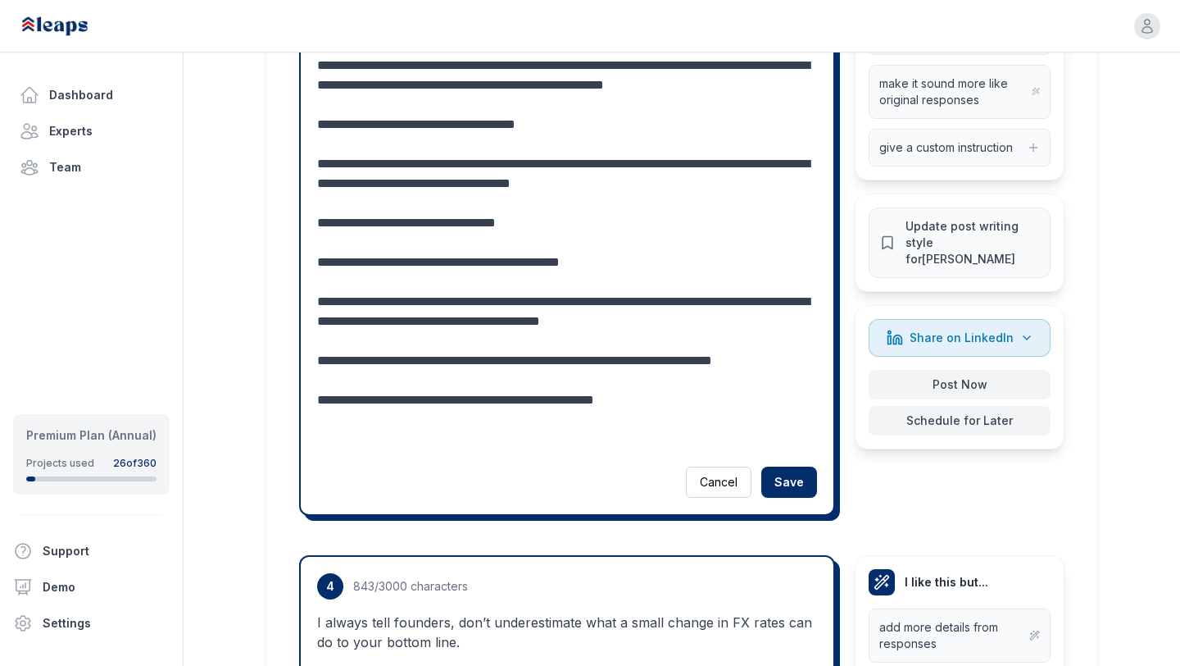
scroll to position [2254, 0]
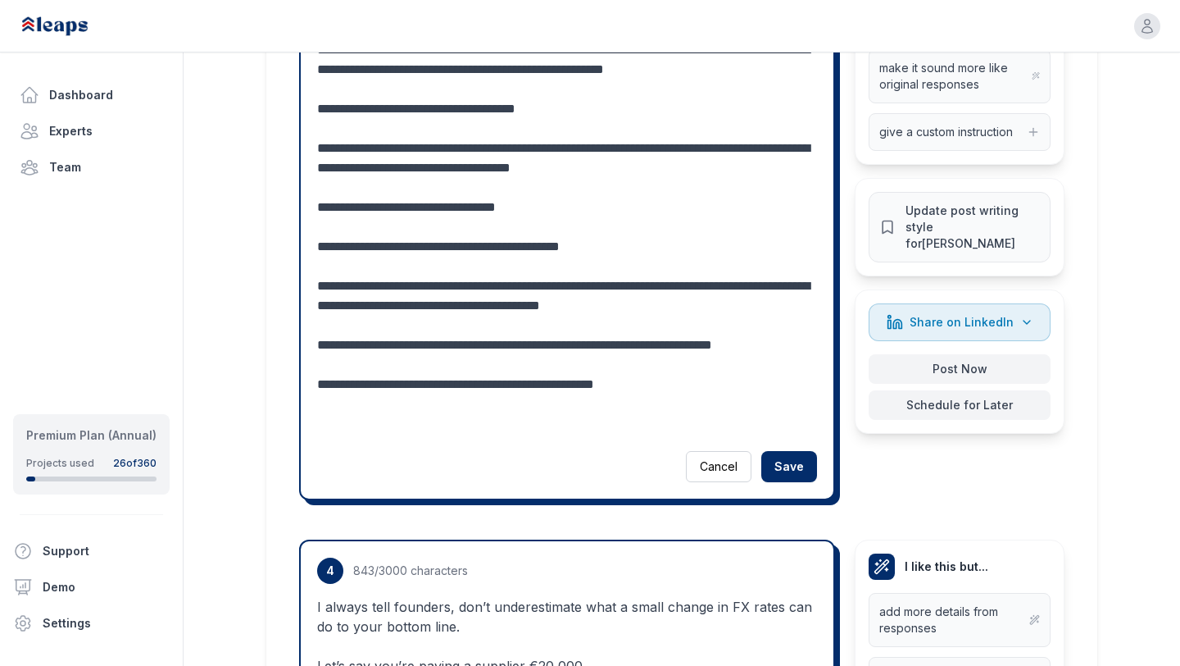
click at [693, 427] on textarea "**********" at bounding box center [567, 167] width 500 height 531
click at [698, 352] on textarea "**********" at bounding box center [567, 167] width 500 height 531
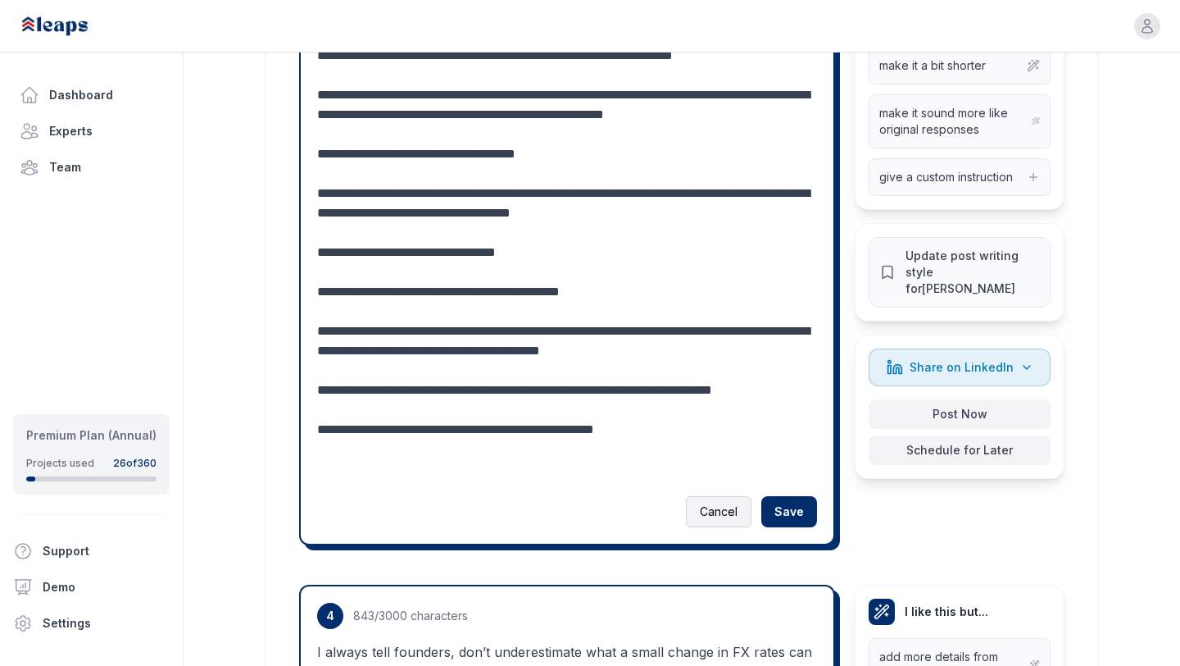
click at [729, 506] on button "Cancel" at bounding box center [719, 511] width 66 height 31
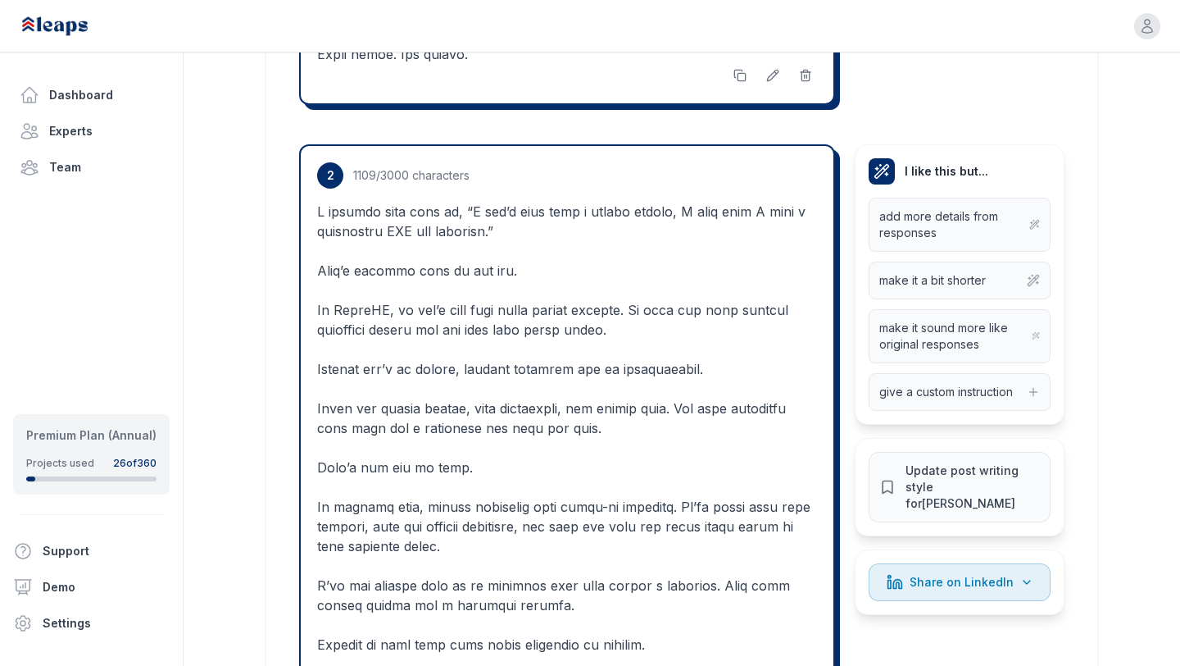
scroll to position [1214, 0]
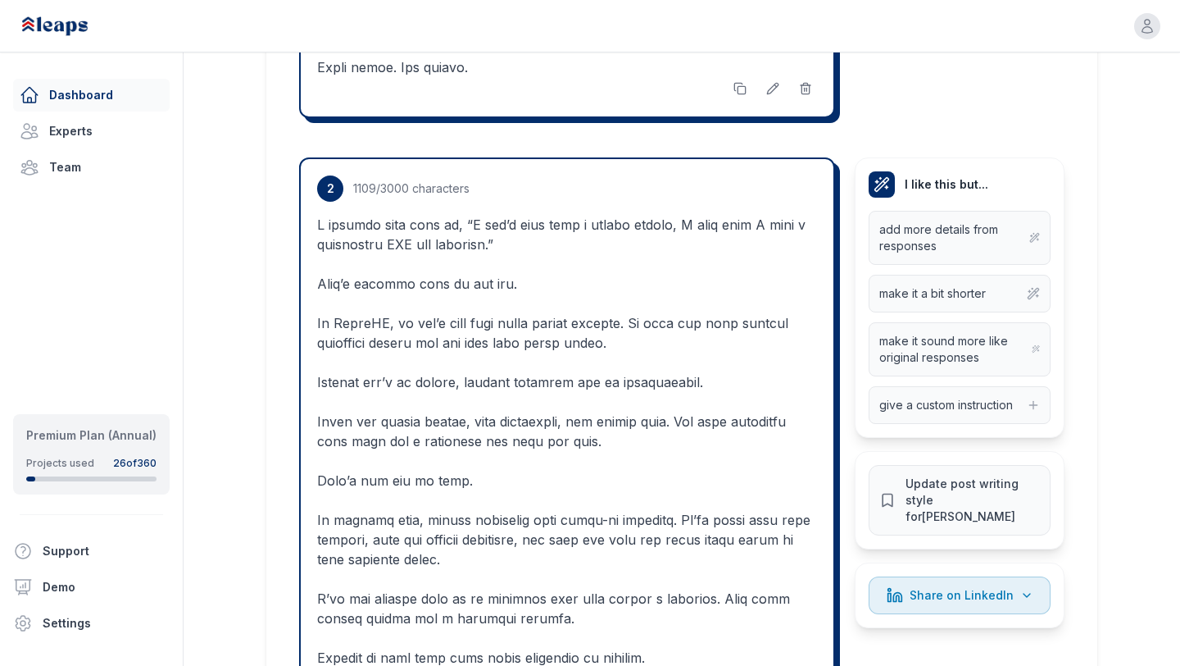
click at [106, 93] on link "Dashboard" at bounding box center [91, 95] width 157 height 33
